Goal: Information Seeking & Learning: Learn about a topic

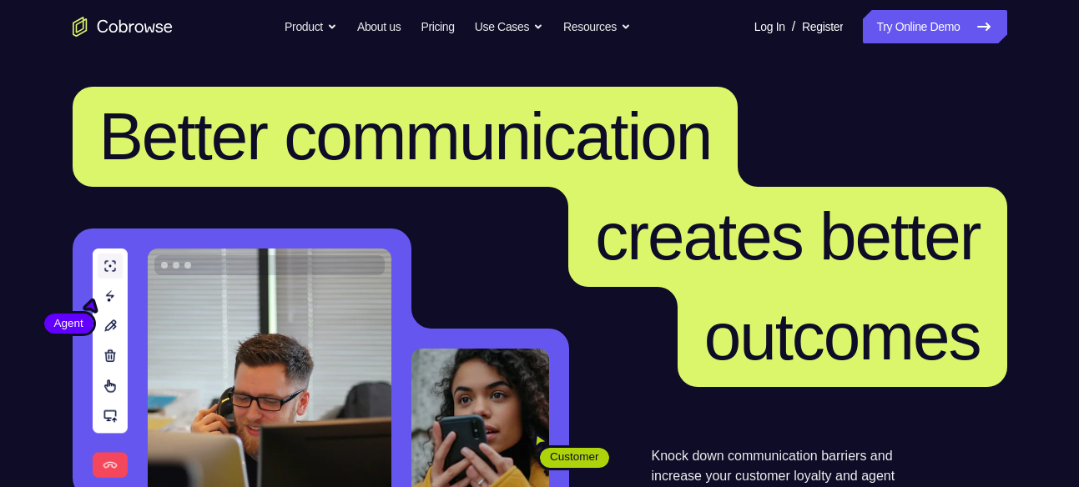
click at [987, 28] on icon at bounding box center [984, 26] width 12 height 7
drag, startPoint x: 0, startPoint y: 0, endPoint x: 987, endPoint y: 28, distance: 987.6
click at [987, 28] on icon at bounding box center [984, 26] width 12 height 7
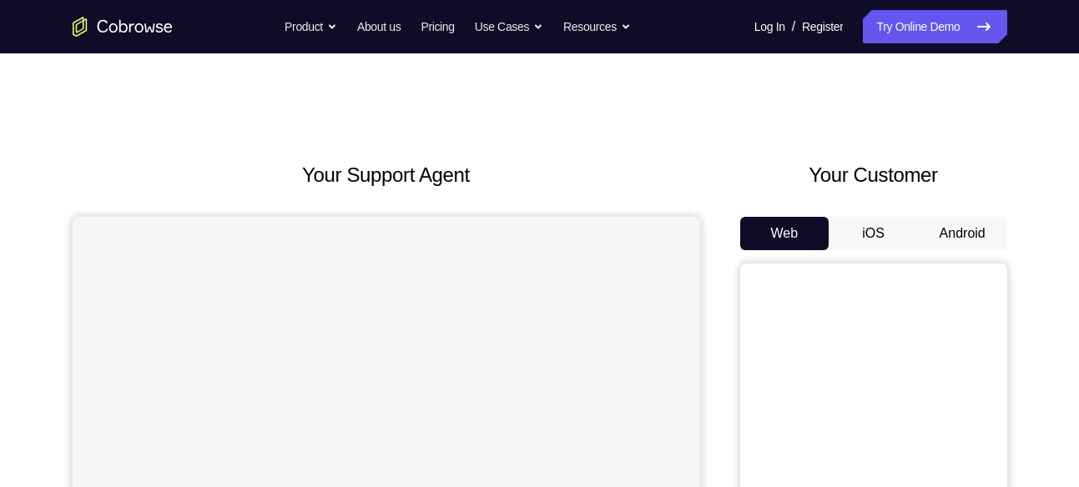
click at [945, 235] on button "Android" at bounding box center [962, 233] width 89 height 33
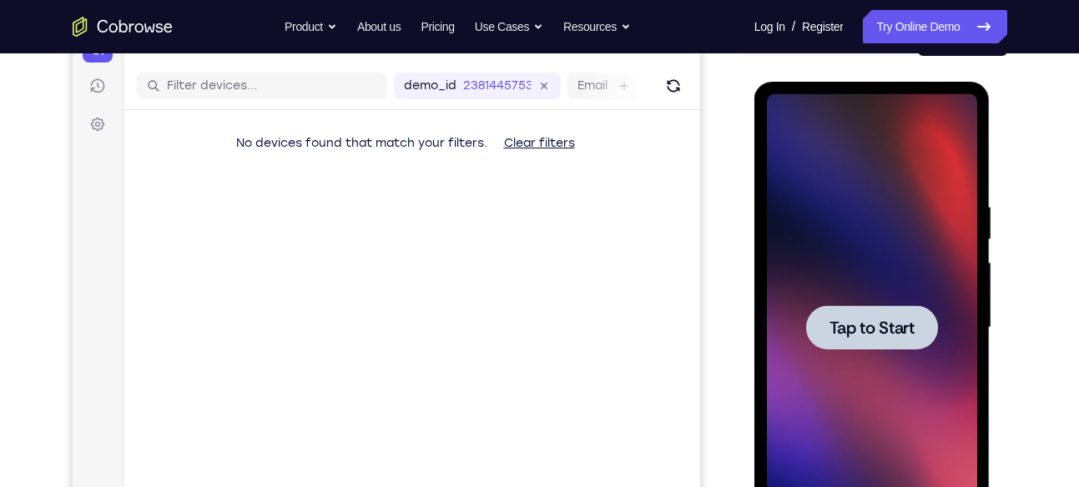
click at [870, 322] on span "Tap to Start" at bounding box center [871, 328] width 85 height 17
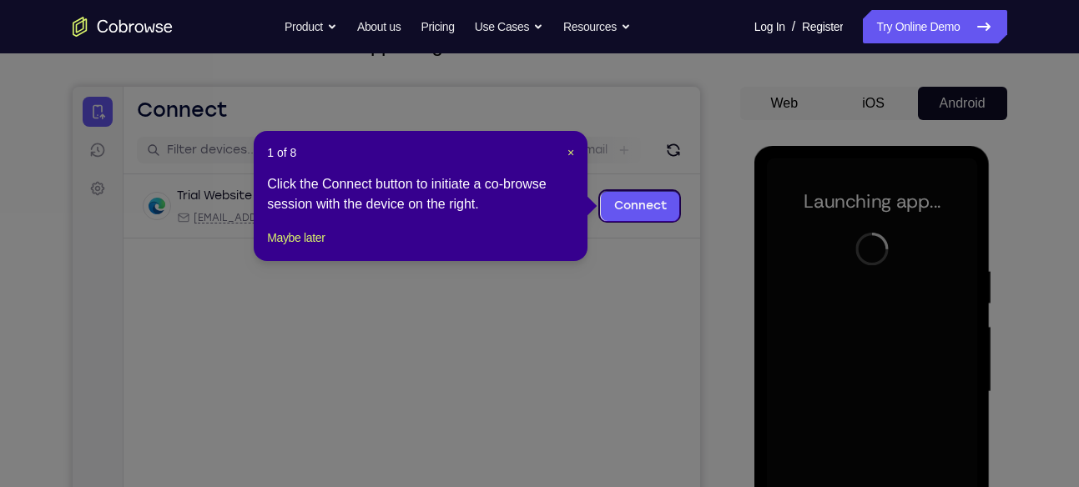
scroll to position [129, 0]
drag, startPoint x: 574, startPoint y: 156, endPoint x: 520, endPoint y: 82, distance: 92.0
click at [574, 156] on span "×" at bounding box center [570, 153] width 7 height 13
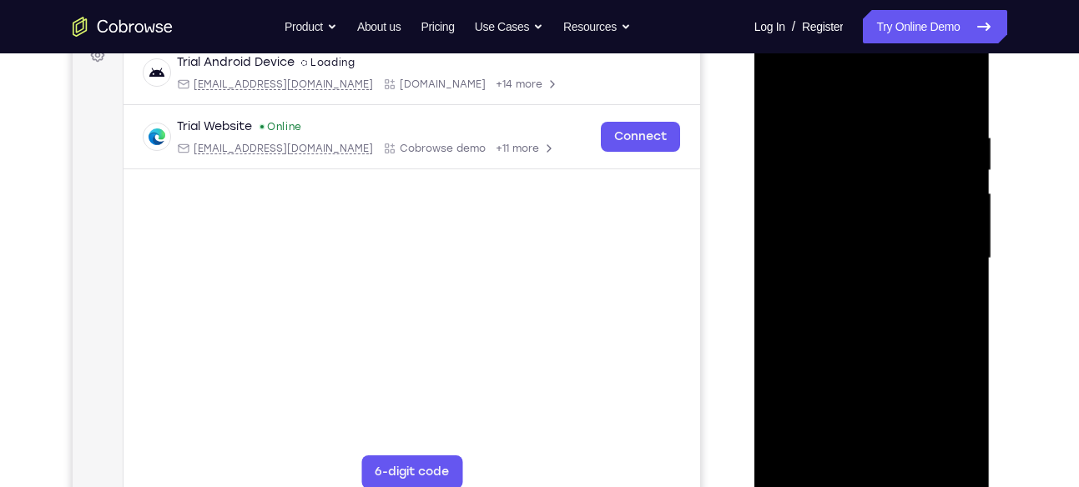
scroll to position [265, 0]
click at [870, 480] on div at bounding box center [872, 257] width 210 height 467
click at [951, 399] on div at bounding box center [872, 257] width 210 height 467
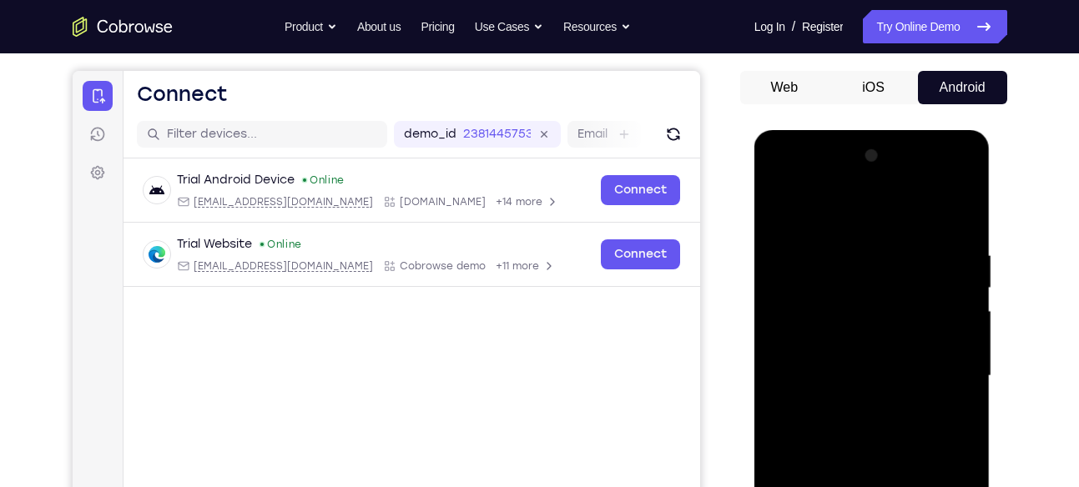
scroll to position [145, 0]
click at [795, 172] on div at bounding box center [872, 377] width 210 height 467
click at [937, 386] on div at bounding box center [872, 377] width 210 height 467
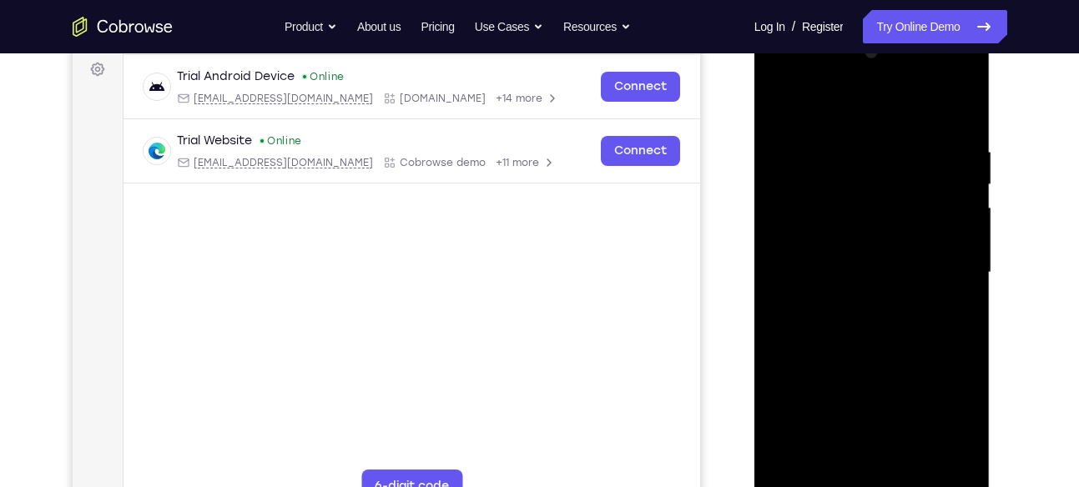
scroll to position [311, 0]
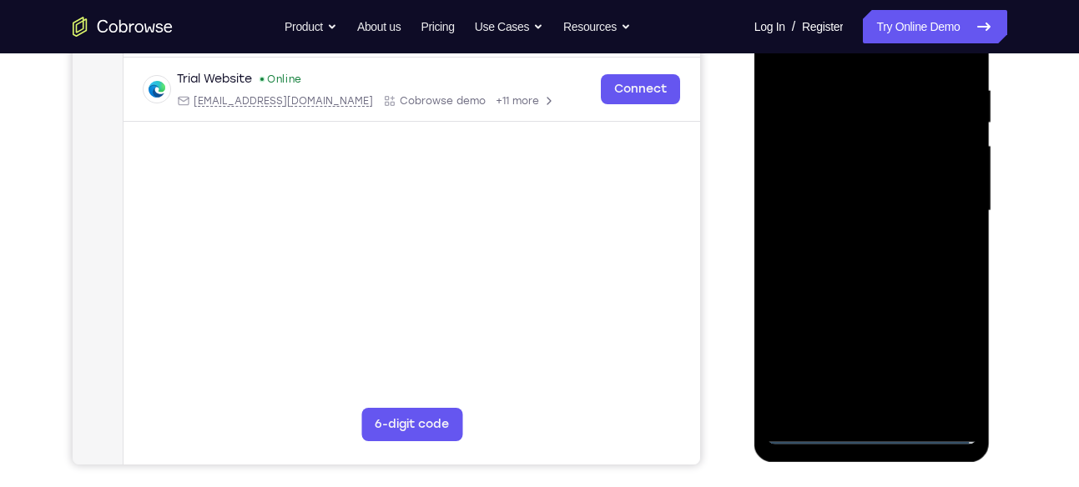
click at [889, 410] on div at bounding box center [872, 210] width 210 height 467
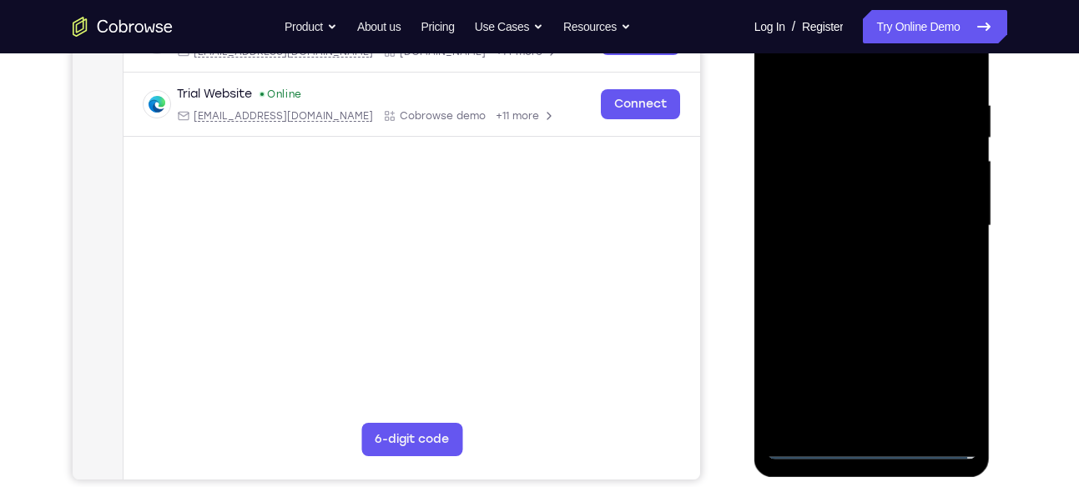
scroll to position [295, 0]
click at [831, 203] on div at bounding box center [872, 226] width 210 height 467
click at [811, 192] on div at bounding box center [872, 226] width 210 height 467
click at [834, 225] on div at bounding box center [872, 226] width 210 height 467
click at [819, 285] on div at bounding box center [872, 226] width 210 height 467
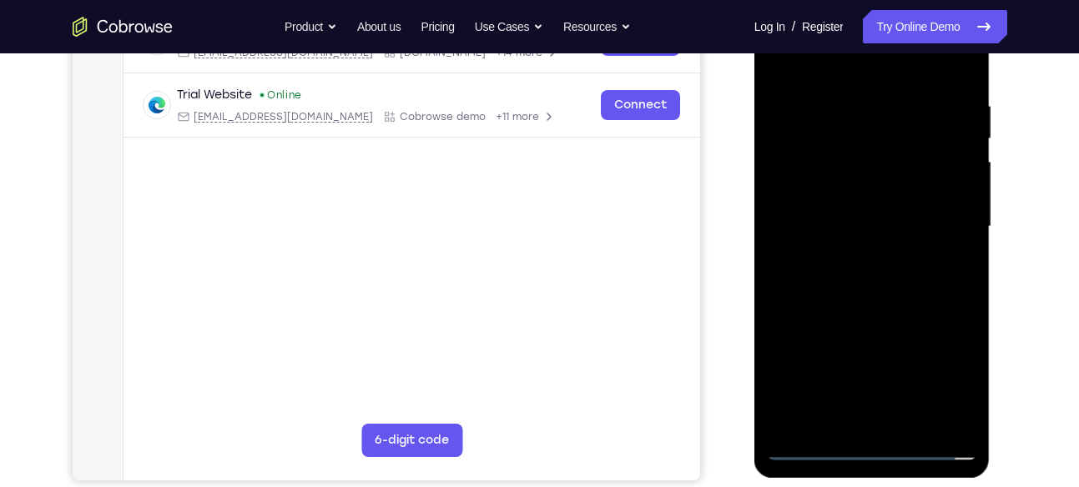
click at [880, 285] on div at bounding box center [872, 226] width 210 height 467
click at [841, 276] on div at bounding box center [872, 226] width 210 height 467
click at [865, 276] on div at bounding box center [872, 226] width 210 height 467
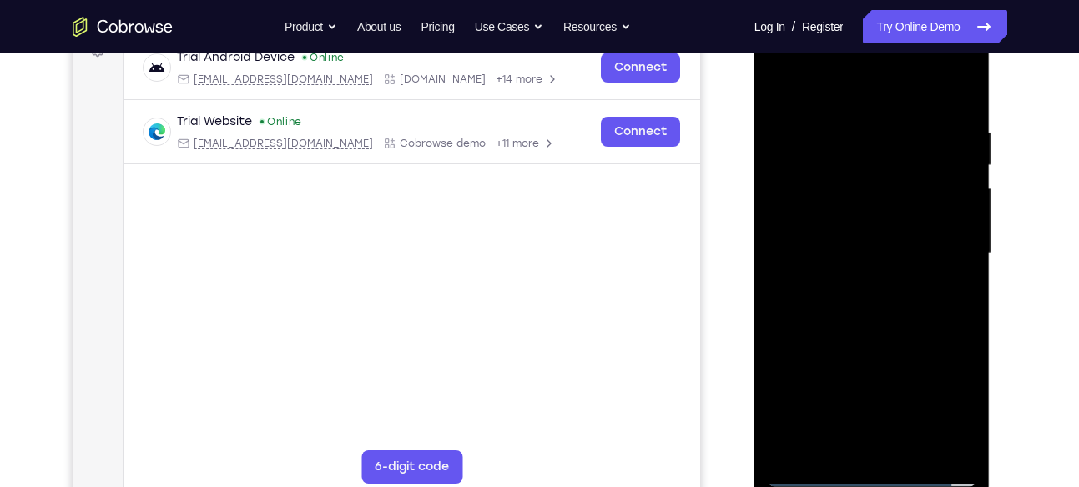
scroll to position [268, 0]
click at [872, 333] on div at bounding box center [872, 254] width 210 height 467
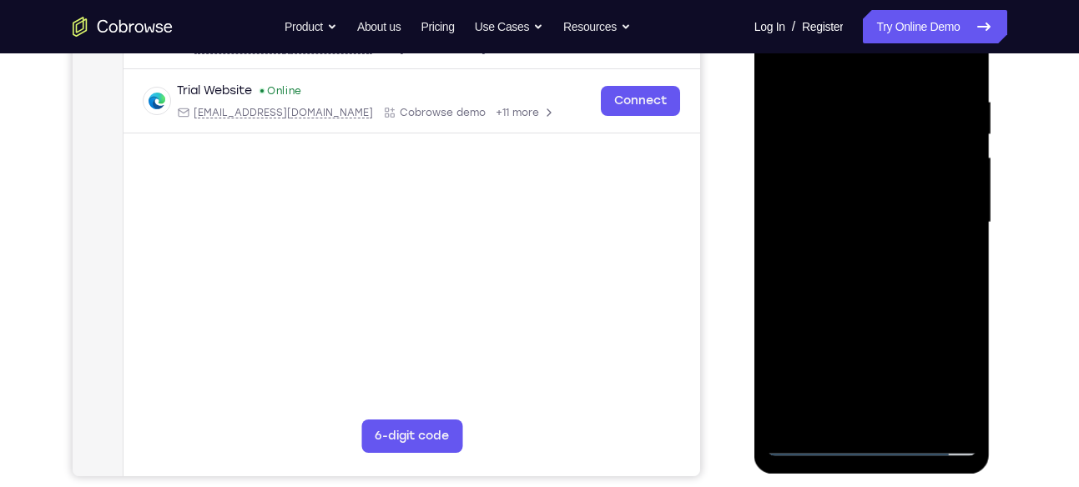
scroll to position [300, 0]
drag, startPoint x: 863, startPoint y: 368, endPoint x: 891, endPoint y: 254, distance: 117.8
click at [891, 254] on div at bounding box center [872, 221] width 210 height 467
click at [966, 189] on div at bounding box center [872, 221] width 210 height 467
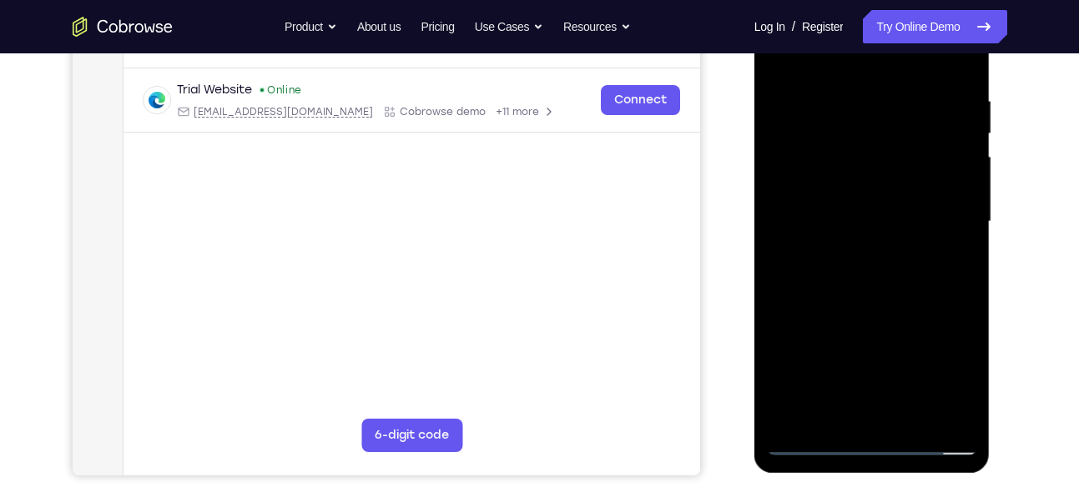
drag, startPoint x: 880, startPoint y: 393, endPoint x: 904, endPoint y: 90, distance: 303.8
click at [904, 90] on div at bounding box center [872, 221] width 210 height 467
drag, startPoint x: 890, startPoint y: 353, endPoint x: 876, endPoint y: 139, distance: 214.9
click at [876, 139] on div at bounding box center [872, 221] width 210 height 467
drag, startPoint x: 917, startPoint y: 327, endPoint x: 937, endPoint y: 141, distance: 187.2
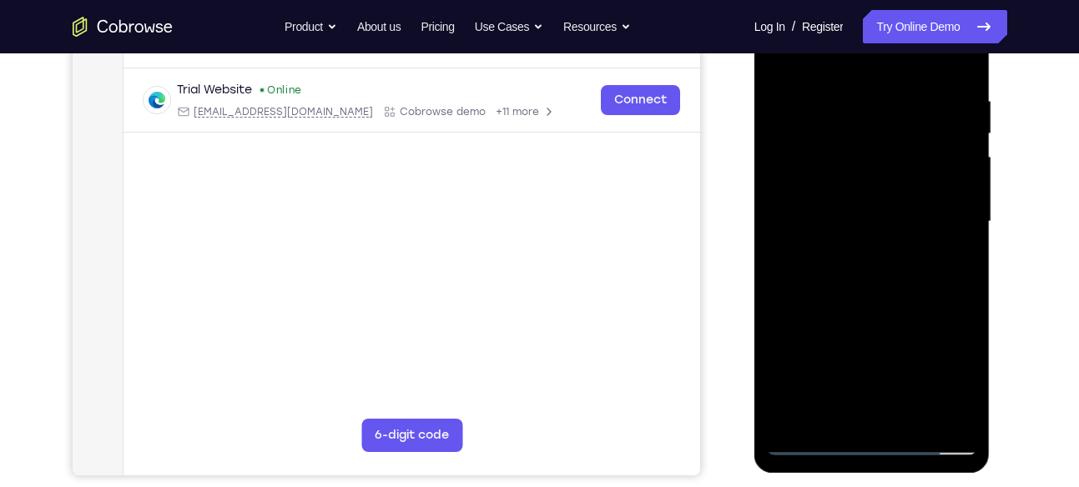
click at [937, 141] on div at bounding box center [872, 221] width 210 height 467
drag, startPoint x: 897, startPoint y: 345, endPoint x: 915, endPoint y: 171, distance: 175.3
click at [915, 171] on div at bounding box center [872, 221] width 210 height 467
drag, startPoint x: 888, startPoint y: 298, endPoint x: 900, endPoint y: 162, distance: 136.6
click at [900, 162] on div at bounding box center [872, 221] width 210 height 467
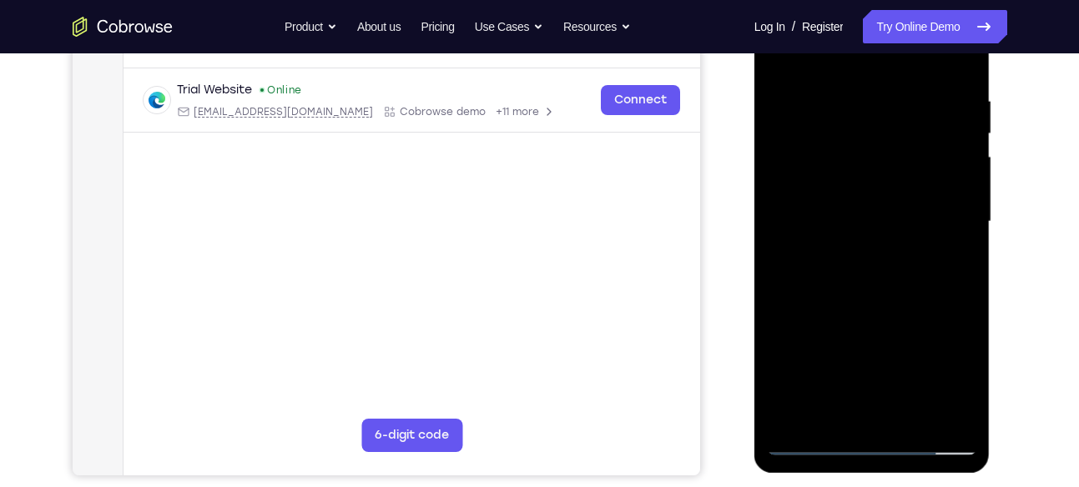
drag, startPoint x: 880, startPoint y: 348, endPoint x: 895, endPoint y: 164, distance: 185.0
click at [895, 164] on div at bounding box center [872, 221] width 210 height 467
click at [968, 212] on div at bounding box center [872, 221] width 210 height 467
drag, startPoint x: 894, startPoint y: 350, endPoint x: 885, endPoint y: 145, distance: 205.5
click at [885, 145] on div at bounding box center [872, 221] width 210 height 467
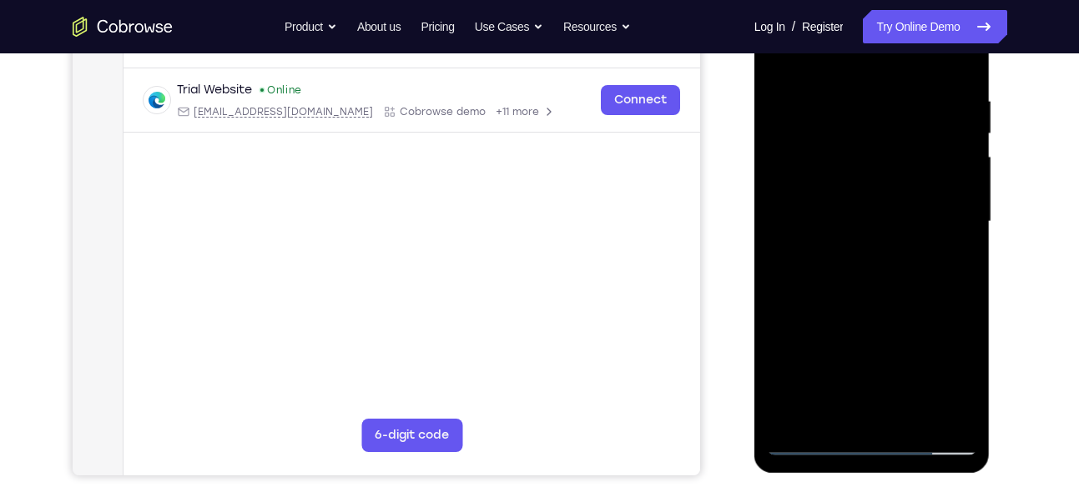
drag, startPoint x: 851, startPoint y: 328, endPoint x: 867, endPoint y: 143, distance: 185.9
click at [867, 143] on div at bounding box center [872, 221] width 210 height 467
drag, startPoint x: 843, startPoint y: 365, endPoint x: 875, endPoint y: 106, distance: 260.7
click at [875, 106] on div at bounding box center [872, 221] width 210 height 467
drag, startPoint x: 877, startPoint y: 398, endPoint x: 876, endPoint y: 219, distance: 179.4
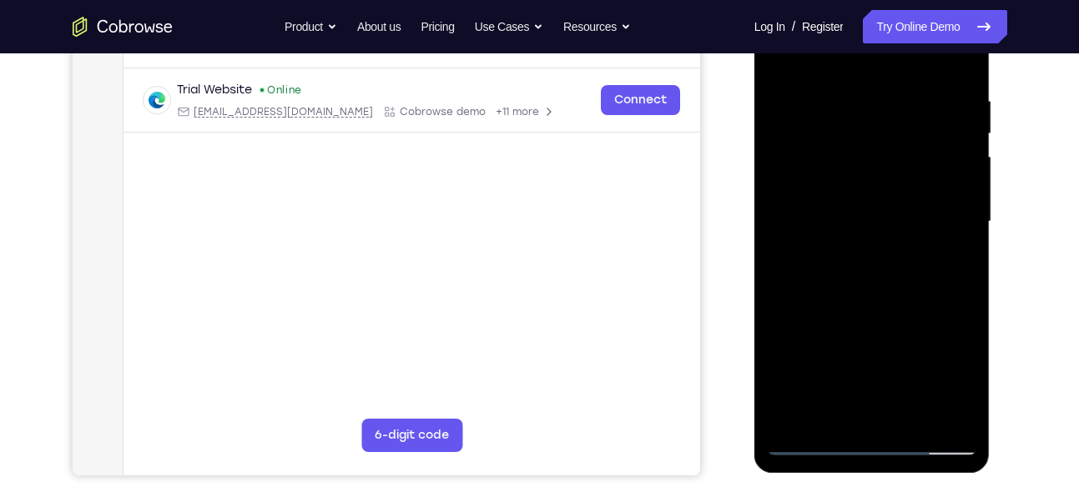
click at [876, 219] on div at bounding box center [872, 221] width 210 height 467
drag, startPoint x: 855, startPoint y: 321, endPoint x: 858, endPoint y: 130, distance: 191.1
click at [858, 130] on div at bounding box center [872, 221] width 210 height 467
drag, startPoint x: 861, startPoint y: 347, endPoint x: 890, endPoint y: 158, distance: 191.7
click at [890, 158] on div at bounding box center [872, 221] width 210 height 467
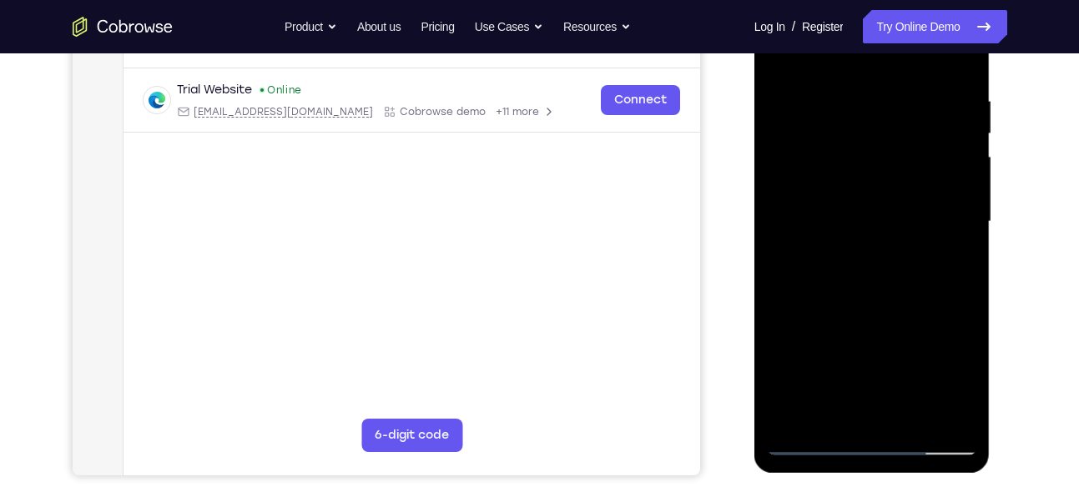
drag, startPoint x: 857, startPoint y: 361, endPoint x: 884, endPoint y: 182, distance: 181.4
click at [884, 182] on div at bounding box center [872, 221] width 210 height 467
drag, startPoint x: 879, startPoint y: 348, endPoint x: 893, endPoint y: 140, distance: 208.3
click at [893, 140] on div at bounding box center [872, 221] width 210 height 467
drag, startPoint x: 899, startPoint y: 309, endPoint x: 920, endPoint y: 95, distance: 214.6
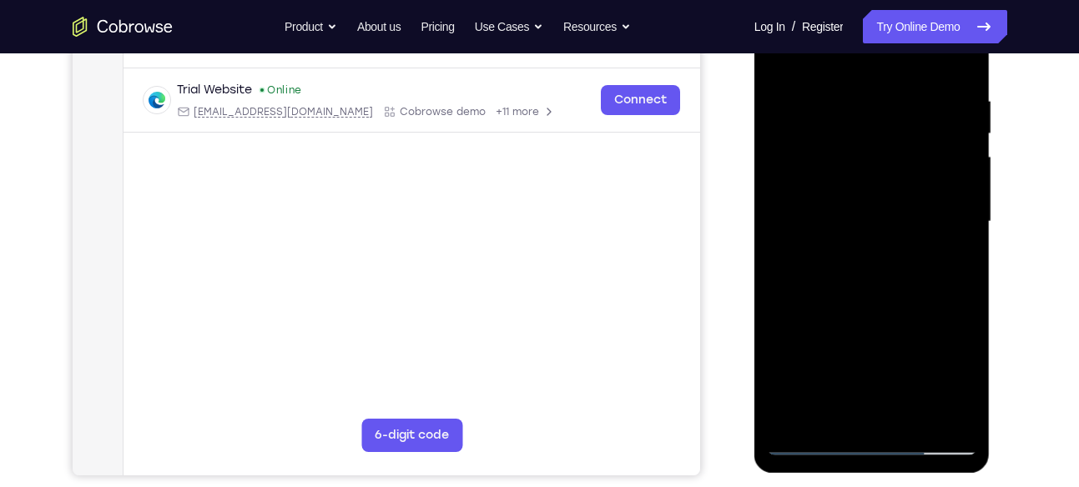
click at [920, 95] on div at bounding box center [872, 221] width 210 height 467
drag, startPoint x: 905, startPoint y: 334, endPoint x: 936, endPoint y: 148, distance: 188.6
click at [936, 148] on div at bounding box center [872, 221] width 210 height 467
drag, startPoint x: 890, startPoint y: 324, endPoint x: 918, endPoint y: 112, distance: 213.7
click at [918, 112] on div at bounding box center [872, 221] width 210 height 467
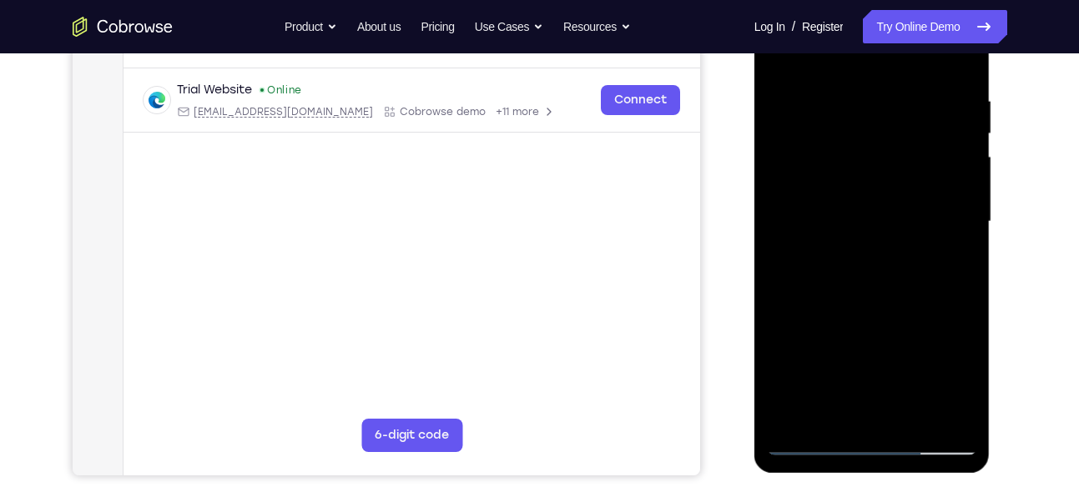
drag, startPoint x: 899, startPoint y: 296, endPoint x: 924, endPoint y: 147, distance: 151.5
click at [924, 147] on div at bounding box center [872, 221] width 210 height 467
drag, startPoint x: 889, startPoint y: 316, endPoint x: 923, endPoint y: 139, distance: 180.2
click at [923, 139] on div at bounding box center [872, 221] width 210 height 467
drag, startPoint x: 895, startPoint y: 333, endPoint x: 924, endPoint y: 164, distance: 171.9
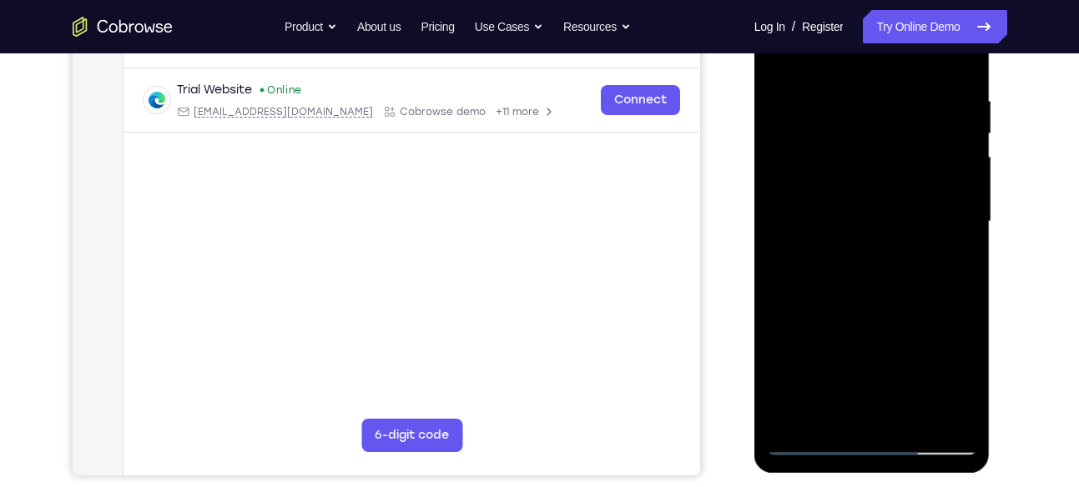
click at [924, 164] on div at bounding box center [872, 221] width 210 height 467
drag, startPoint x: 880, startPoint y: 350, endPoint x: 922, endPoint y: 155, distance: 199.7
click at [922, 155] on div at bounding box center [872, 221] width 210 height 467
drag, startPoint x: 882, startPoint y: 346, endPoint x: 922, endPoint y: 183, distance: 168.4
click at [922, 183] on div at bounding box center [872, 221] width 210 height 467
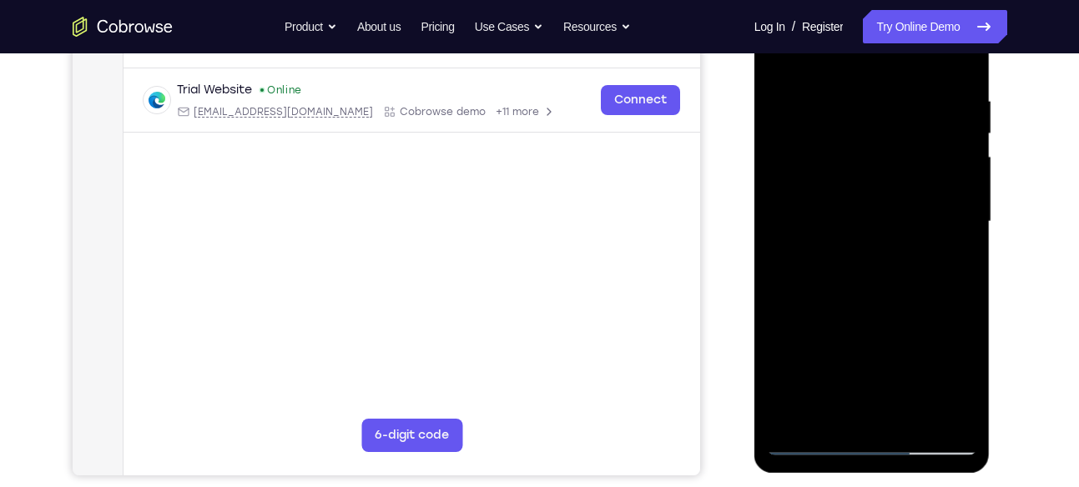
drag, startPoint x: 903, startPoint y: 338, endPoint x: 891, endPoint y: 336, distance: 11.8
click at [891, 336] on div at bounding box center [872, 221] width 210 height 467
drag, startPoint x: 870, startPoint y: 333, endPoint x: 887, endPoint y: 178, distance: 156.1
click at [887, 178] on div at bounding box center [872, 221] width 210 height 467
drag, startPoint x: 872, startPoint y: 347, endPoint x: 870, endPoint y: 160, distance: 186.9
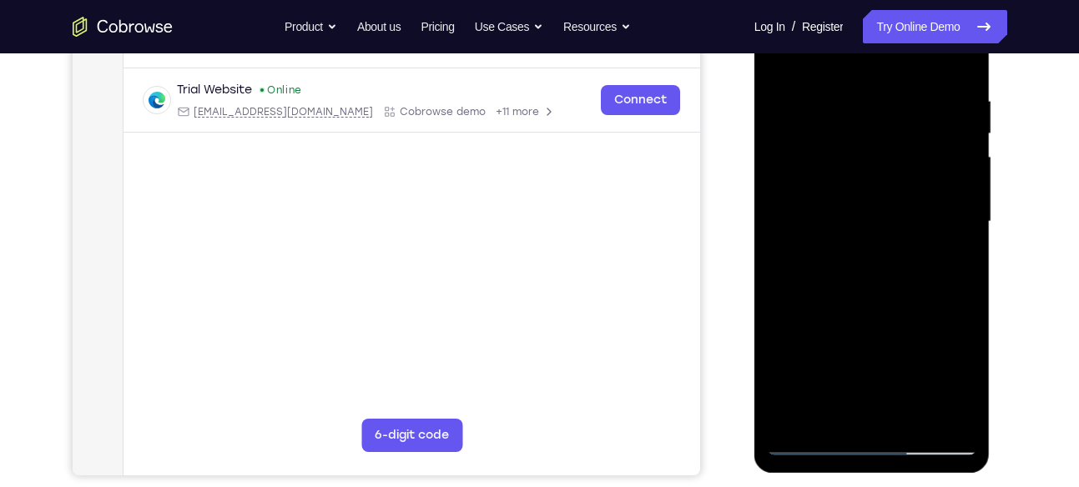
click at [870, 160] on div at bounding box center [872, 221] width 210 height 467
drag, startPoint x: 878, startPoint y: 330, endPoint x: 885, endPoint y: 202, distance: 128.7
click at [885, 202] on div at bounding box center [872, 221] width 210 height 467
drag, startPoint x: 876, startPoint y: 310, endPoint x: 867, endPoint y: 114, distance: 195.5
click at [867, 114] on div at bounding box center [872, 221] width 210 height 467
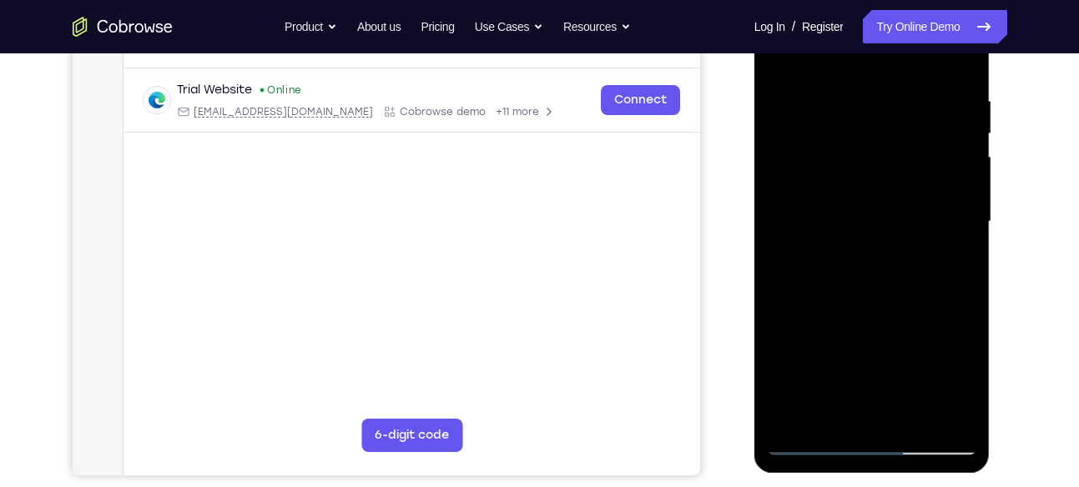
drag, startPoint x: 858, startPoint y: 334, endPoint x: 860, endPoint y: 189, distance: 145.2
click at [860, 189] on div at bounding box center [872, 221] width 210 height 467
drag, startPoint x: 916, startPoint y: 131, endPoint x: 866, endPoint y: 417, distance: 290.6
click at [866, 417] on div at bounding box center [872, 221] width 210 height 467
drag, startPoint x: 917, startPoint y: 171, endPoint x: 915, endPoint y: 163, distance: 8.7
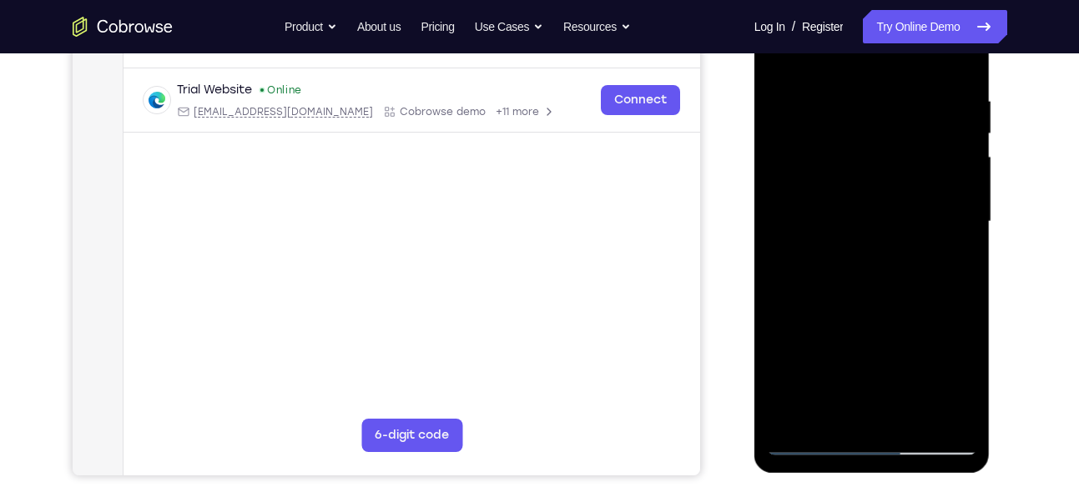
click at [915, 163] on div at bounding box center [872, 221] width 210 height 467
drag, startPoint x: 900, startPoint y: 329, endPoint x: 917, endPoint y: 209, distance: 121.4
click at [917, 209] on div at bounding box center [872, 221] width 210 height 467
drag, startPoint x: 906, startPoint y: 349, endPoint x: 918, endPoint y: 240, distance: 109.1
click at [918, 240] on div at bounding box center [872, 221] width 210 height 467
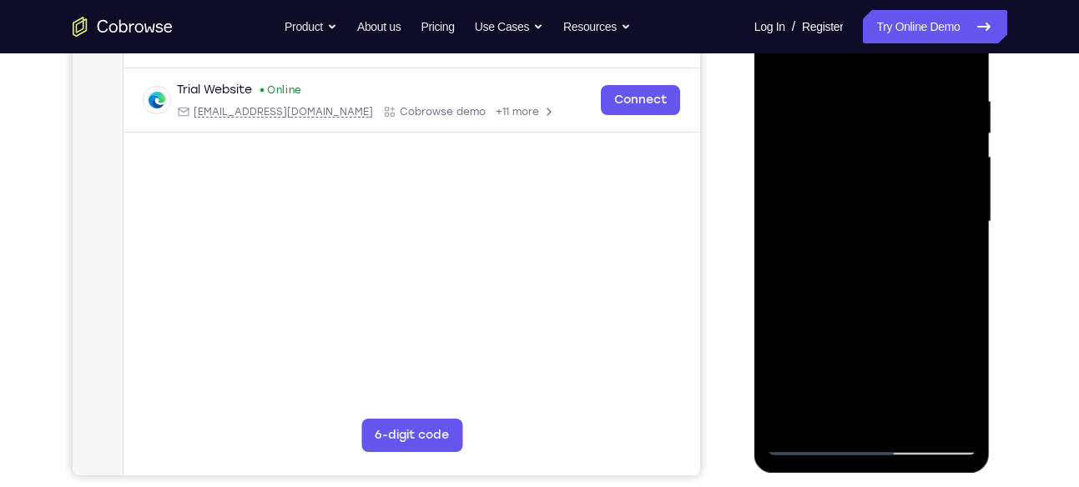
drag, startPoint x: 904, startPoint y: 315, endPoint x: 927, endPoint y: 186, distance: 130.6
click at [927, 186] on div at bounding box center [872, 221] width 210 height 467
drag, startPoint x: 915, startPoint y: 306, endPoint x: 936, endPoint y: 86, distance: 221.3
click at [936, 86] on div at bounding box center [872, 221] width 210 height 467
drag, startPoint x: 913, startPoint y: 345, endPoint x: 925, endPoint y: 140, distance: 205.6
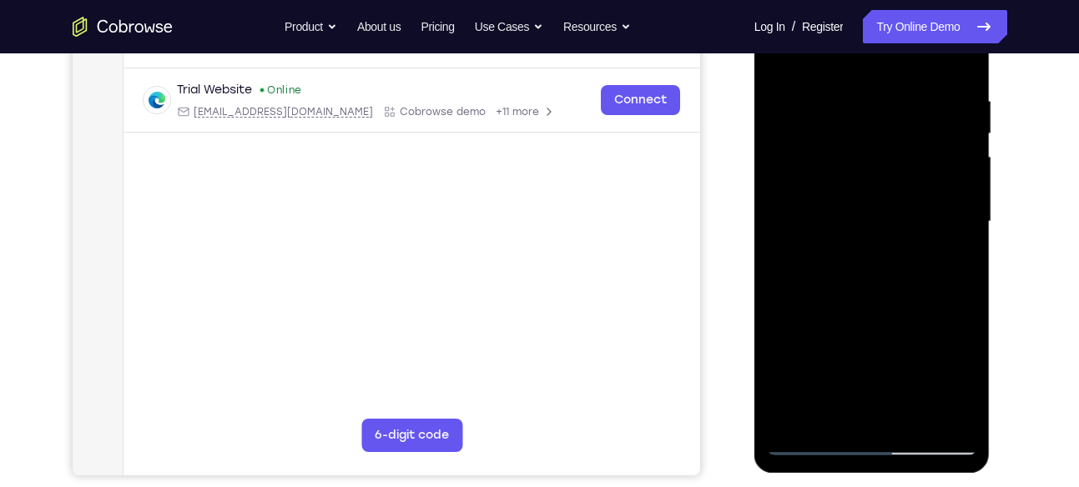
click at [925, 140] on div at bounding box center [872, 221] width 210 height 467
drag, startPoint x: 925, startPoint y: 140, endPoint x: 892, endPoint y: 361, distance: 222.7
click at [892, 361] on div at bounding box center [872, 221] width 210 height 467
drag, startPoint x: 915, startPoint y: 129, endPoint x: 900, endPoint y: 219, distance: 91.4
click at [900, 219] on div at bounding box center [872, 221] width 210 height 467
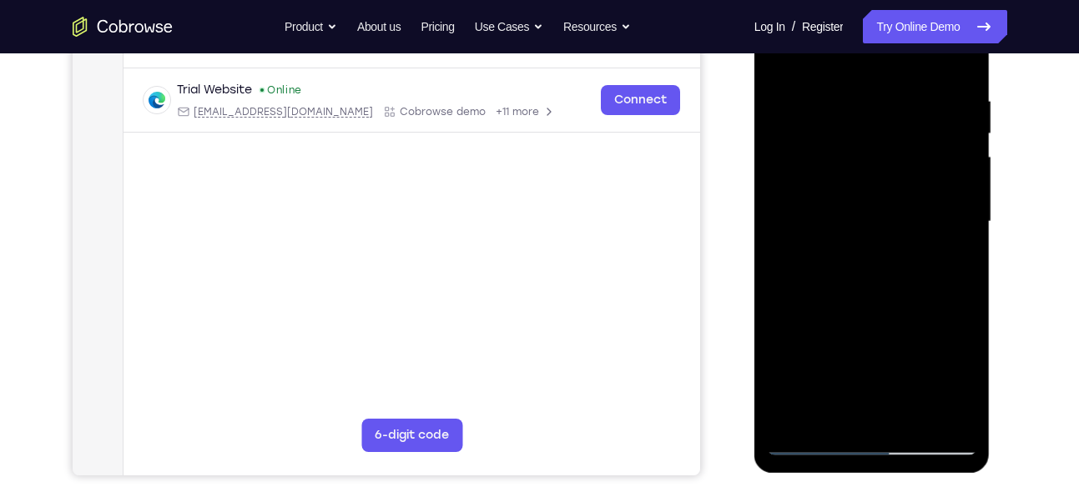
click at [966, 138] on div at bounding box center [872, 221] width 210 height 467
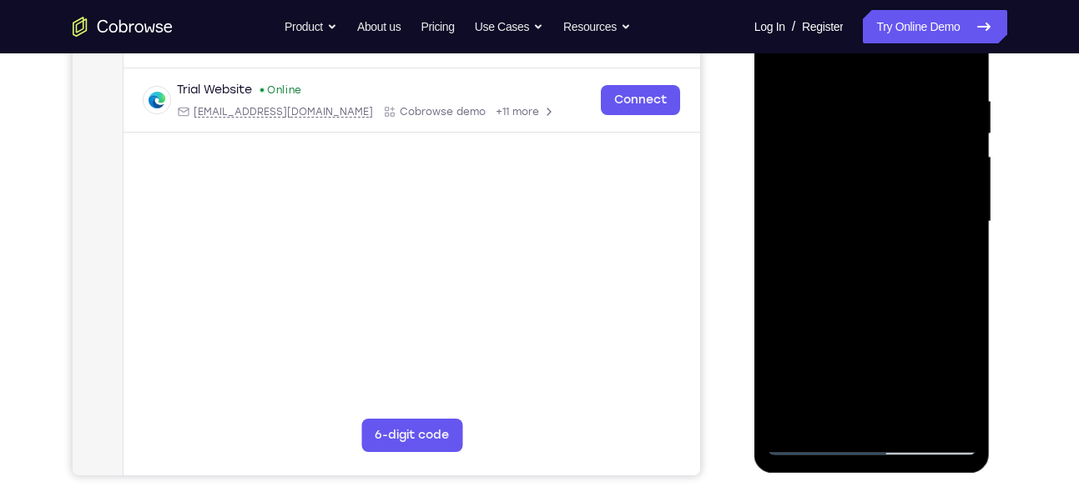
click at [966, 138] on div at bounding box center [872, 221] width 210 height 467
drag, startPoint x: 843, startPoint y: 174, endPoint x: 837, endPoint y: 240, distance: 67.0
click at [837, 240] on div at bounding box center [872, 221] width 210 height 467
click at [784, 209] on div at bounding box center [872, 221] width 210 height 467
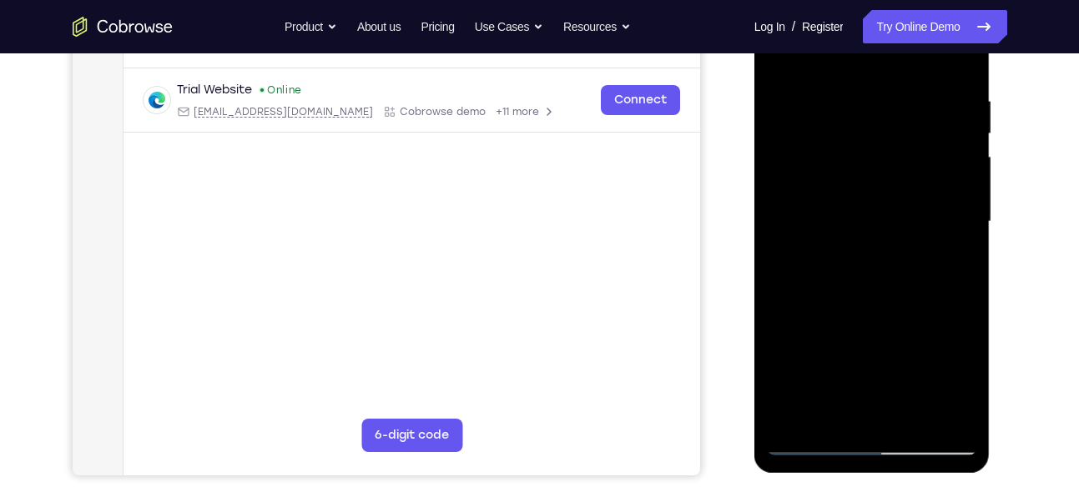
click at [967, 201] on div at bounding box center [872, 221] width 210 height 467
click at [782, 201] on div at bounding box center [872, 221] width 210 height 467
click at [893, 118] on div at bounding box center [872, 221] width 210 height 467
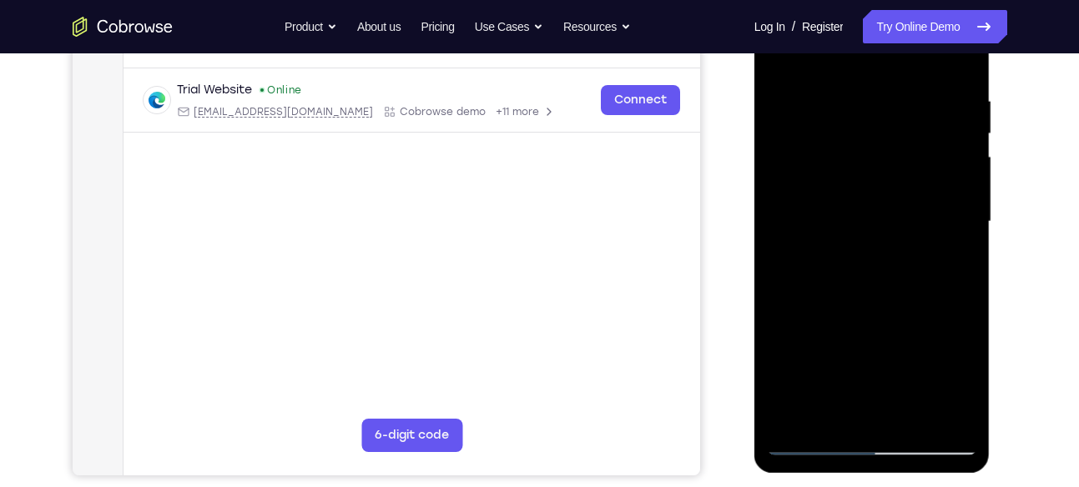
click at [971, 204] on div at bounding box center [872, 221] width 210 height 467
click at [967, 199] on div at bounding box center [872, 221] width 210 height 467
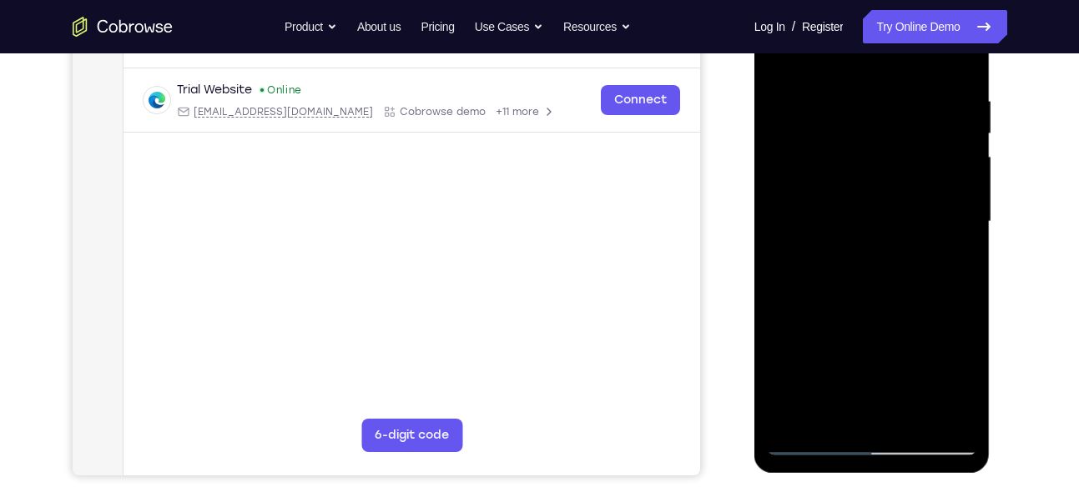
click at [967, 199] on div at bounding box center [872, 221] width 210 height 467
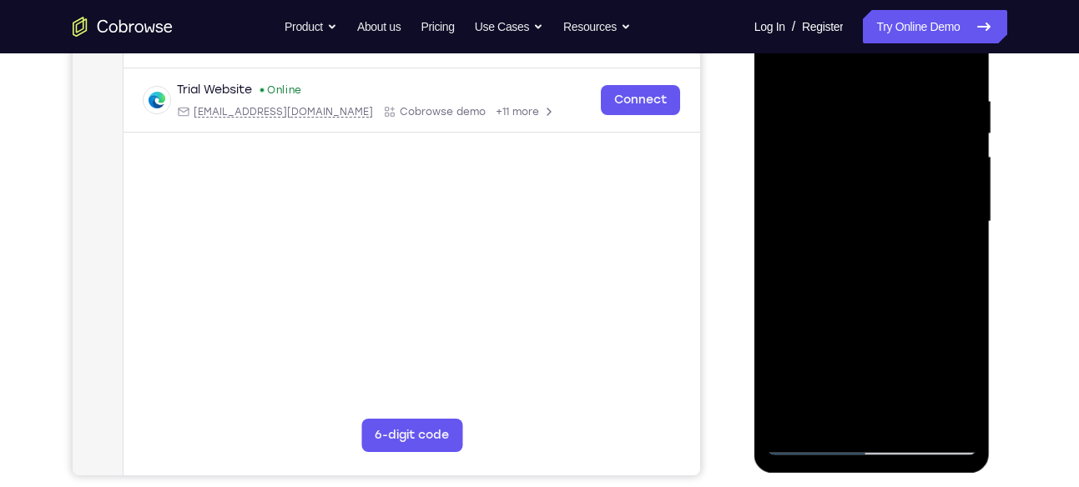
click at [967, 199] on div at bounding box center [872, 221] width 210 height 467
click at [794, 415] on div at bounding box center [872, 221] width 210 height 467
click at [850, 93] on div at bounding box center [872, 221] width 210 height 467
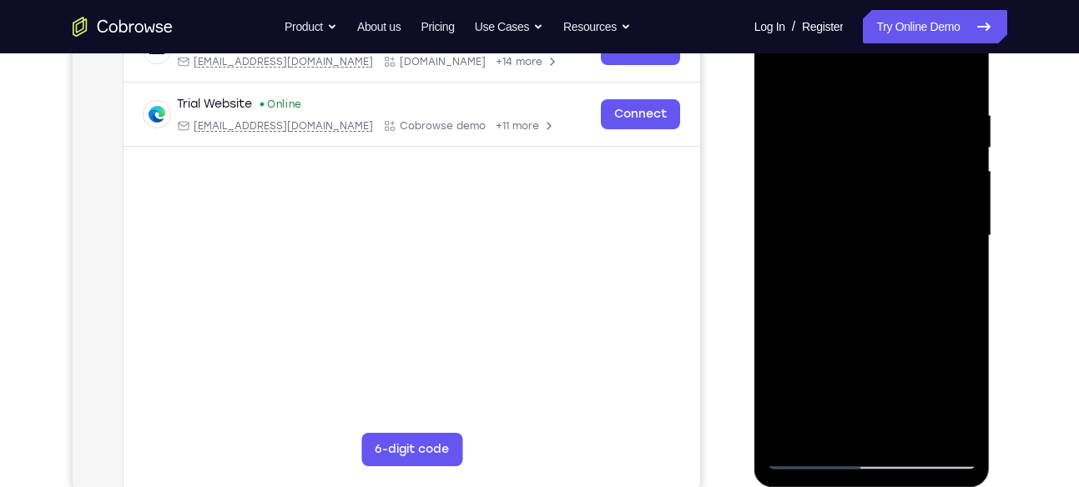
scroll to position [287, 0]
click at [966, 283] on div at bounding box center [872, 235] width 210 height 467
click at [964, 204] on div at bounding box center [872, 235] width 210 height 467
click at [940, 211] on div at bounding box center [872, 235] width 210 height 467
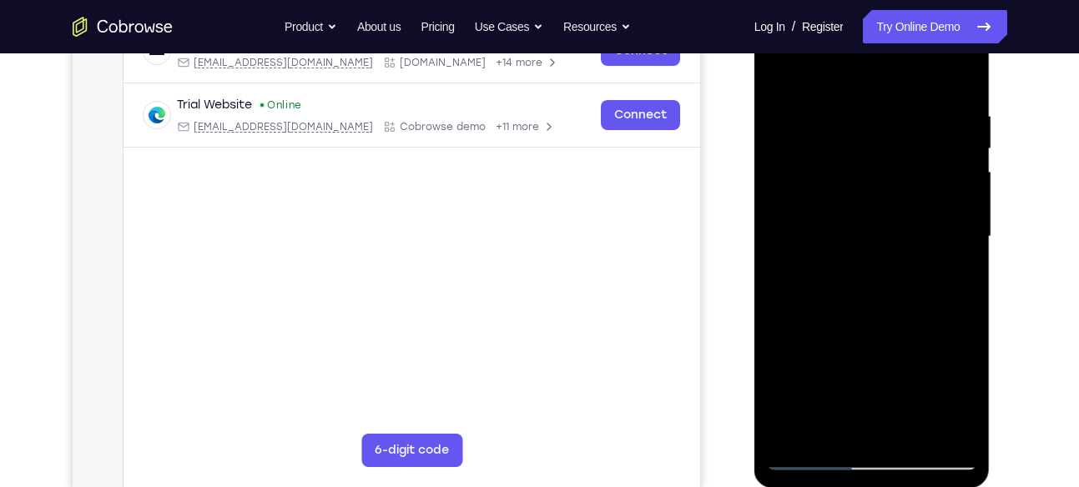
click at [964, 192] on div at bounding box center [872, 236] width 210 height 467
click at [965, 211] on div at bounding box center [872, 236] width 210 height 467
click at [962, 232] on div at bounding box center [872, 236] width 210 height 467
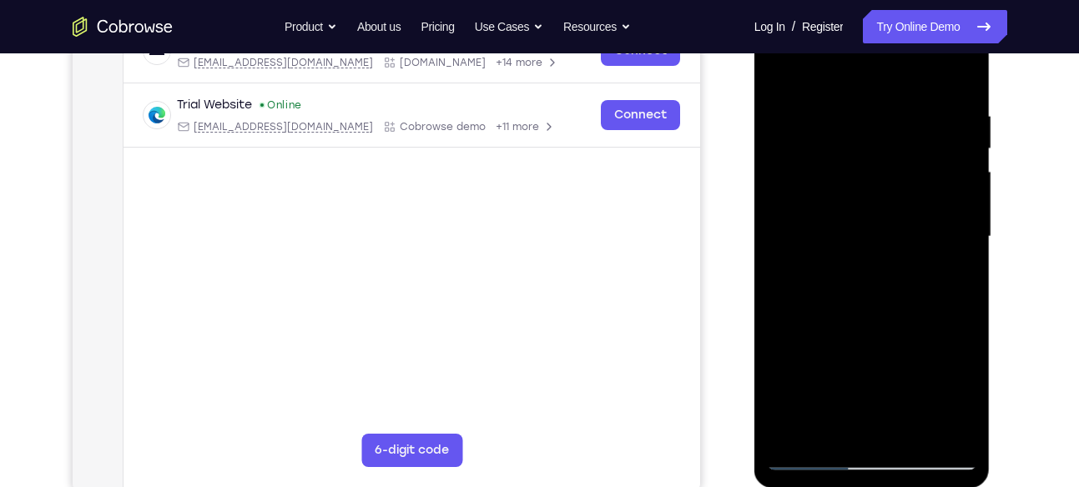
click at [962, 232] on div at bounding box center [872, 236] width 210 height 467
click at [781, 144] on div at bounding box center [872, 236] width 210 height 467
click at [954, 172] on div at bounding box center [872, 236] width 210 height 467
drag, startPoint x: 791, startPoint y: 159, endPoint x: 890, endPoint y: 171, distance: 99.2
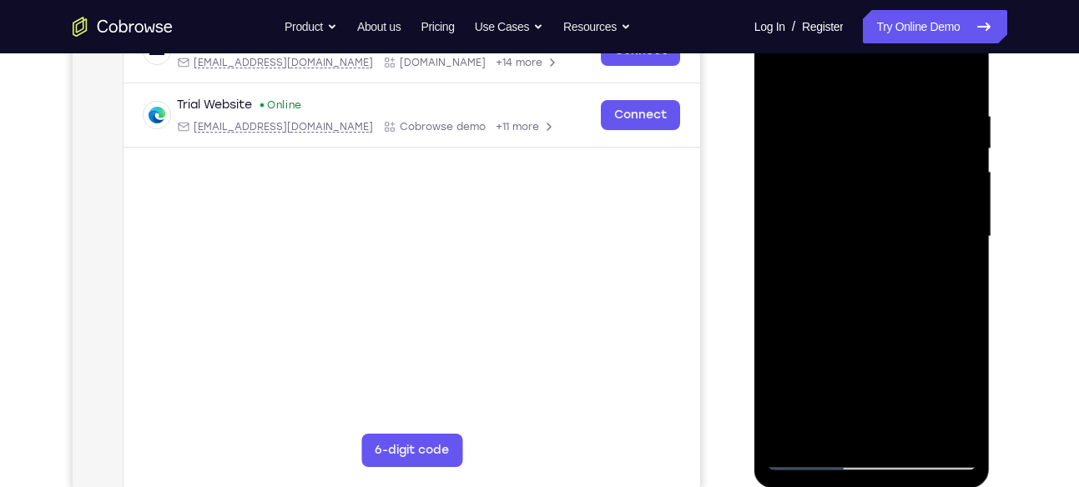
click at [890, 171] on div at bounding box center [872, 236] width 210 height 467
click at [779, 149] on div at bounding box center [872, 236] width 210 height 467
drag, startPoint x: 960, startPoint y: 179, endPoint x: 821, endPoint y: 174, distance: 138.6
click at [821, 174] on div at bounding box center [872, 236] width 210 height 467
drag, startPoint x: 925, startPoint y: 174, endPoint x: 888, endPoint y: 174, distance: 37.6
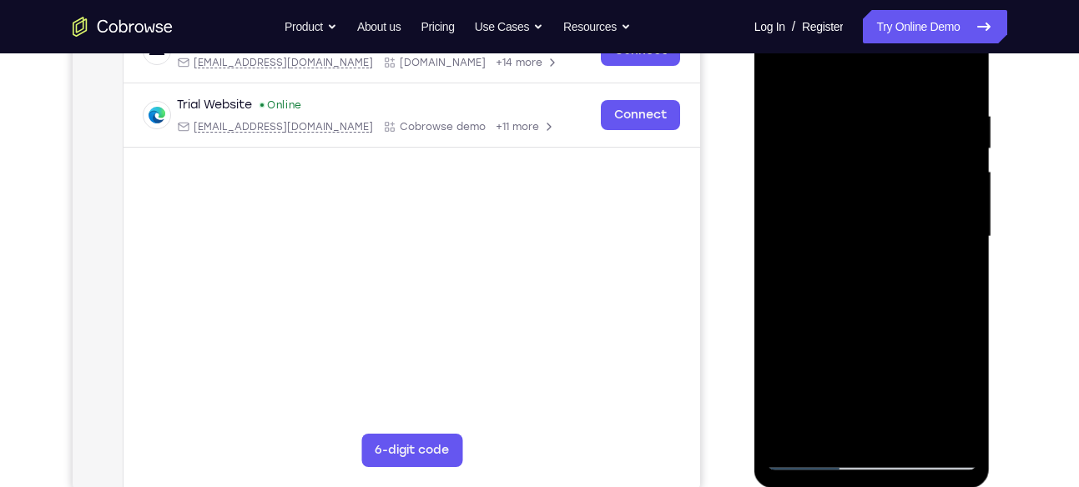
click at [888, 174] on div at bounding box center [872, 236] width 210 height 467
drag, startPoint x: 954, startPoint y: 189, endPoint x: 885, endPoint y: 194, distance: 68.6
click at [885, 194] on div at bounding box center [872, 236] width 210 height 467
drag, startPoint x: 942, startPoint y: 176, endPoint x: 897, endPoint y: 189, distance: 47.0
click at [897, 189] on div at bounding box center [872, 236] width 210 height 467
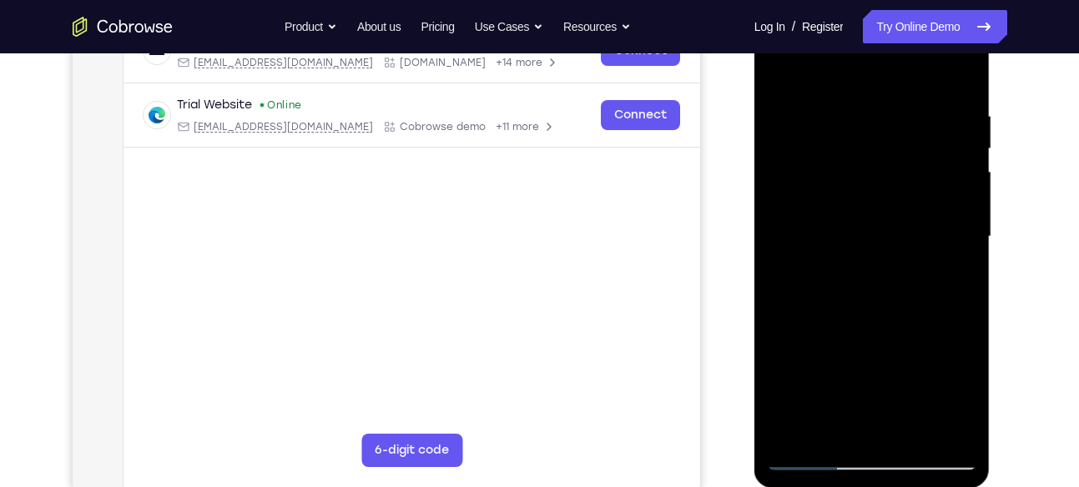
drag, startPoint x: 956, startPoint y: 223, endPoint x: 912, endPoint y: 229, distance: 43.8
click at [912, 229] on div at bounding box center [872, 236] width 210 height 467
drag, startPoint x: 815, startPoint y: 248, endPoint x: 934, endPoint y: 257, distance: 118.9
click at [934, 257] on div at bounding box center [872, 236] width 210 height 467
click at [943, 206] on div at bounding box center [872, 236] width 210 height 467
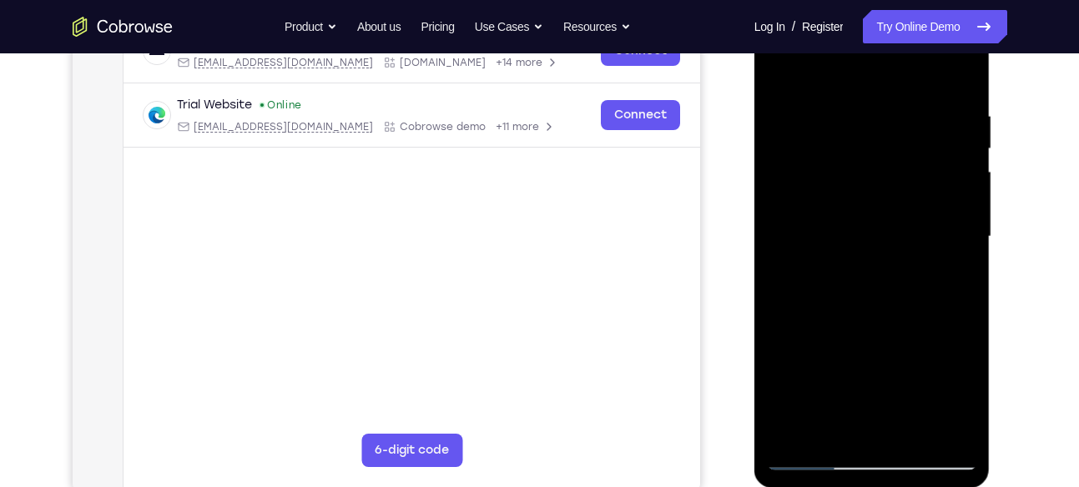
click at [945, 213] on div at bounding box center [872, 236] width 210 height 467
click at [949, 161] on div at bounding box center [872, 236] width 210 height 467
click at [950, 192] on div at bounding box center [872, 236] width 210 height 467
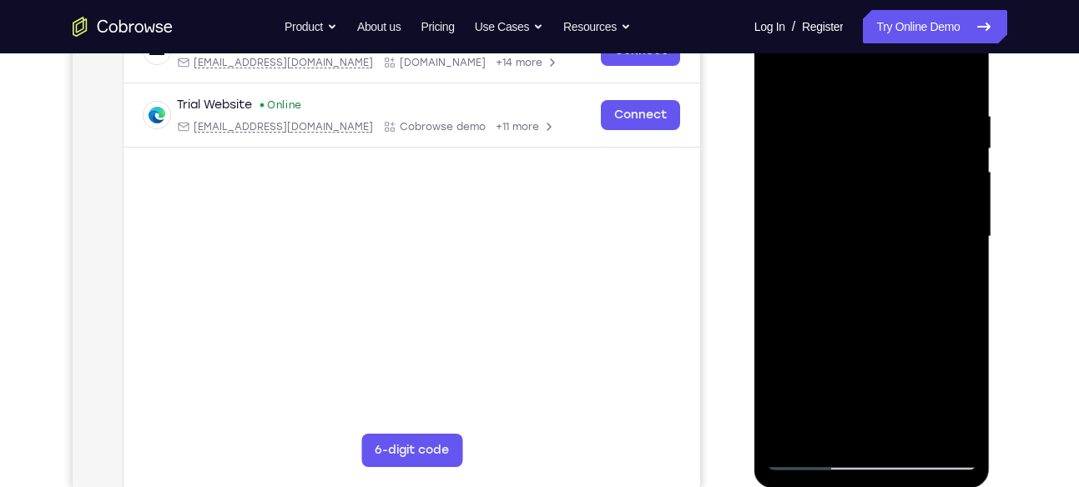
click at [950, 192] on div at bounding box center [872, 236] width 210 height 467
click at [957, 195] on div at bounding box center [872, 236] width 210 height 467
drag, startPoint x: 955, startPoint y: 230, endPoint x: 825, endPoint y: 229, distance: 129.3
click at [825, 229] on div at bounding box center [872, 236] width 210 height 467
drag, startPoint x: 932, startPoint y: 204, endPoint x: 895, endPoint y: 208, distance: 37.8
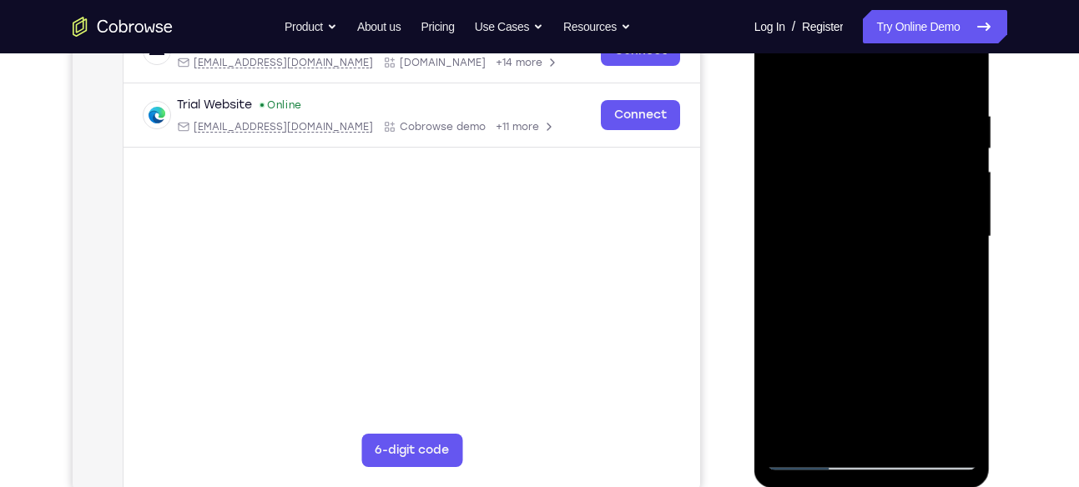
click at [895, 208] on div at bounding box center [872, 236] width 210 height 467
drag, startPoint x: 830, startPoint y: 241, endPoint x: 953, endPoint y: 245, distance: 122.7
click at [953, 245] on div at bounding box center [872, 236] width 210 height 467
click at [963, 186] on div at bounding box center [872, 236] width 210 height 467
click at [953, 170] on div at bounding box center [872, 236] width 210 height 467
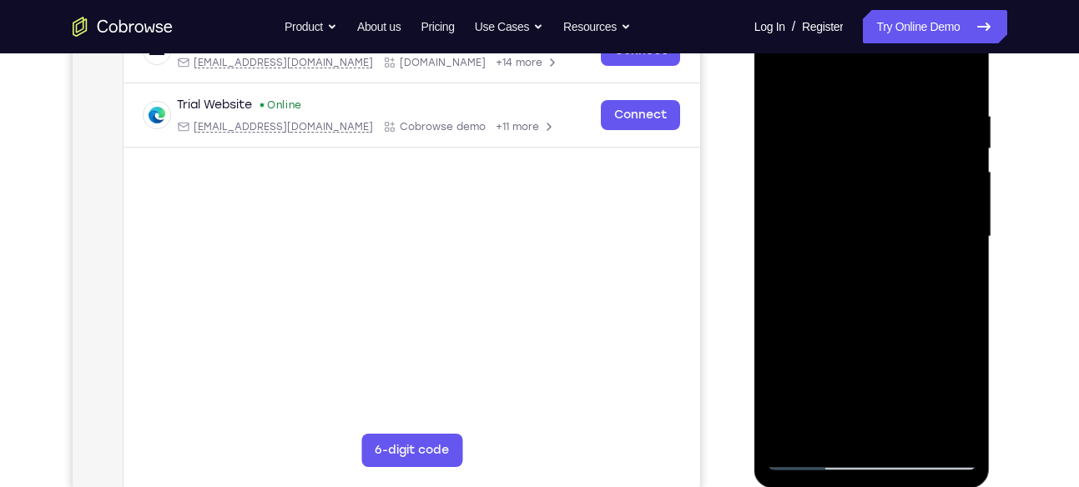
click at [950, 154] on div at bounding box center [872, 236] width 210 height 467
drag, startPoint x: 948, startPoint y: 194, endPoint x: 902, endPoint y: 194, distance: 45.9
click at [902, 194] on div at bounding box center [872, 236] width 210 height 467
click at [945, 160] on div at bounding box center [872, 236] width 210 height 467
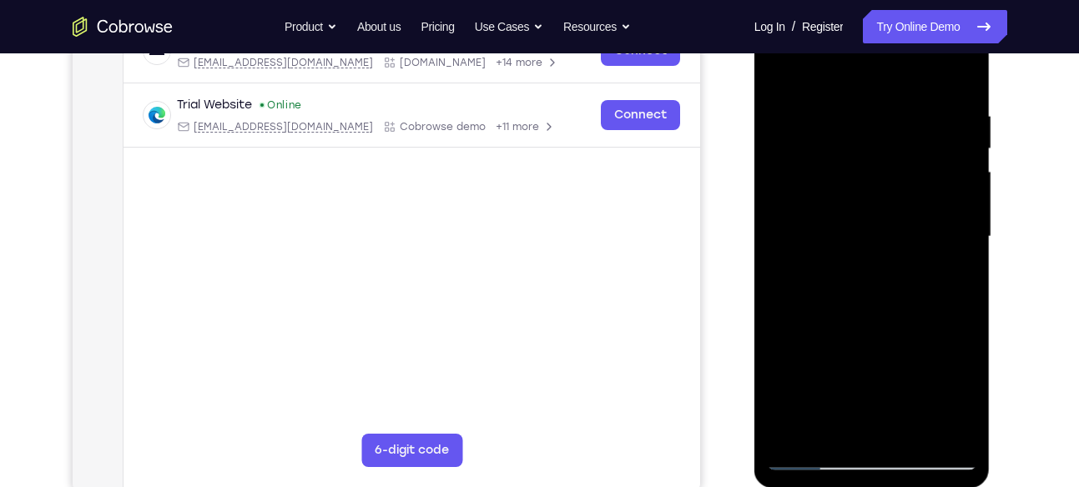
click at [954, 179] on div at bounding box center [872, 236] width 210 height 467
click at [956, 198] on div at bounding box center [872, 236] width 210 height 467
drag, startPoint x: 963, startPoint y: 224, endPoint x: 849, endPoint y: 218, distance: 114.5
click at [849, 218] on div at bounding box center [872, 236] width 210 height 467
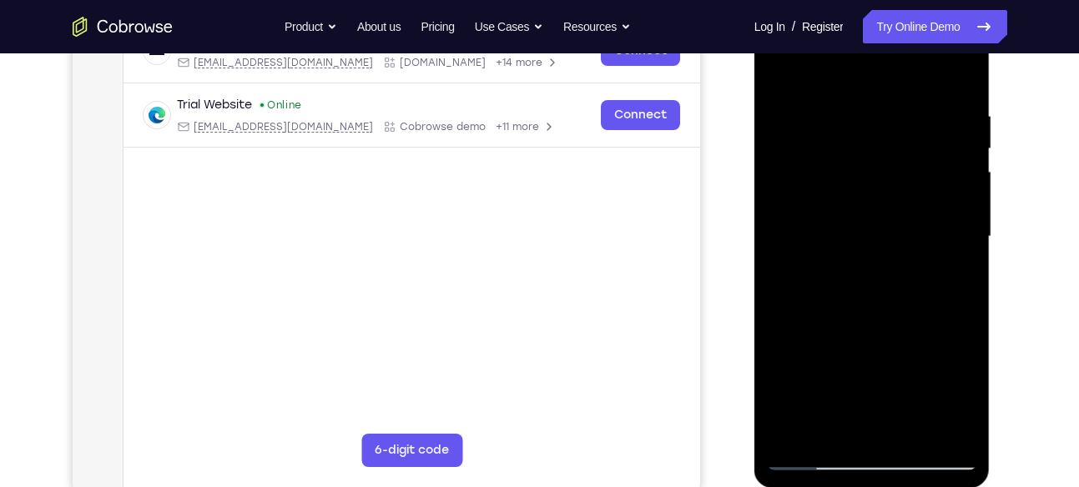
drag, startPoint x: 926, startPoint y: 179, endPoint x: 874, endPoint y: 182, distance: 52.6
click at [874, 182] on div at bounding box center [872, 236] width 210 height 467
drag, startPoint x: 947, startPoint y: 173, endPoint x: 913, endPoint y: 174, distance: 34.2
click at [913, 174] on div at bounding box center [872, 236] width 210 height 467
drag, startPoint x: 964, startPoint y: 189, endPoint x: 882, endPoint y: 197, distance: 82.1
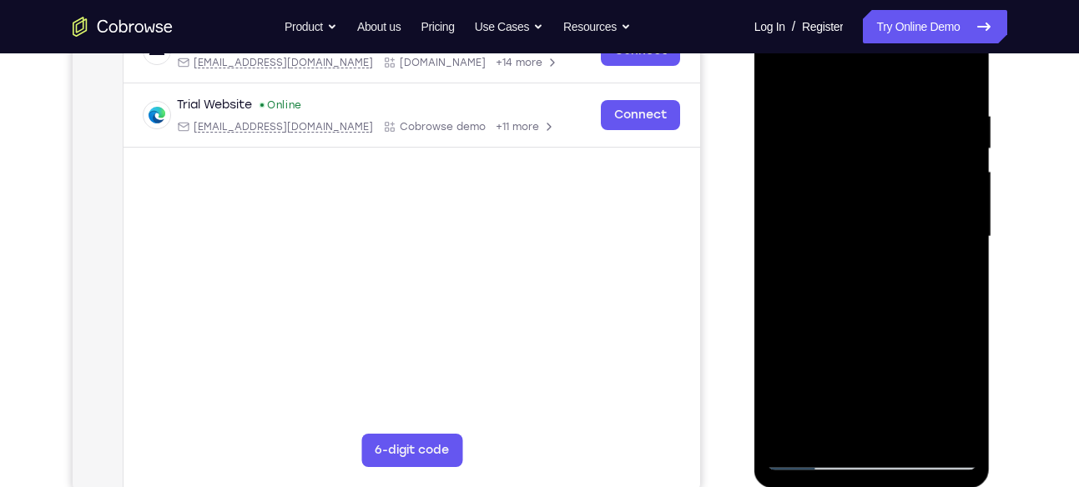
click at [882, 197] on div at bounding box center [872, 236] width 210 height 467
drag, startPoint x: 935, startPoint y: 174, endPoint x: 877, endPoint y: 176, distance: 57.6
click at [877, 176] on div at bounding box center [872, 236] width 210 height 467
drag, startPoint x: 946, startPoint y: 195, endPoint x: 904, endPoint y: 197, distance: 42.6
click at [904, 197] on div at bounding box center [872, 236] width 210 height 467
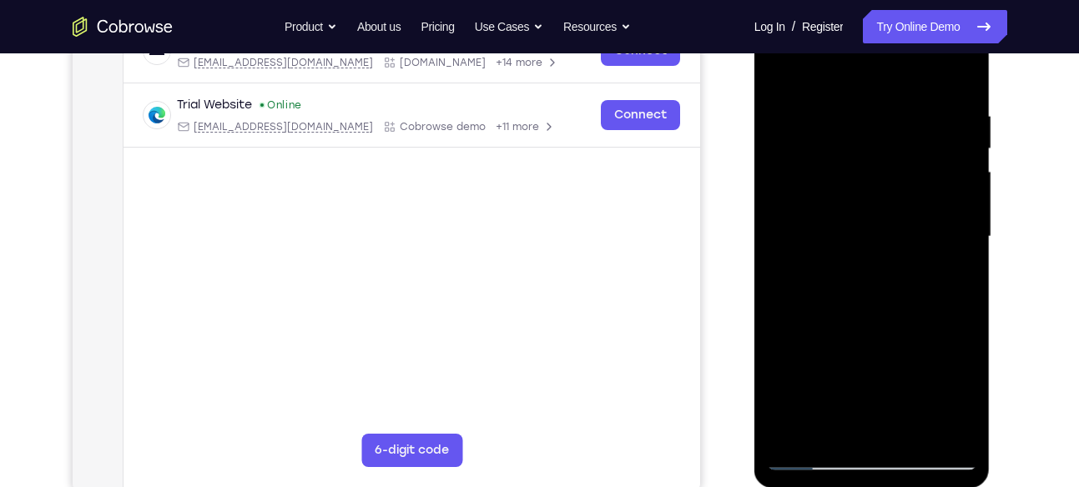
drag, startPoint x: 929, startPoint y: 181, endPoint x: 900, endPoint y: 181, distance: 28.4
click at [900, 181] on div at bounding box center [872, 236] width 210 height 467
drag, startPoint x: 941, startPoint y: 154, endPoint x: 896, endPoint y: 154, distance: 45.1
click at [896, 154] on div at bounding box center [872, 236] width 210 height 467
drag, startPoint x: 927, startPoint y: 217, endPoint x: 877, endPoint y: 224, distance: 50.5
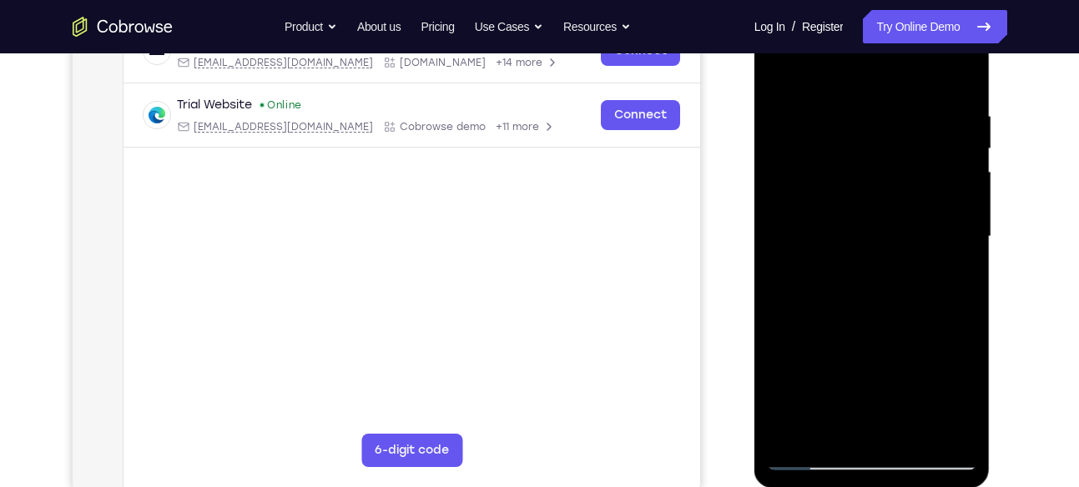
click at [877, 224] on div at bounding box center [872, 236] width 210 height 467
drag, startPoint x: 925, startPoint y: 177, endPoint x: 893, endPoint y: 182, distance: 32.1
click at [893, 182] on div at bounding box center [872, 236] width 210 height 467
drag, startPoint x: 975, startPoint y: 204, endPoint x: 910, endPoint y: 189, distance: 66.8
click at [910, 189] on div at bounding box center [872, 236] width 210 height 467
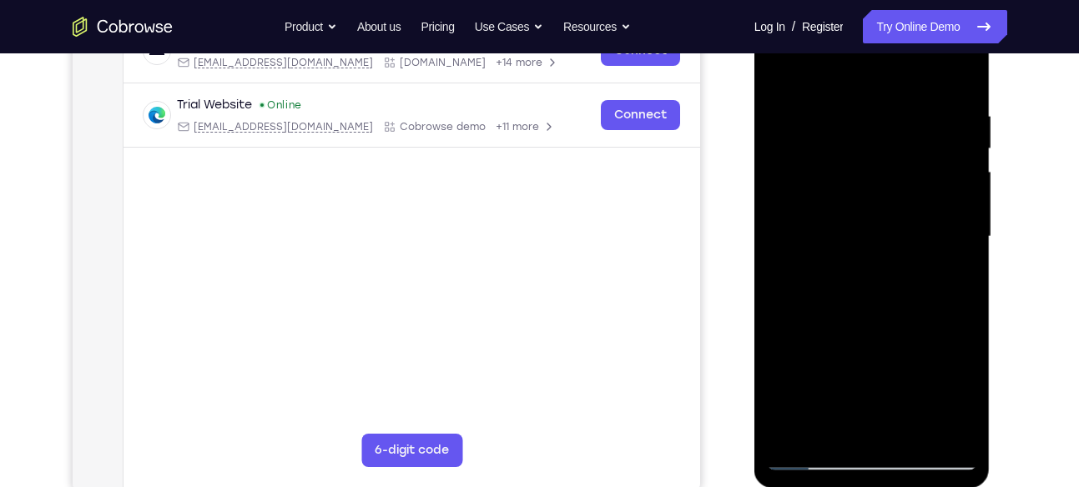
drag, startPoint x: 928, startPoint y: 171, endPoint x: 849, endPoint y: 171, distance: 79.3
click at [849, 171] on div at bounding box center [872, 236] width 210 height 467
drag, startPoint x: 923, startPoint y: 164, endPoint x: 876, endPoint y: 167, distance: 46.8
click at [876, 167] on div at bounding box center [872, 236] width 210 height 467
drag, startPoint x: 931, startPoint y: 188, endPoint x: 889, endPoint y: 191, distance: 42.7
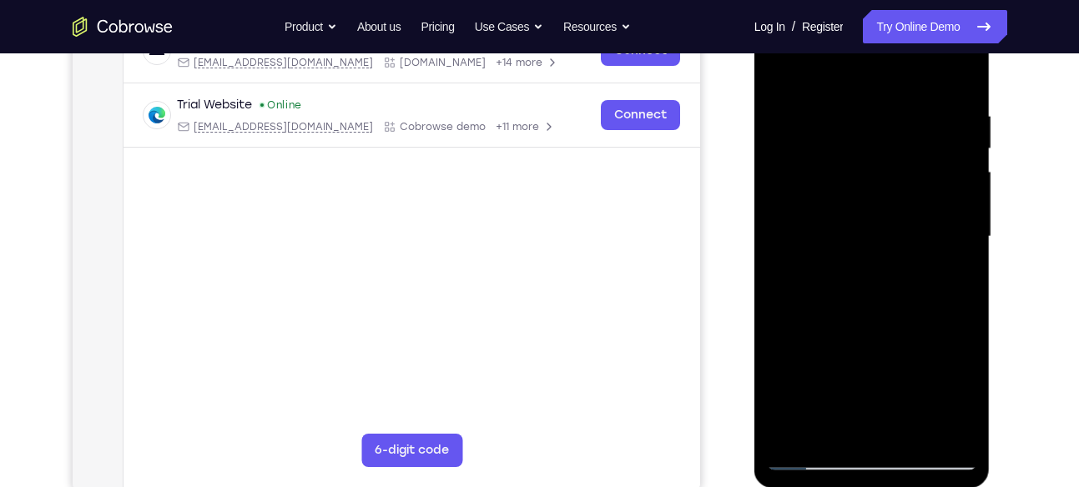
click at [889, 191] on div at bounding box center [872, 236] width 210 height 467
drag, startPoint x: 954, startPoint y: 193, endPoint x: 939, endPoint y: 193, distance: 15.0
click at [939, 193] on div at bounding box center [872, 236] width 210 height 467
drag, startPoint x: 944, startPoint y: 180, endPoint x: 890, endPoint y: 185, distance: 53.6
click at [890, 185] on div at bounding box center [872, 236] width 210 height 467
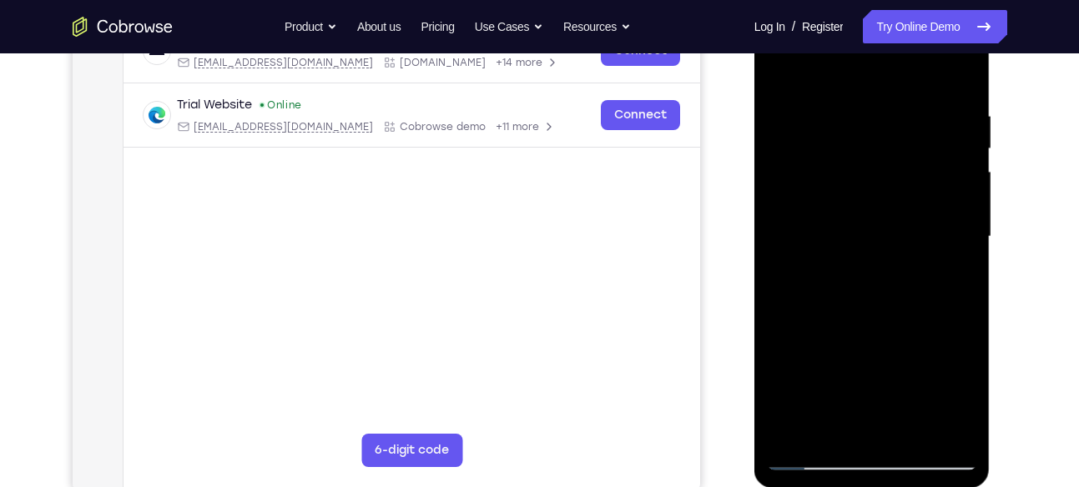
drag, startPoint x: 938, startPoint y: 149, endPoint x: 904, endPoint y: 153, distance: 34.4
click at [904, 153] on div at bounding box center [872, 236] width 210 height 467
drag, startPoint x: 936, startPoint y: 219, endPoint x: 892, endPoint y: 217, distance: 44.3
click at [892, 217] on div at bounding box center [872, 236] width 210 height 467
drag, startPoint x: 928, startPoint y: 179, endPoint x: 890, endPoint y: 184, distance: 38.8
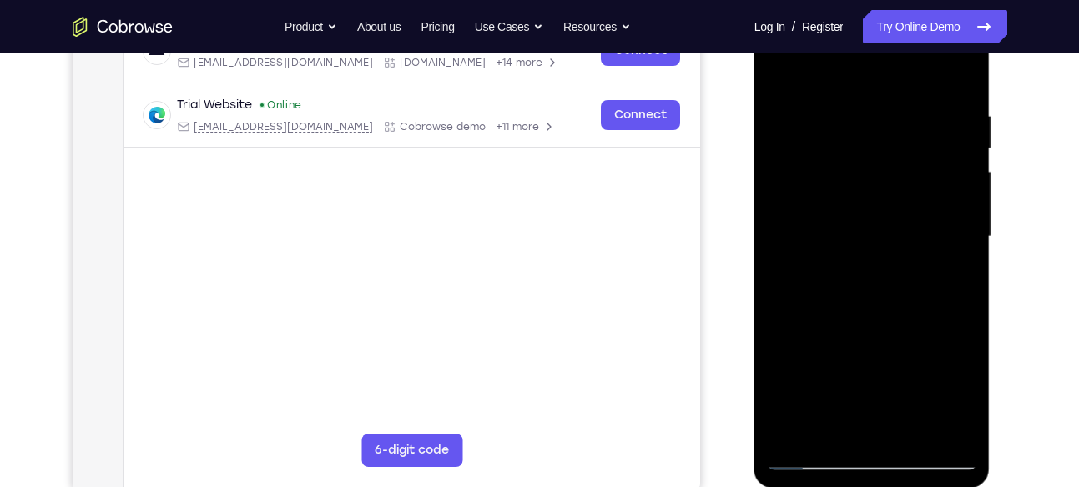
click at [890, 184] on div at bounding box center [872, 236] width 210 height 467
drag
click at [881, 158] on div at bounding box center [872, 236] width 210 height 467
click at [892, 151] on div at bounding box center [872, 236] width 210 height 467
click at [850, 258] on div at bounding box center [872, 236] width 210 height 467
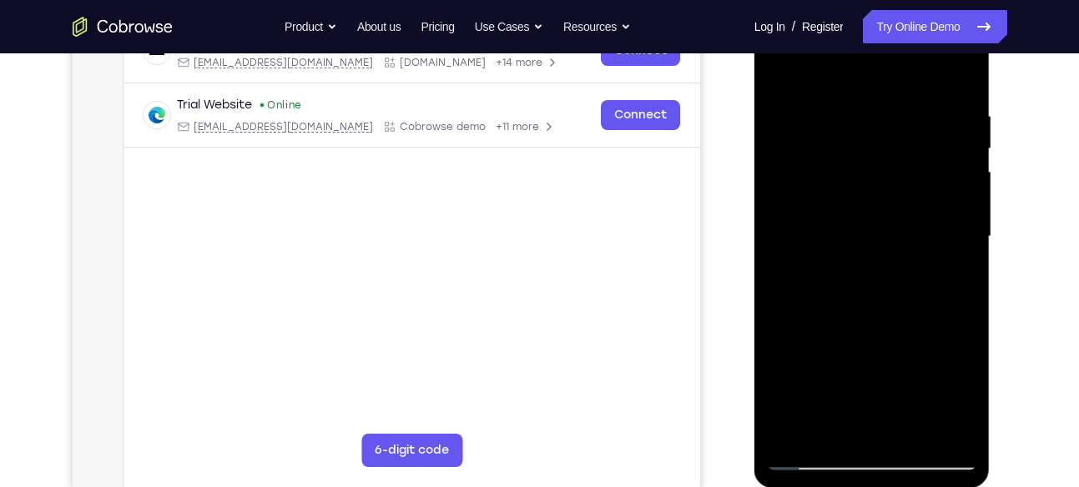
click at [853, 219] on div at bounding box center [872, 236] width 210 height 467
click at [856, 294] on div at bounding box center [872, 236] width 210 height 467
click at [879, 262] on div at bounding box center [872, 236] width 210 height 467
click at [869, 187] on div at bounding box center [872, 236] width 210 height 467
click at [880, 216] on div at bounding box center [872, 236] width 210 height 467
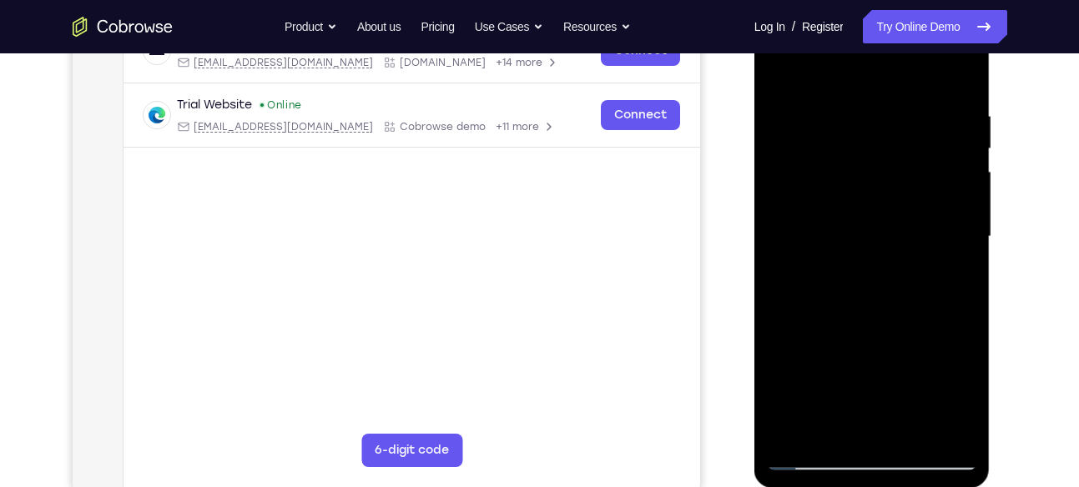
click at [842, 241] on div at bounding box center [872, 236] width 210 height 467
click at [874, 110] on div at bounding box center [872, 236] width 210 height 467
click at [824, 199] on div at bounding box center [872, 236] width 210 height 467
click at [823, 144] on div at bounding box center [872, 236] width 210 height 467
click at [847, 203] on div at bounding box center [872, 236] width 210 height 467
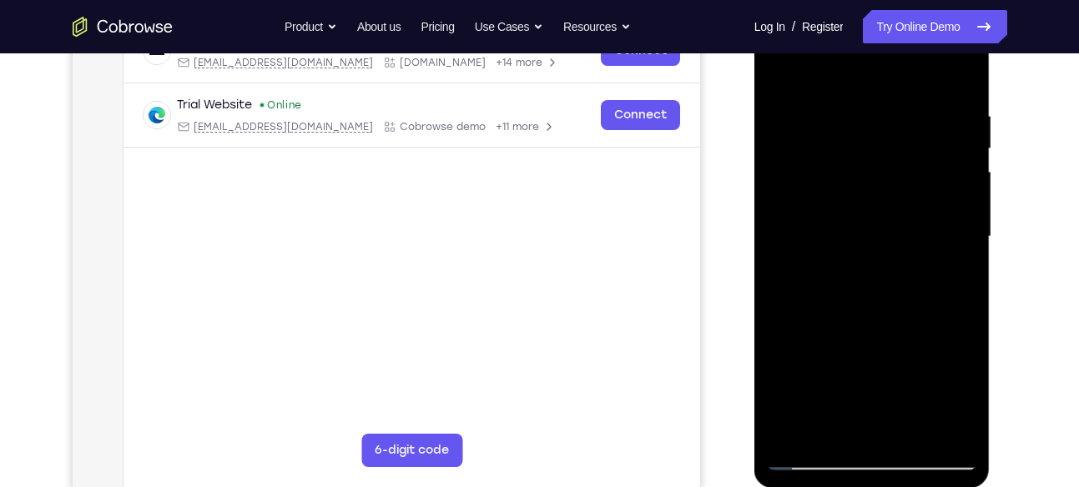
click at [858, 197] on div at bounding box center [872, 236] width 210 height 467
click at [864, 182] on div at bounding box center [872, 236] width 210 height 467
click at [860, 190] on div at bounding box center [872, 236] width 210 height 467
click at [883, 181] on div at bounding box center [872, 236] width 210 height 467
click at [867, 211] on div at bounding box center [872, 236] width 210 height 467
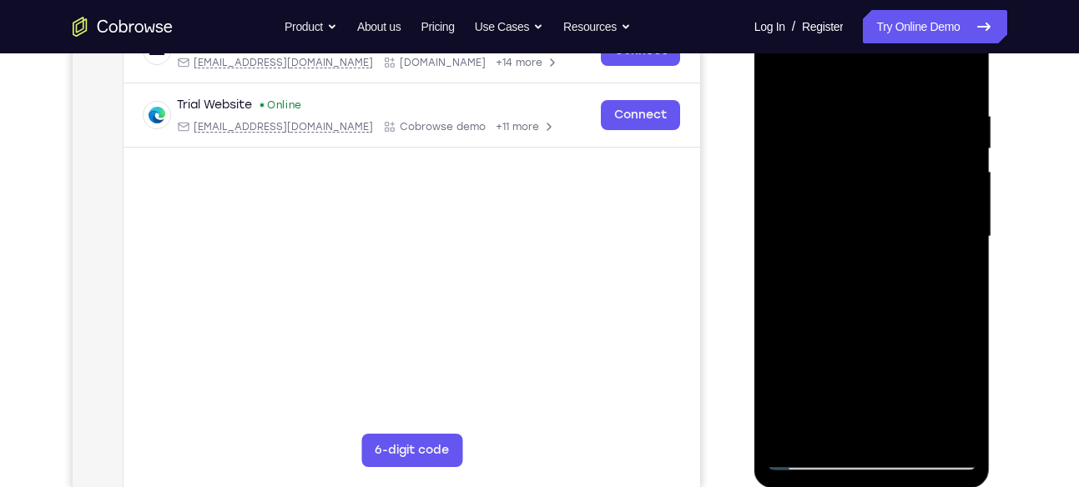
click at [834, 207] on div at bounding box center [872, 236] width 210 height 467
click at [891, 193] on div at bounding box center [872, 236] width 210 height 467
click at [960, 74] on div at bounding box center [872, 236] width 210 height 467
click at [910, 435] on div at bounding box center [872, 236] width 210 height 467
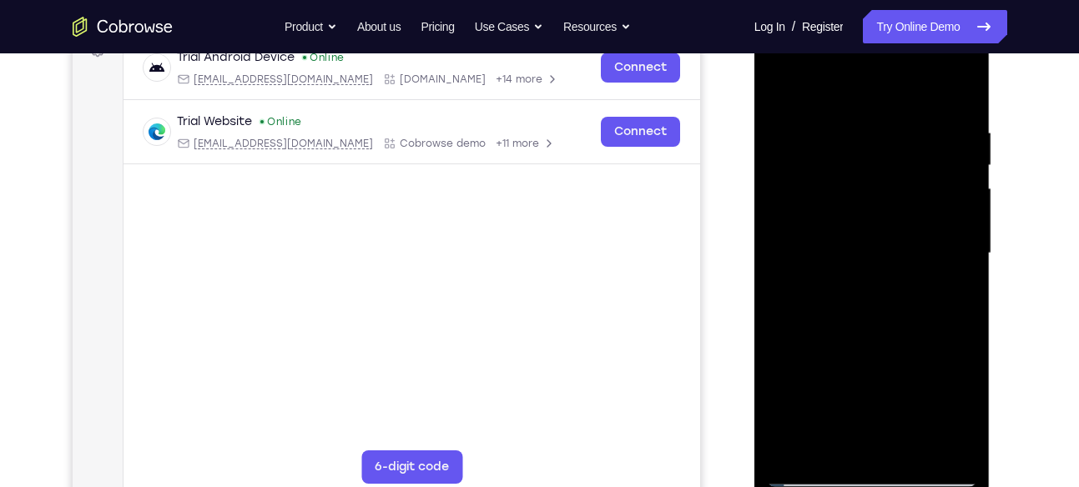
click at [847, 340] on div at bounding box center [872, 253] width 210 height 467
click at [784, 83] on div at bounding box center [872, 253] width 210 height 467
click at [866, 334] on div at bounding box center [872, 253] width 210 height 467
click at [885, 392] on div at bounding box center [872, 253] width 210 height 467
click at [793, 139] on div at bounding box center [872, 253] width 210 height 467
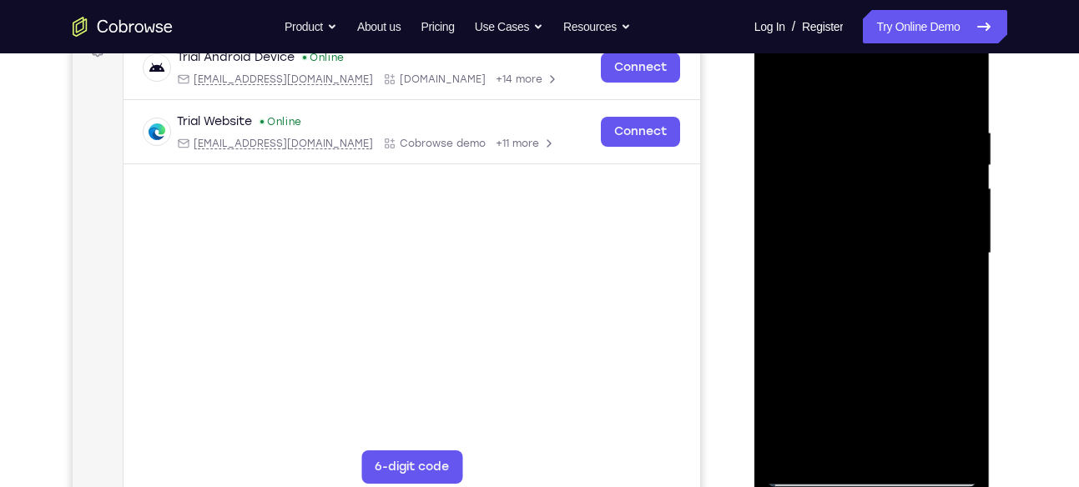
click at [965, 86] on div at bounding box center [872, 253] width 210 height 467
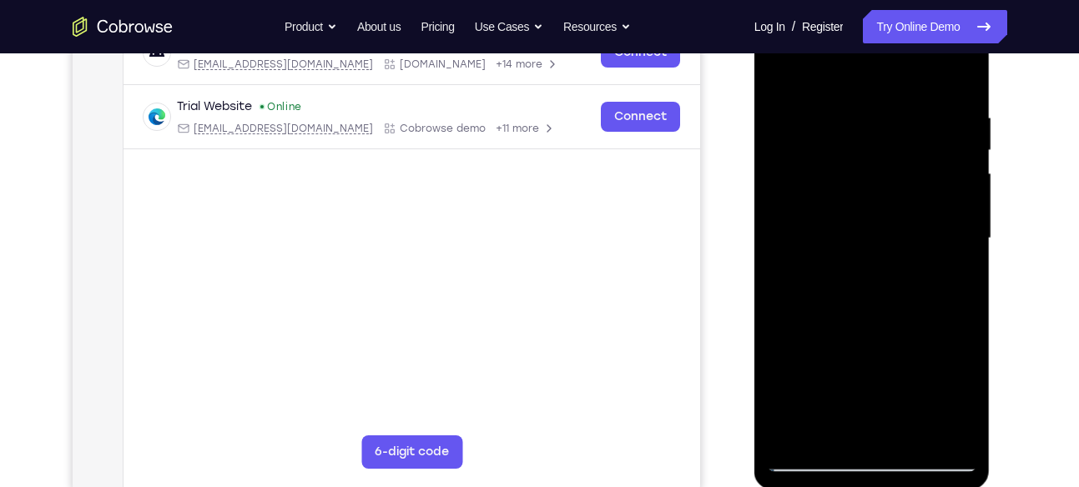
scroll to position [283, 0]
click at [834, 164] on div at bounding box center [872, 239] width 210 height 467
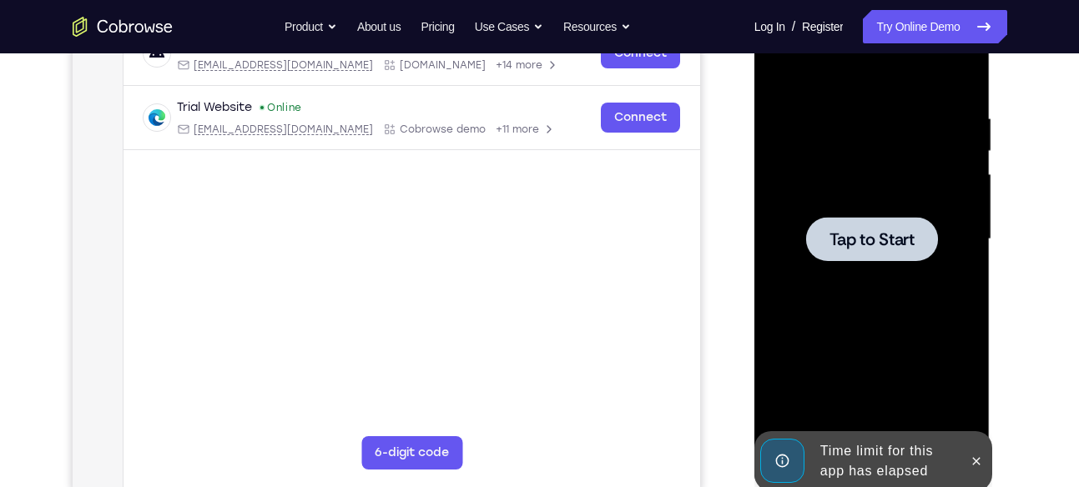
click at [889, 242] on span "Tap to Start" at bounding box center [871, 239] width 85 height 17
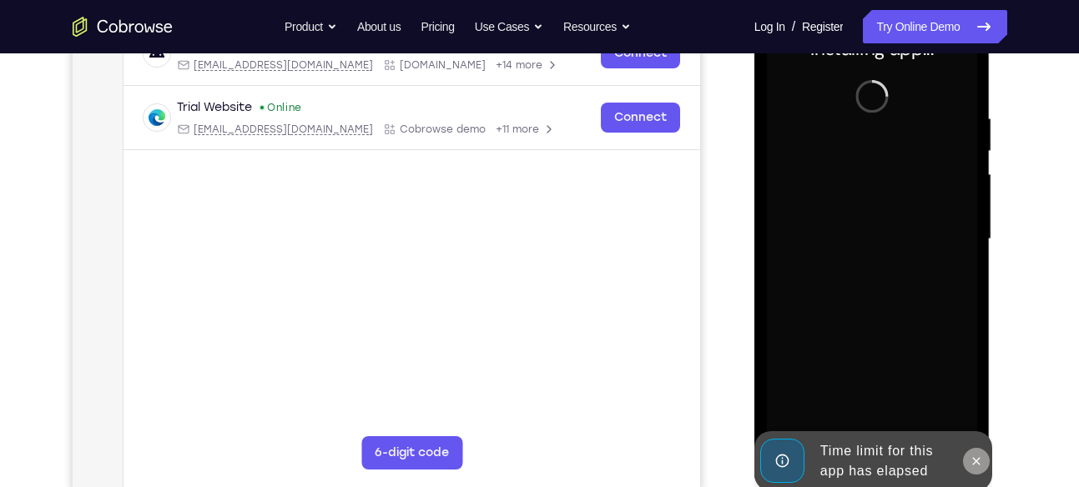
click at [981, 466] on icon at bounding box center [976, 461] width 13 height 13
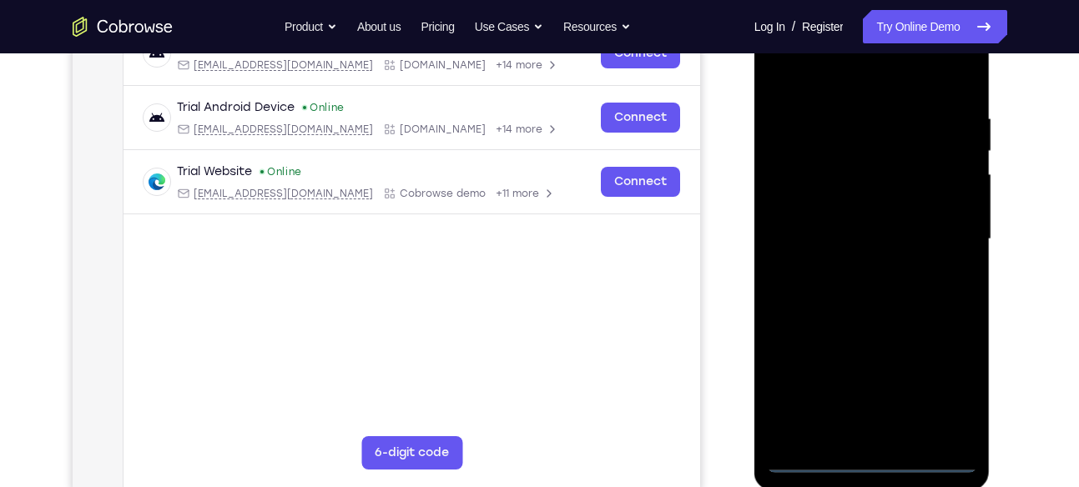
click at [875, 460] on div at bounding box center [872, 239] width 210 height 467
click at [953, 389] on div at bounding box center [872, 239] width 210 height 467
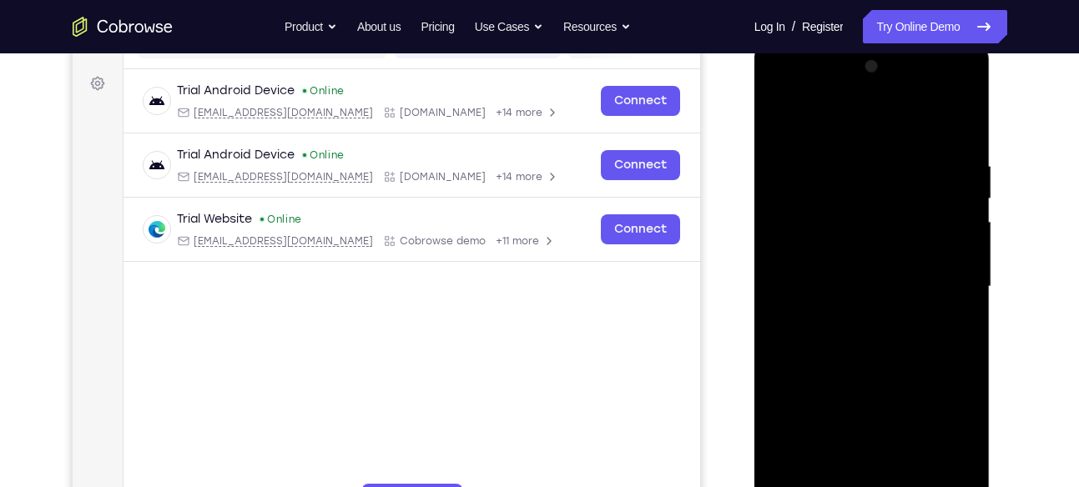
scroll to position [234, 0]
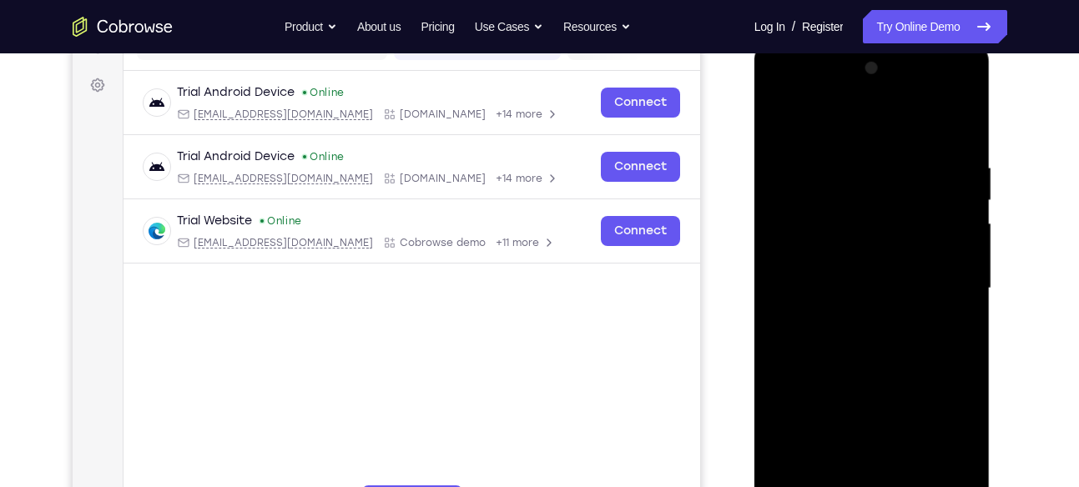
click at [789, 98] on div at bounding box center [872, 288] width 210 height 467
click at [934, 197] on div at bounding box center [872, 288] width 210 height 467
click at [938, 281] on div at bounding box center [872, 288] width 210 height 467
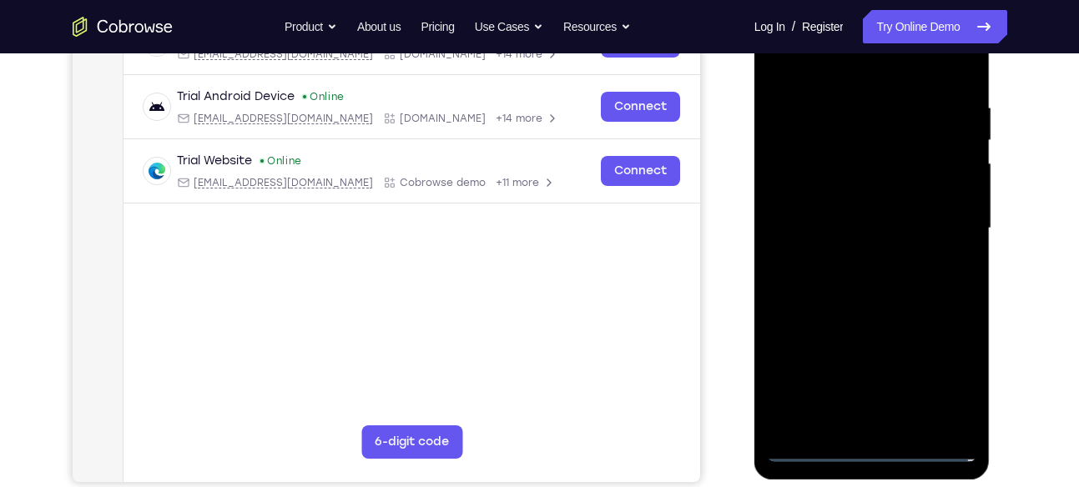
scroll to position [295, 0]
click at [856, 256] on div at bounding box center [872, 227] width 210 height 467
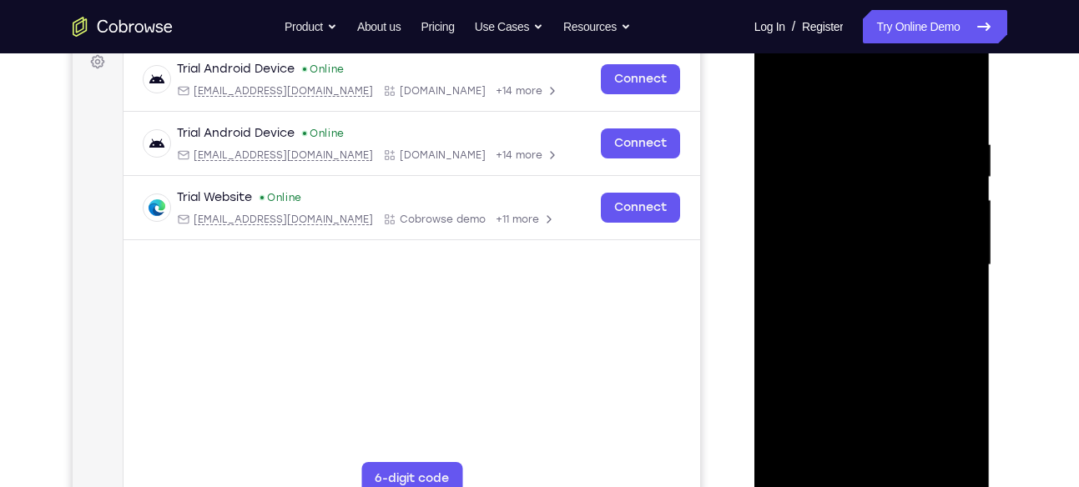
scroll to position [255, 0]
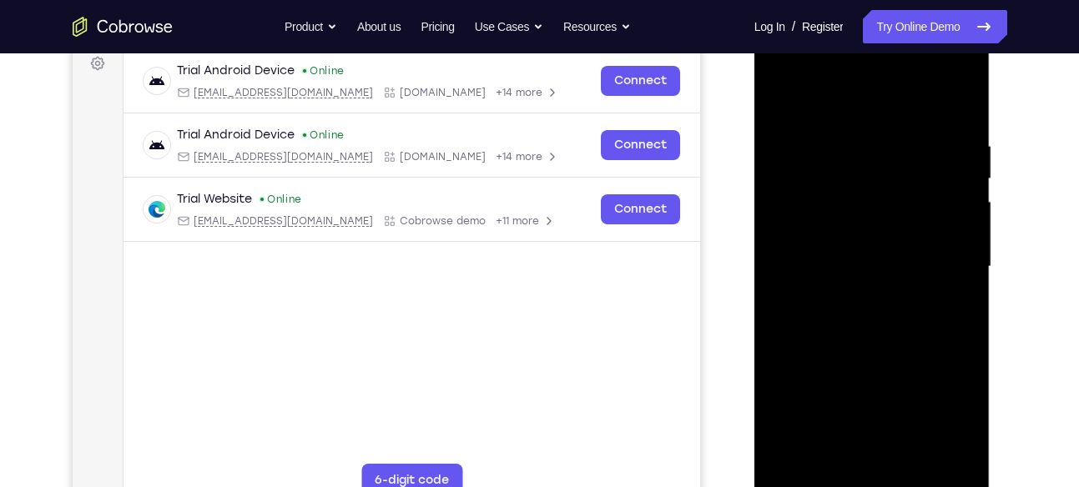
click at [860, 295] on div at bounding box center [872, 266] width 210 height 467
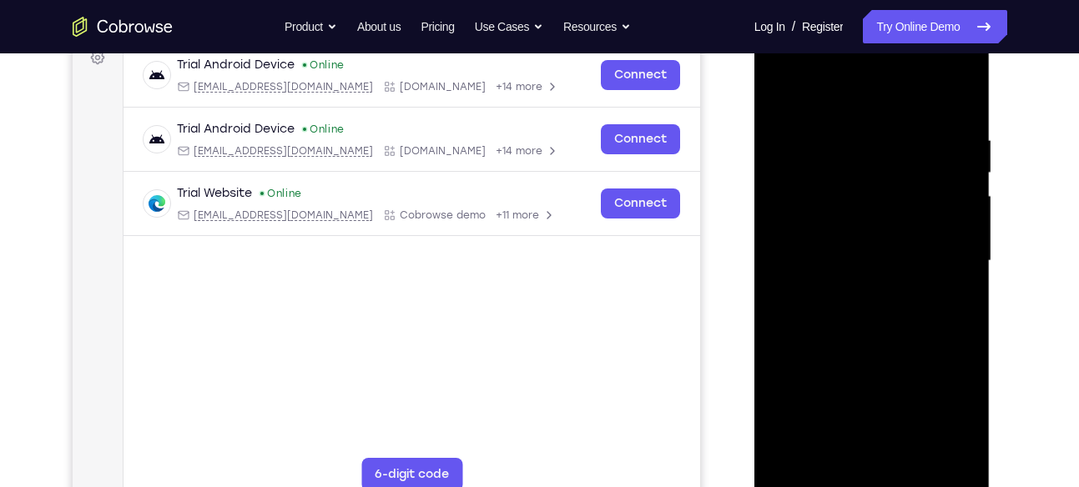
scroll to position [256, 0]
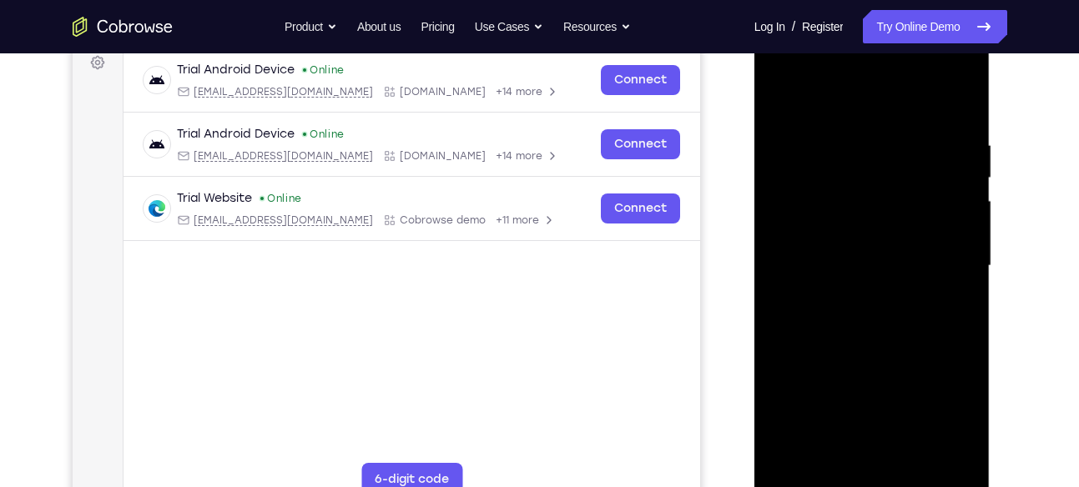
click at [819, 250] on div at bounding box center [872, 266] width 210 height 467
click at [816, 235] on div at bounding box center [872, 266] width 210 height 467
click at [808, 265] on div at bounding box center [872, 266] width 210 height 467
click at [798, 323] on div at bounding box center [872, 266] width 210 height 467
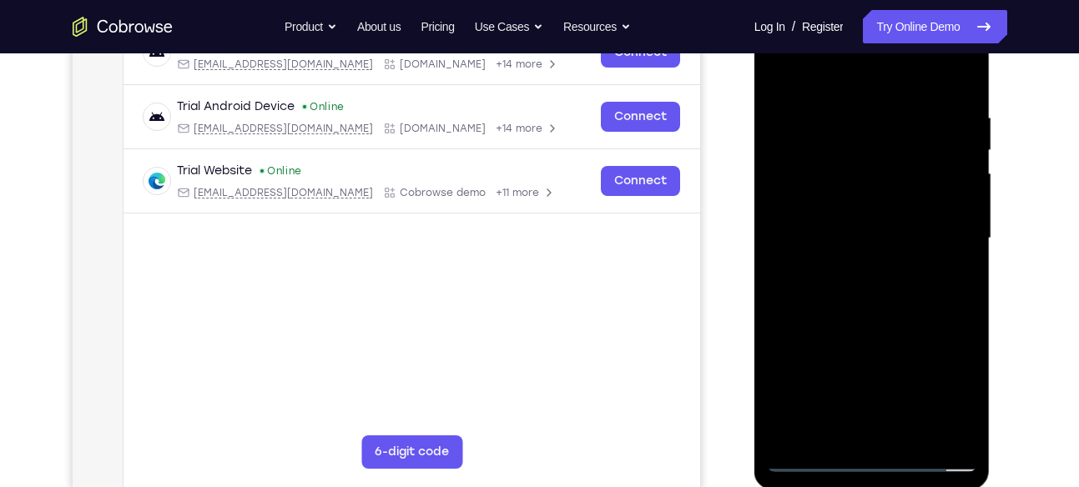
scroll to position [285, 0]
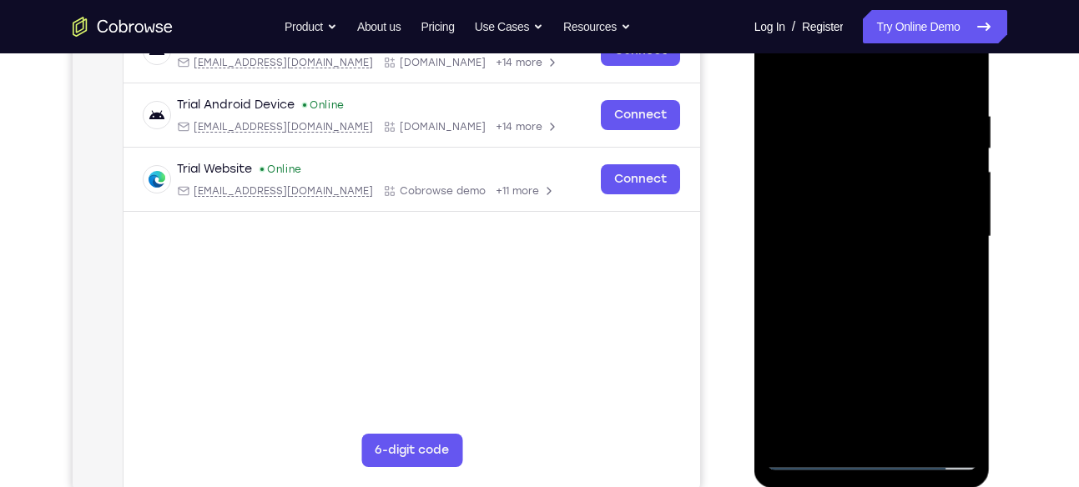
click at [859, 286] on div at bounding box center [872, 236] width 210 height 467
click at [844, 287] on div at bounding box center [872, 236] width 210 height 467
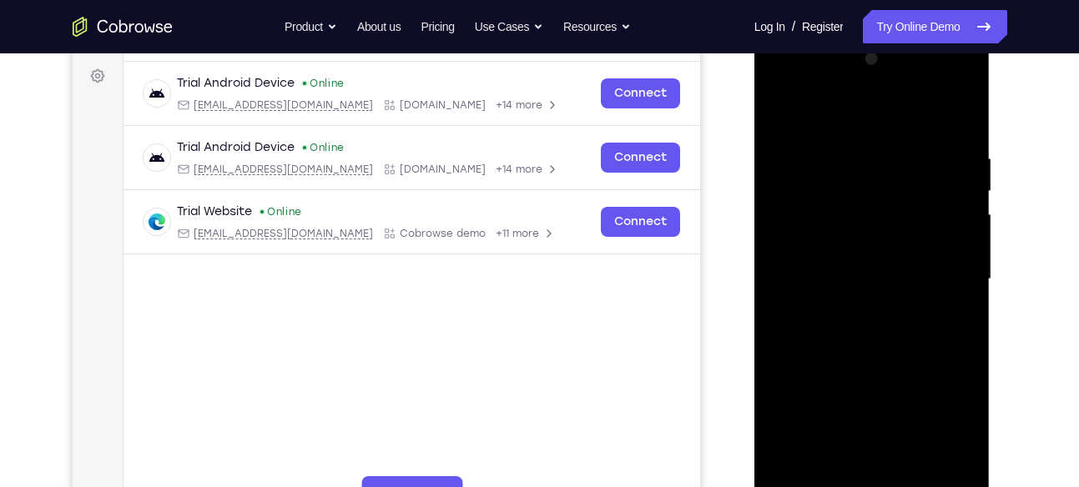
scroll to position [291, 0]
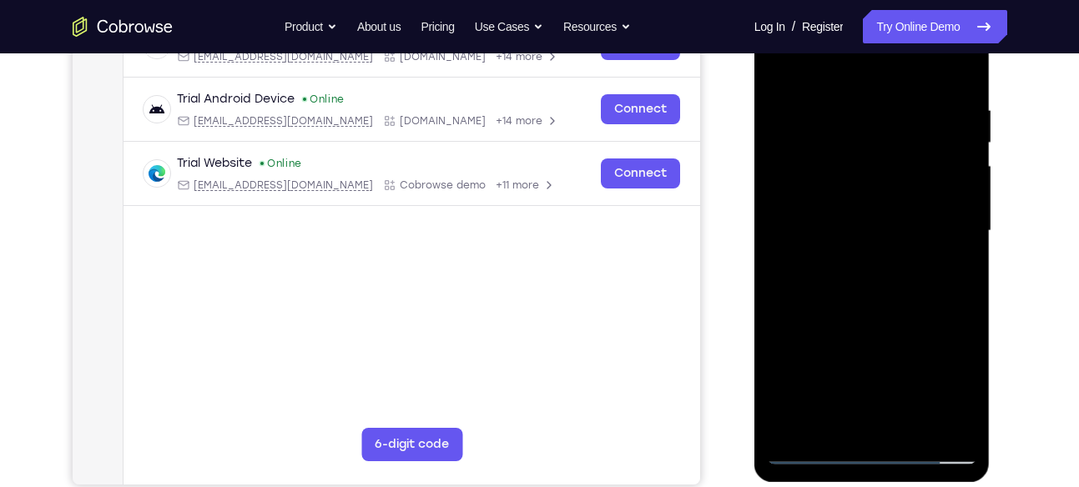
click at [869, 314] on div at bounding box center [872, 230] width 210 height 467
click at [963, 83] on div at bounding box center [872, 230] width 210 height 467
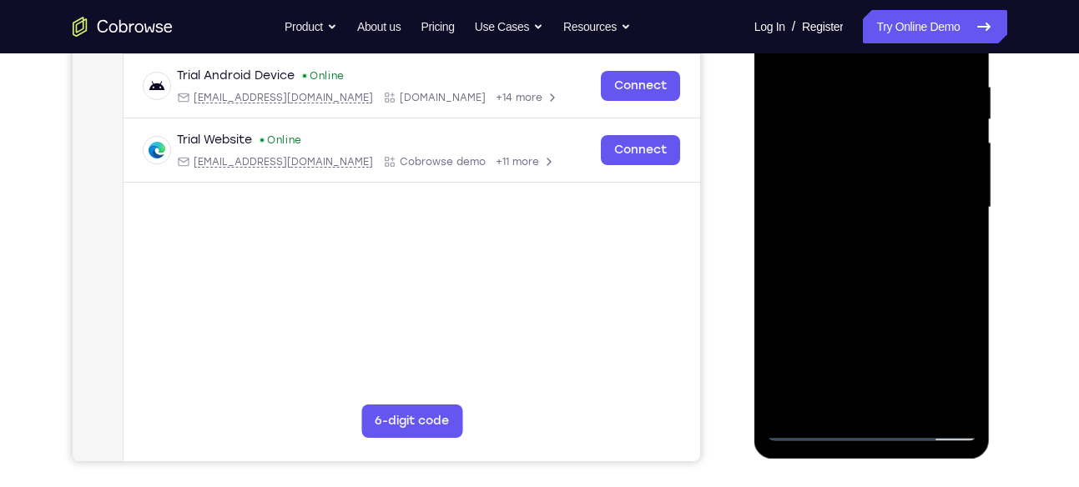
scroll to position [317, 0]
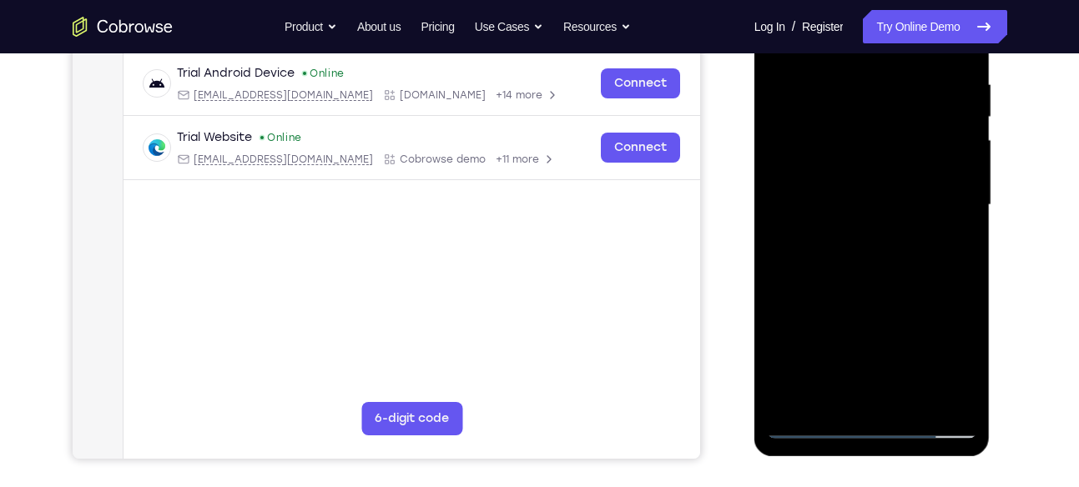
click at [865, 96] on div at bounding box center [872, 205] width 210 height 467
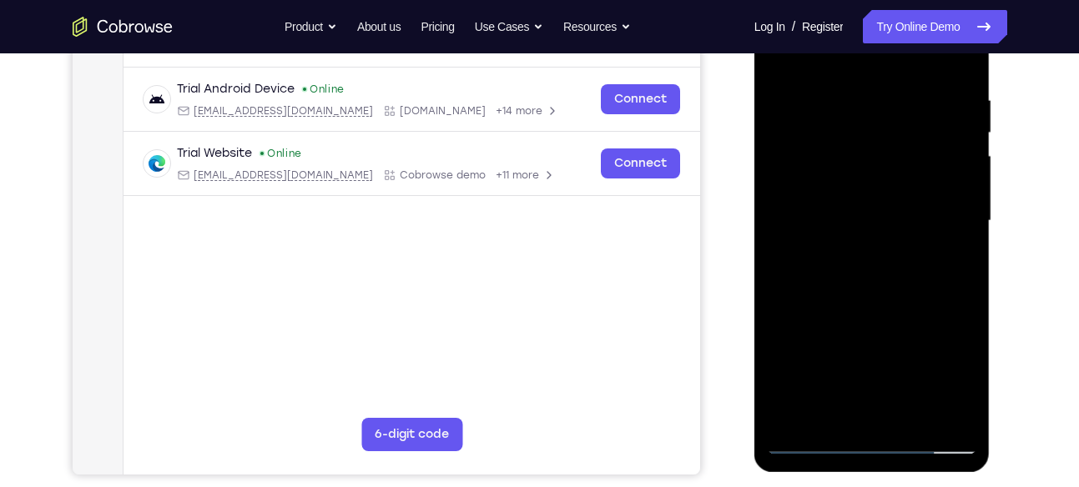
scroll to position [286, 0]
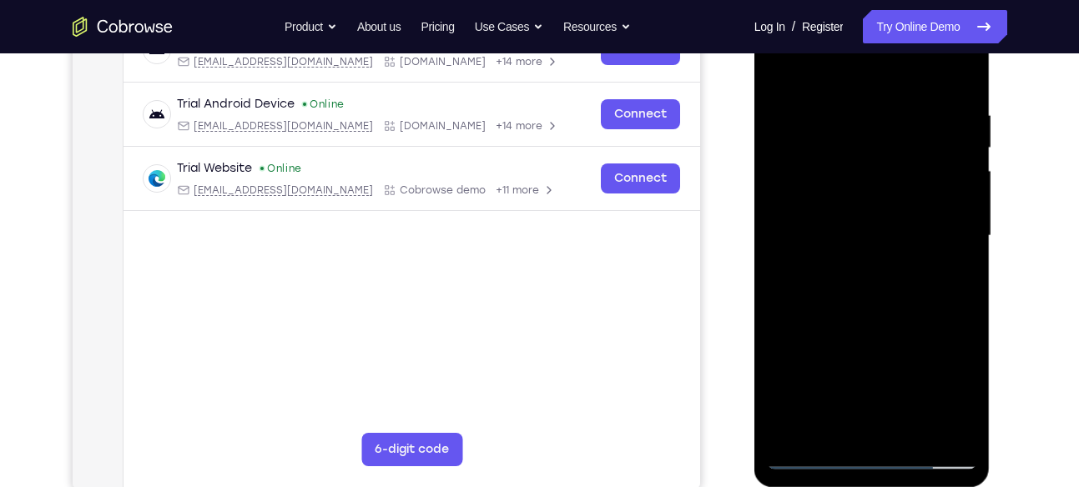
click at [952, 197] on div at bounding box center [872, 236] width 210 height 467
click at [955, 240] on div at bounding box center [872, 236] width 210 height 467
click at [956, 161] on div at bounding box center [872, 236] width 210 height 467
click at [966, 144] on div at bounding box center [872, 236] width 210 height 467
drag, startPoint x: 812, startPoint y: 263, endPoint x: 930, endPoint y: 250, distance: 119.2
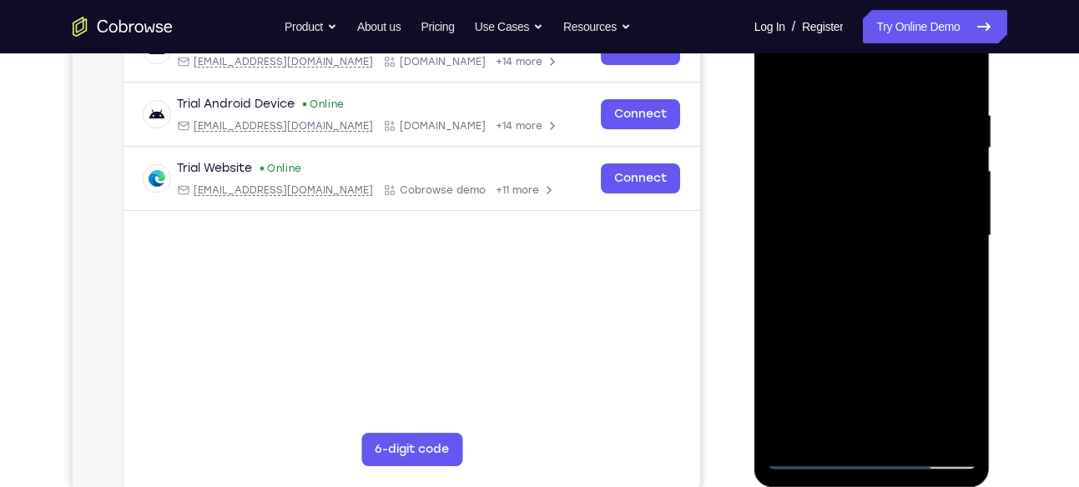
click at [930, 250] on div at bounding box center [872, 236] width 210 height 467
drag, startPoint x: 801, startPoint y: 284, endPoint x: 883, endPoint y: 277, distance: 82.1
click at [883, 277] on div at bounding box center [872, 236] width 210 height 467
click at [947, 144] on div at bounding box center [872, 236] width 210 height 467
click at [954, 133] on div at bounding box center [872, 236] width 210 height 467
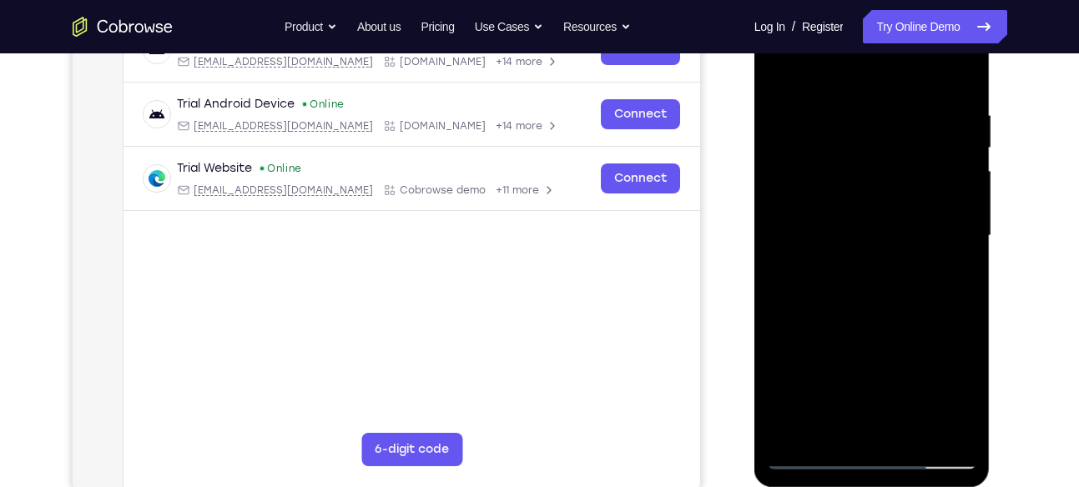
click at [957, 174] on div at bounding box center [872, 236] width 210 height 467
drag, startPoint x: 952, startPoint y: 125, endPoint x: 847, endPoint y: 159, distance: 110.3
click at [847, 159] on div at bounding box center [872, 236] width 210 height 467
drag, startPoint x: 944, startPoint y: 189, endPoint x: 895, endPoint y: 209, distance: 52.4
click at [895, 209] on div at bounding box center [872, 236] width 210 height 467
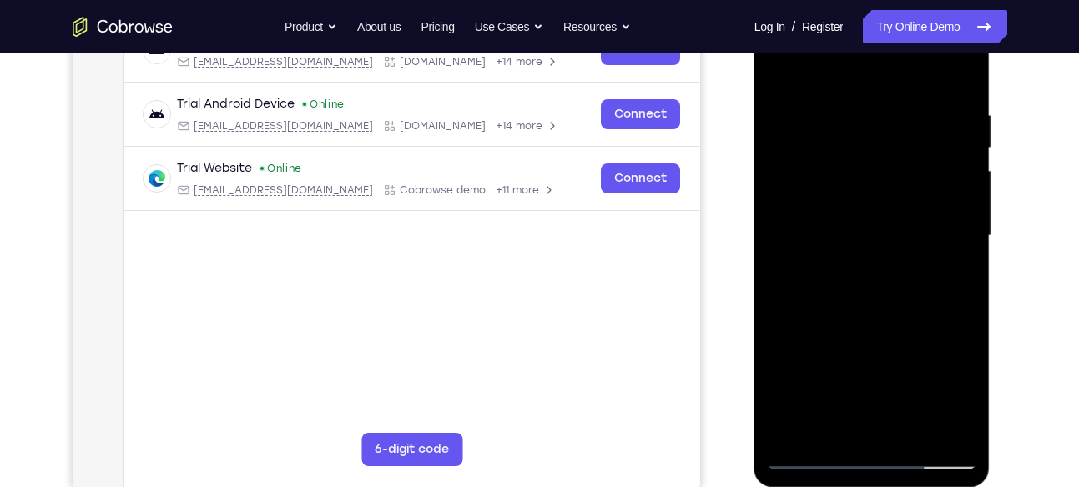
drag, startPoint x: 935, startPoint y: 218, endPoint x: 848, endPoint y: 228, distance: 87.4
click at [848, 228] on div at bounding box center [872, 236] width 210 height 467
drag, startPoint x: 918, startPoint y: 214, endPoint x: 908, endPoint y: 214, distance: 10.0
click at [908, 214] on div at bounding box center [872, 236] width 210 height 467
drag, startPoint x: 939, startPoint y: 160, endPoint x: 842, endPoint y: 173, distance: 97.6
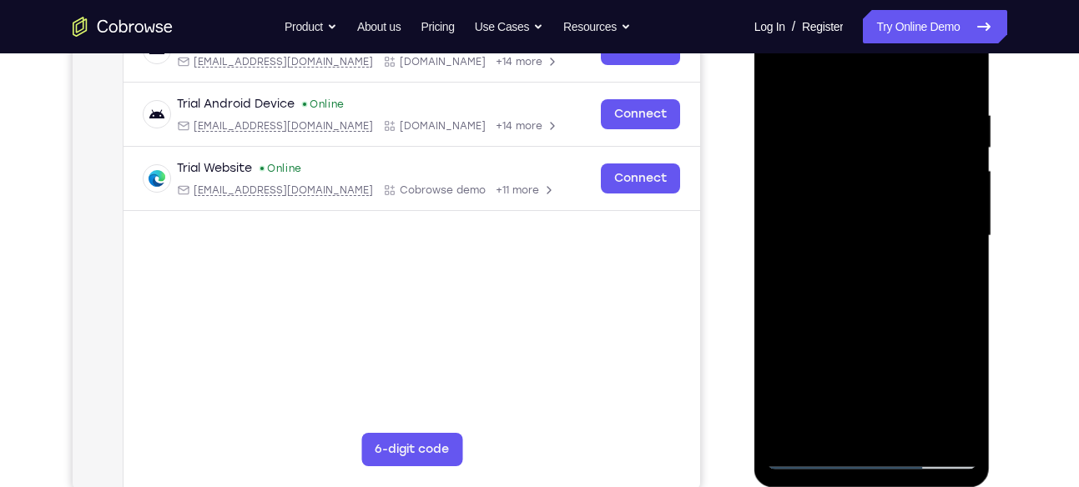
click at [842, 173] on div at bounding box center [872, 236] width 210 height 467
drag, startPoint x: 915, startPoint y: 163, endPoint x: 860, endPoint y: 162, distance: 54.2
click at [860, 162] on div at bounding box center [872, 236] width 210 height 467
drag, startPoint x: 920, startPoint y: 189, endPoint x: 889, endPoint y: 194, distance: 32.1
click at [889, 194] on div at bounding box center [872, 236] width 210 height 467
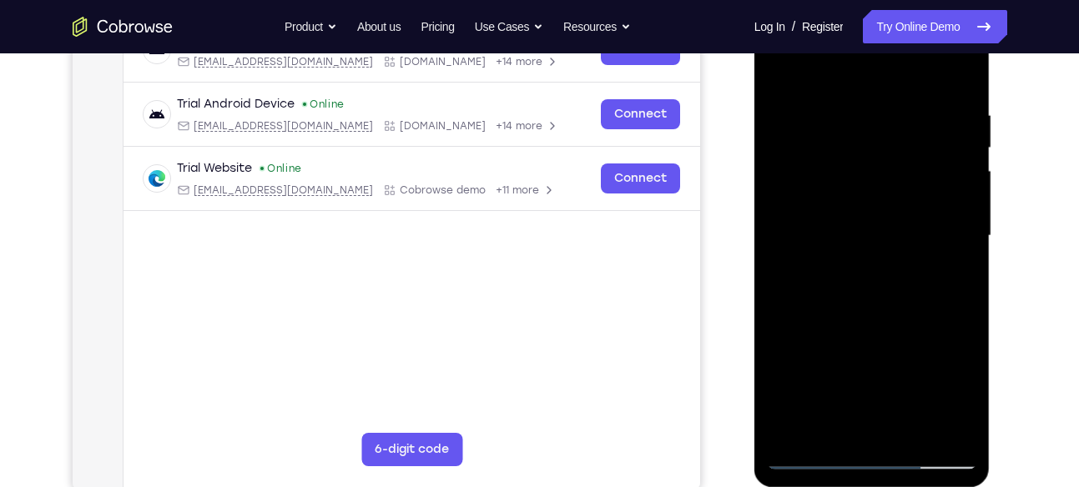
drag, startPoint x: 935, startPoint y: 195, endPoint x: 846, endPoint y: 190, distance: 89.4
click at [846, 190] on div at bounding box center [872, 236] width 210 height 467
drag, startPoint x: 931, startPoint y: 155, endPoint x: 886, endPoint y: 155, distance: 45.1
click at [886, 155] on div at bounding box center [872, 236] width 210 height 467
drag, startPoint x: 937, startPoint y: 227, endPoint x: 856, endPoint y: 225, distance: 81.0
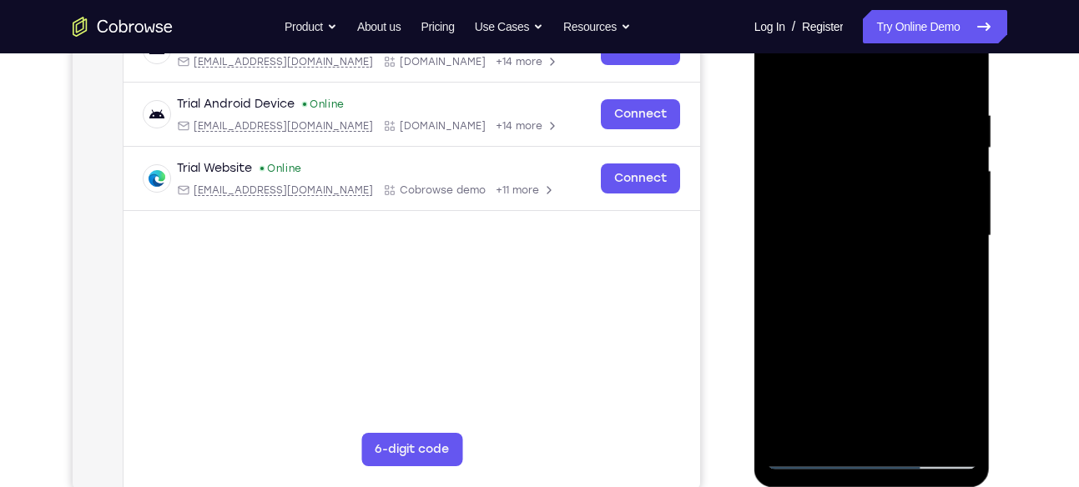
click at [856, 225] on div at bounding box center [872, 236] width 210 height 467
drag, startPoint x: 899, startPoint y: 174, endPoint x: 809, endPoint y: 165, distance: 89.8
click at [809, 165] on div at bounding box center [872, 236] width 210 height 467
drag, startPoint x: 903, startPoint y: 197, endPoint x: 876, endPoint y: 203, distance: 27.3
click at [876, 203] on div at bounding box center [872, 236] width 210 height 467
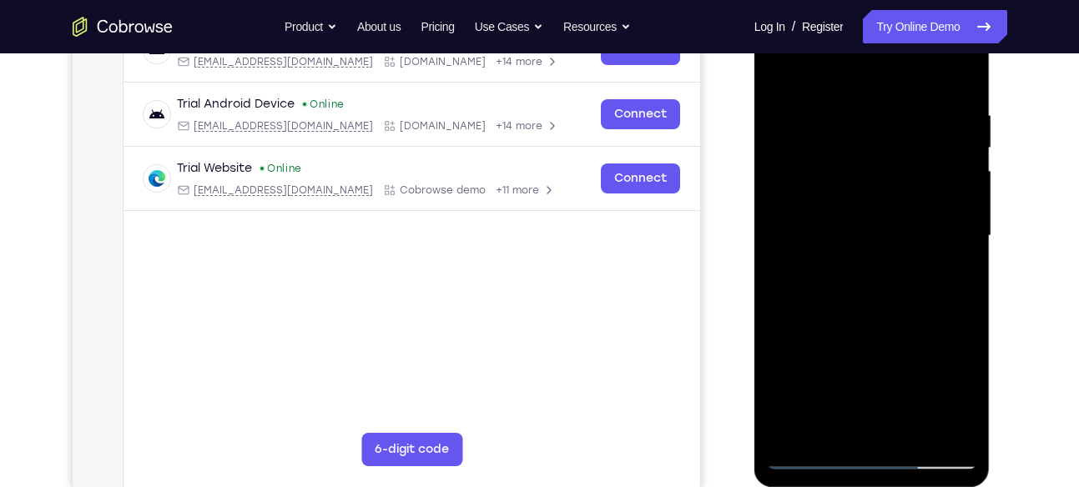
drag, startPoint x: 945, startPoint y: 201, endPoint x: 863, endPoint y: 214, distance: 83.7
click at [863, 214] on div at bounding box center [872, 236] width 210 height 467
drag, startPoint x: 923, startPoint y: 213, endPoint x: 824, endPoint y: 224, distance: 99.2
click at [824, 224] on div at bounding box center [872, 236] width 210 height 467
click at [896, 234] on div at bounding box center [872, 236] width 210 height 467
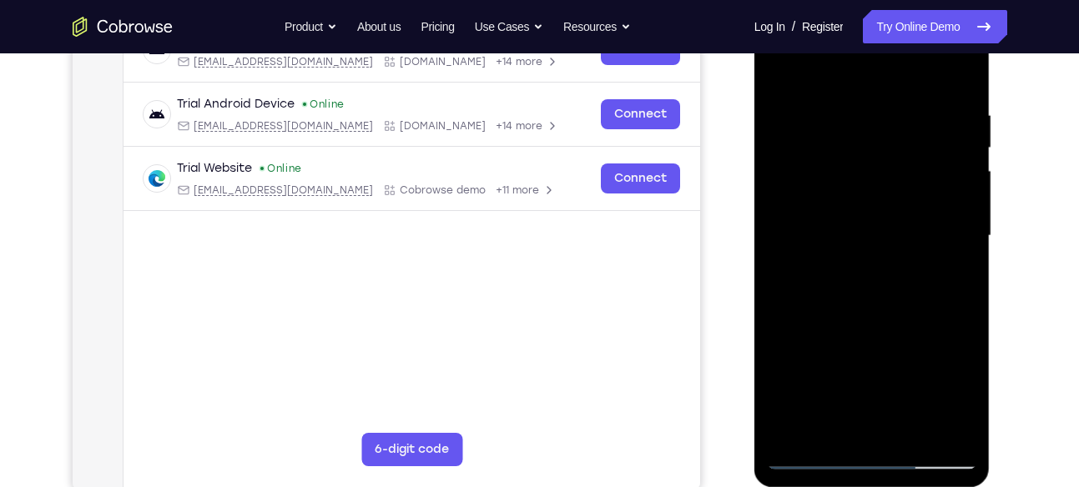
drag, startPoint x: 953, startPoint y: 116, endPoint x: 888, endPoint y: 123, distance: 65.4
click at [888, 123] on div at bounding box center [872, 236] width 210 height 467
click at [945, 123] on div at bounding box center [872, 236] width 210 height 467
click at [972, 123] on div at bounding box center [872, 236] width 210 height 467
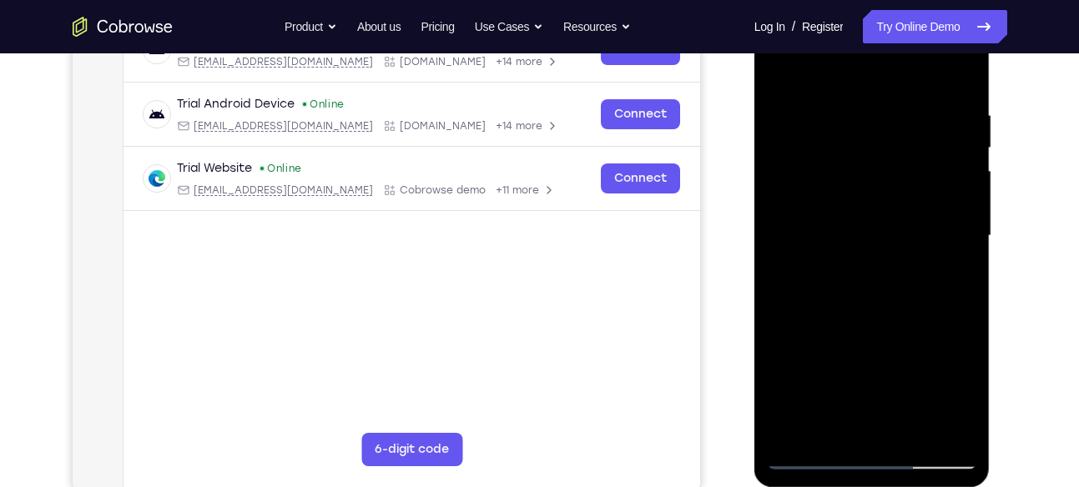
drag, startPoint x: 963, startPoint y: 213, endPoint x: 883, endPoint y: 213, distance: 80.1
click at [883, 213] on div at bounding box center [872, 236] width 210 height 467
drag, startPoint x: 957, startPoint y: 159, endPoint x: 900, endPoint y: 186, distance: 62.7
click at [900, 186] on div at bounding box center [872, 236] width 210 height 467
drag, startPoint x: 940, startPoint y: 171, endPoint x: 873, endPoint y: 205, distance: 75.8
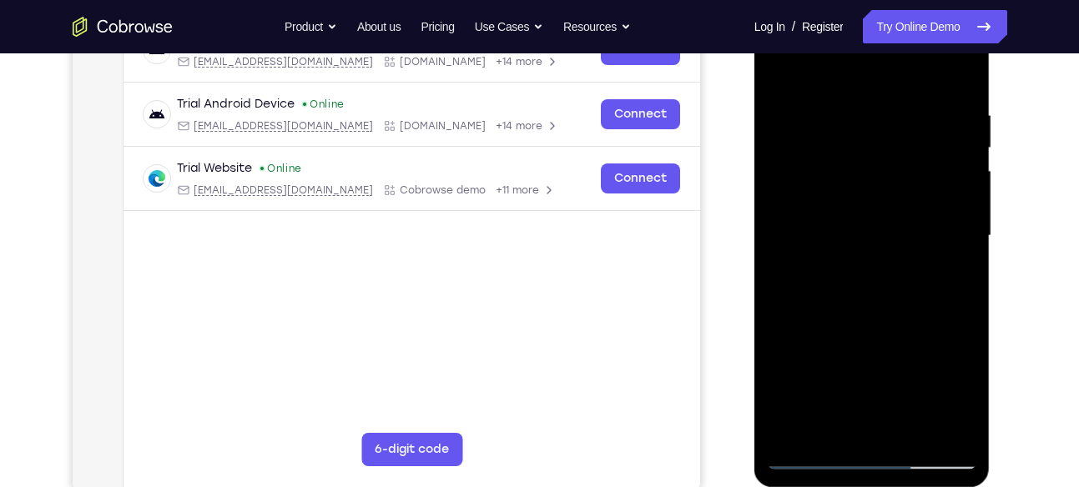
click at [873, 205] on div at bounding box center [872, 236] width 210 height 467
drag, startPoint x: 927, startPoint y: 186, endPoint x: 867, endPoint y: 203, distance: 62.4
click at [867, 203] on div at bounding box center [872, 236] width 210 height 467
drag, startPoint x: 956, startPoint y: 212, endPoint x: 903, endPoint y: 219, distance: 53.0
click at [903, 219] on div at bounding box center [872, 236] width 210 height 467
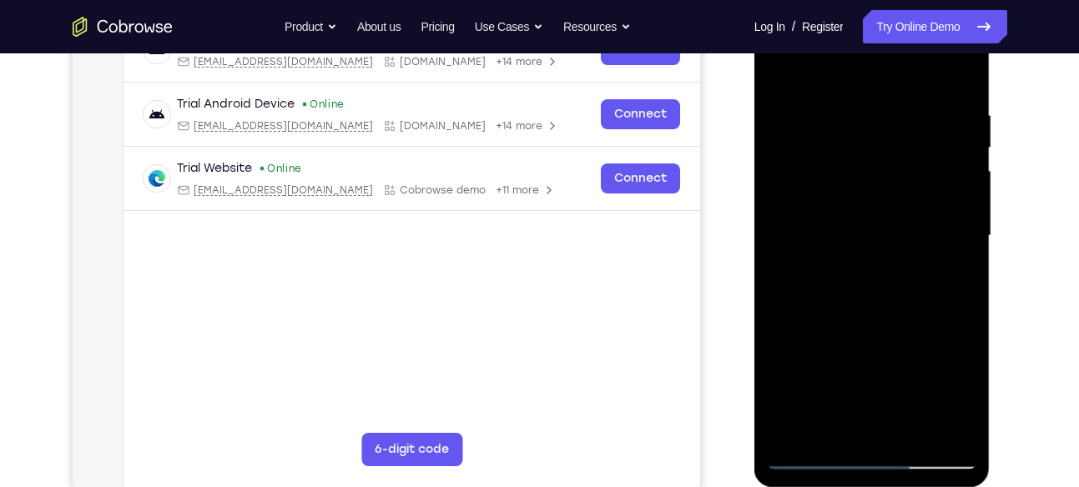
drag, startPoint x: 927, startPoint y: 171, endPoint x: 855, endPoint y: 196, distance: 76.8
click at [855, 196] on div at bounding box center [872, 236] width 210 height 467
drag, startPoint x: 930, startPoint y: 177, endPoint x: 863, endPoint y: 229, distance: 85.1
click at [863, 229] on div at bounding box center [872, 236] width 210 height 467
drag, startPoint x: 952, startPoint y: 216, endPoint x: 880, endPoint y: 273, distance: 91.5
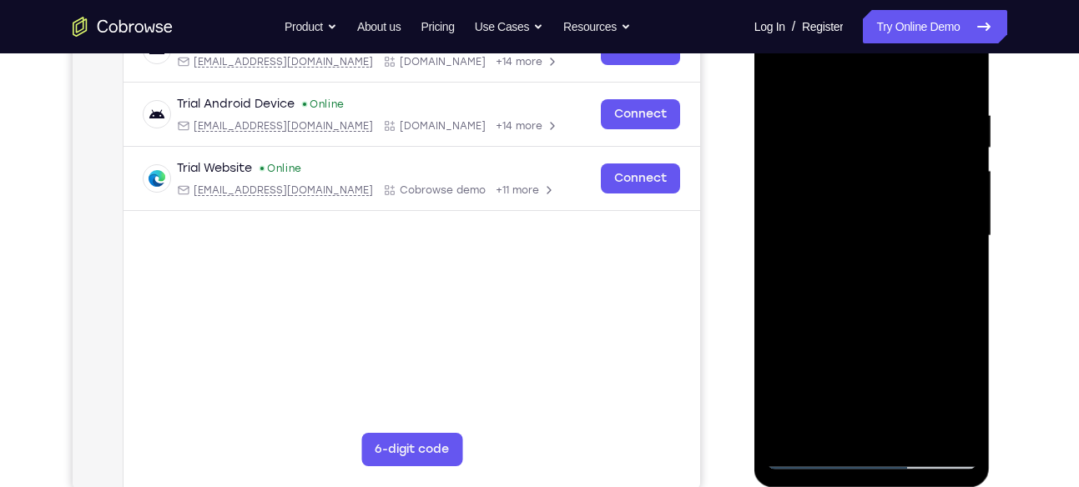
click at [880, 273] on div at bounding box center [872, 236] width 210 height 467
drag, startPoint x: 949, startPoint y: 249, endPoint x: 874, endPoint y: 267, distance: 77.3
click at [874, 267] on div at bounding box center [872, 236] width 210 height 467
click at [929, 296] on div at bounding box center [872, 236] width 210 height 467
click at [945, 202] on div at bounding box center [872, 236] width 210 height 467
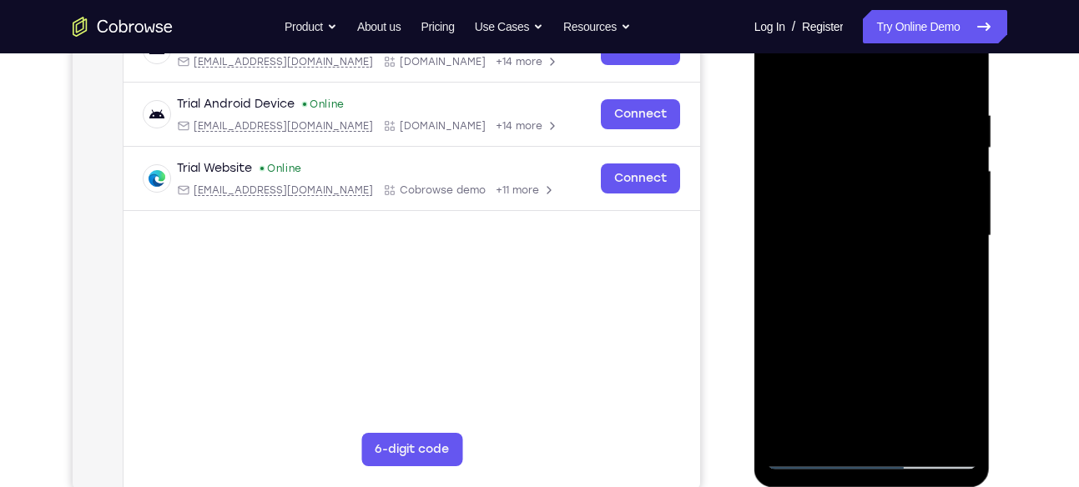
click at [945, 202] on div at bounding box center [872, 236] width 210 height 467
drag, startPoint x: 945, startPoint y: 213, endPoint x: 871, endPoint y: 208, distance: 74.4
click at [871, 208] on div at bounding box center [872, 236] width 210 height 467
drag, startPoint x: 917, startPoint y: 174, endPoint x: 835, endPoint y: 193, distance: 84.0
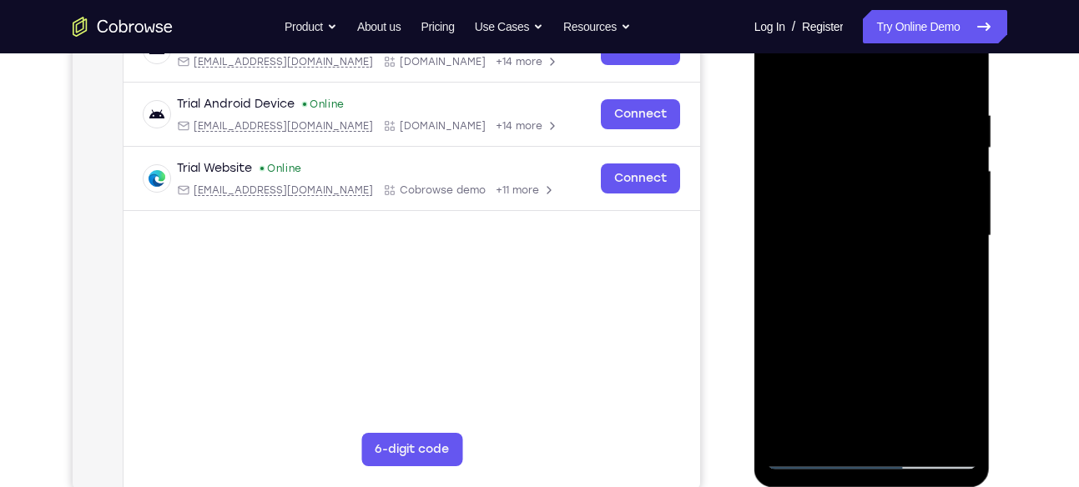
click at [835, 193] on div at bounding box center [872, 236] width 210 height 467
drag, startPoint x: 904, startPoint y: 222, endPoint x: 798, endPoint y: 237, distance: 107.0
click at [798, 237] on div at bounding box center [872, 236] width 210 height 467
drag, startPoint x: 908, startPoint y: 240, endPoint x: 859, endPoint y: 235, distance: 49.4
click at [859, 235] on div at bounding box center [872, 236] width 210 height 467
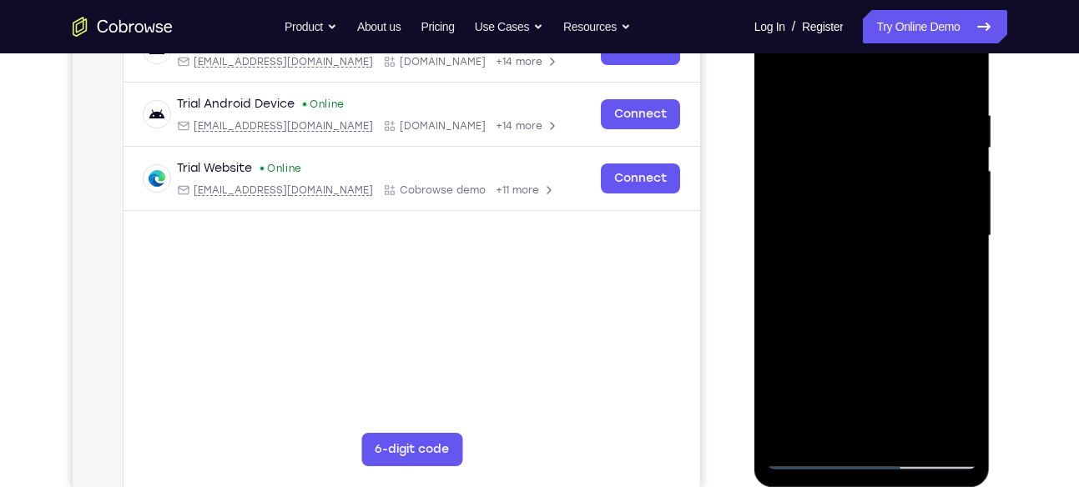
click at [872, 246] on div at bounding box center [872, 236] width 210 height 467
click at [870, 238] on div at bounding box center [872, 236] width 210 height 467
click at [865, 213] on div at bounding box center [872, 236] width 210 height 467
click at [840, 245] on div at bounding box center [872, 236] width 210 height 467
click at [835, 246] on div at bounding box center [872, 236] width 210 height 467
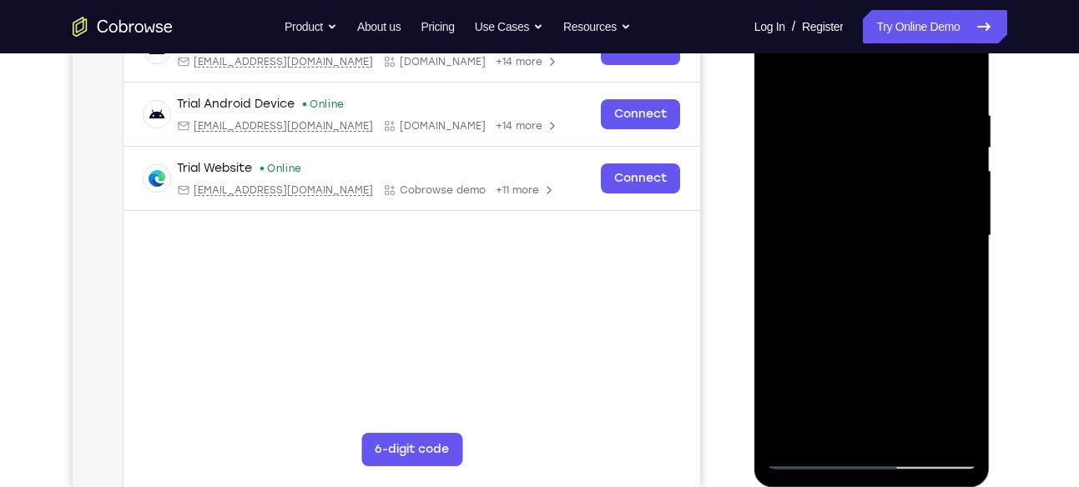
click at [842, 281] on div at bounding box center [872, 236] width 210 height 467
click at [845, 313] on div at bounding box center [872, 236] width 210 height 467
click at [966, 151] on div at bounding box center [872, 236] width 210 height 467
click at [915, 155] on div at bounding box center [872, 236] width 210 height 467
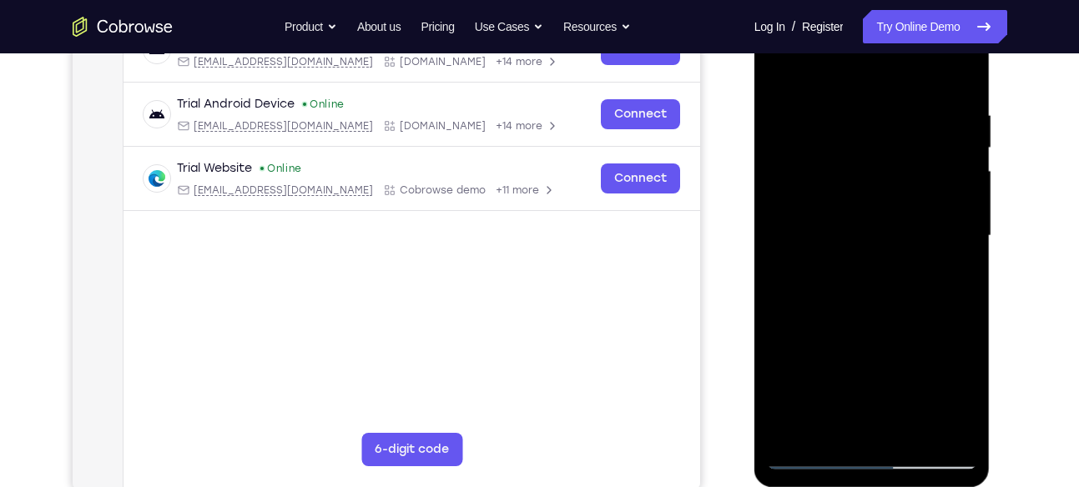
click at [840, 209] on div at bounding box center [872, 236] width 210 height 467
click at [910, 169] on div at bounding box center [872, 236] width 210 height 467
click at [852, 201] on div at bounding box center [872, 236] width 210 height 467
click at [826, 214] on div at bounding box center [872, 236] width 210 height 467
click at [806, 194] on div at bounding box center [872, 236] width 210 height 467
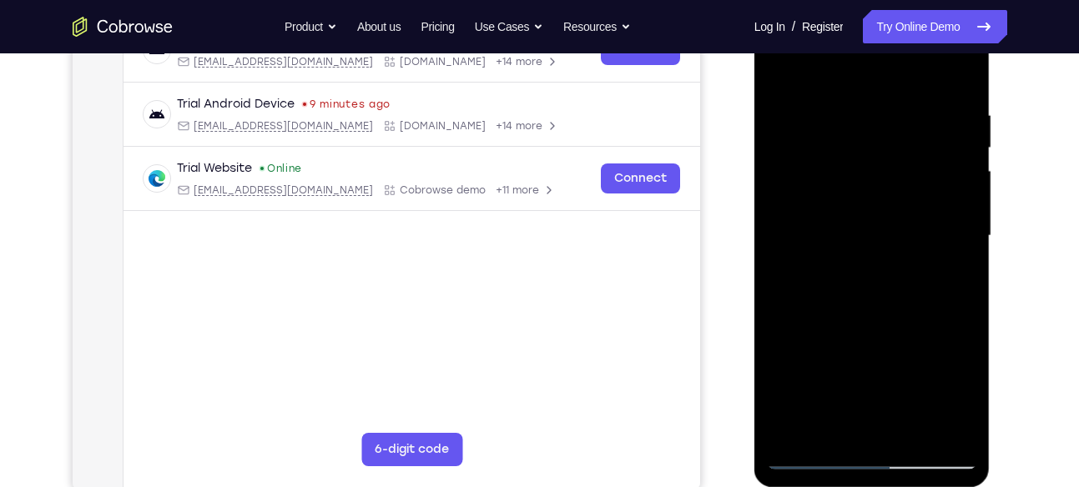
click at [839, 227] on div at bounding box center [872, 236] width 210 height 467
click at [821, 214] on div at bounding box center [872, 236] width 210 height 467
click at [824, 240] on div at bounding box center [872, 236] width 210 height 467
click at [889, 263] on div at bounding box center [872, 236] width 210 height 467
click at [912, 263] on div at bounding box center [872, 236] width 210 height 467
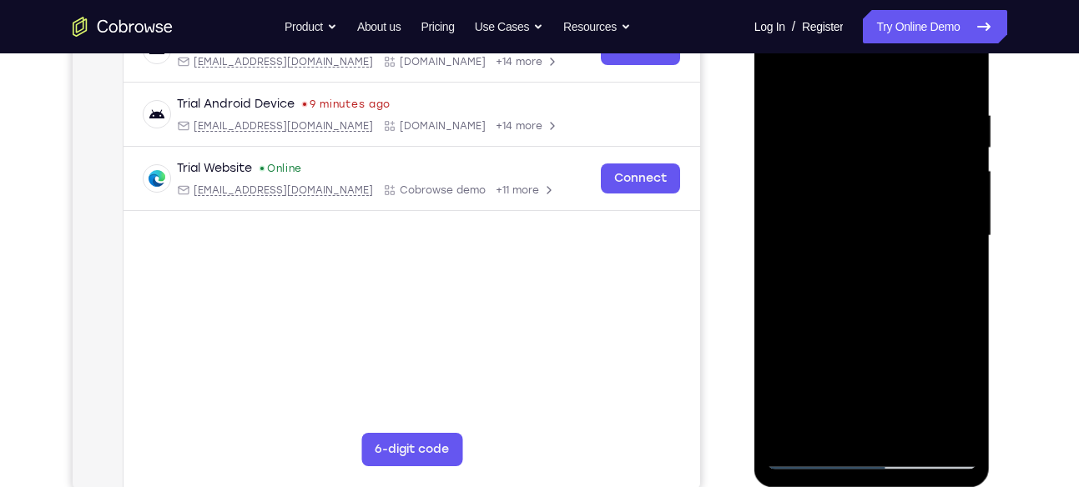
click at [957, 183] on div at bounding box center [872, 236] width 210 height 467
click at [956, 195] on div at bounding box center [872, 236] width 210 height 467
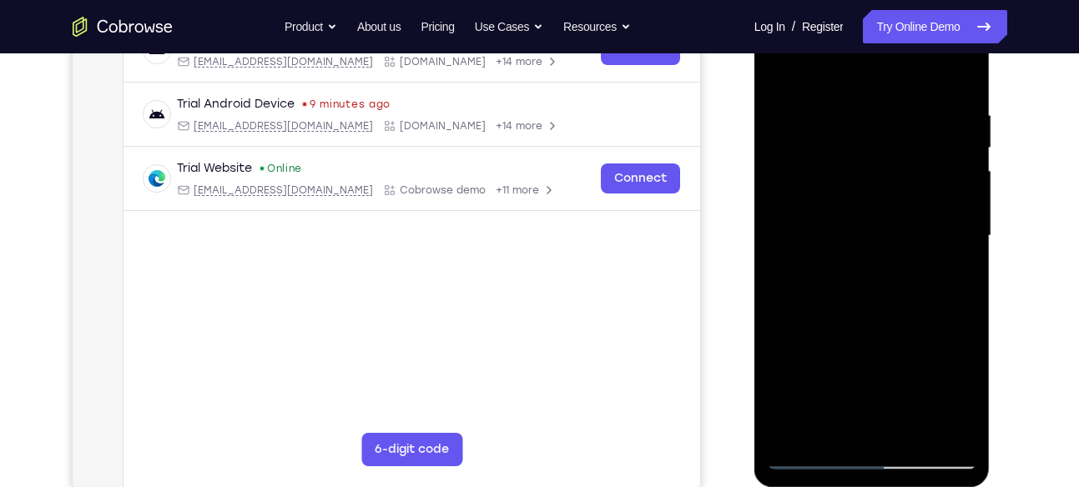
click at [956, 195] on div at bounding box center [872, 236] width 210 height 467
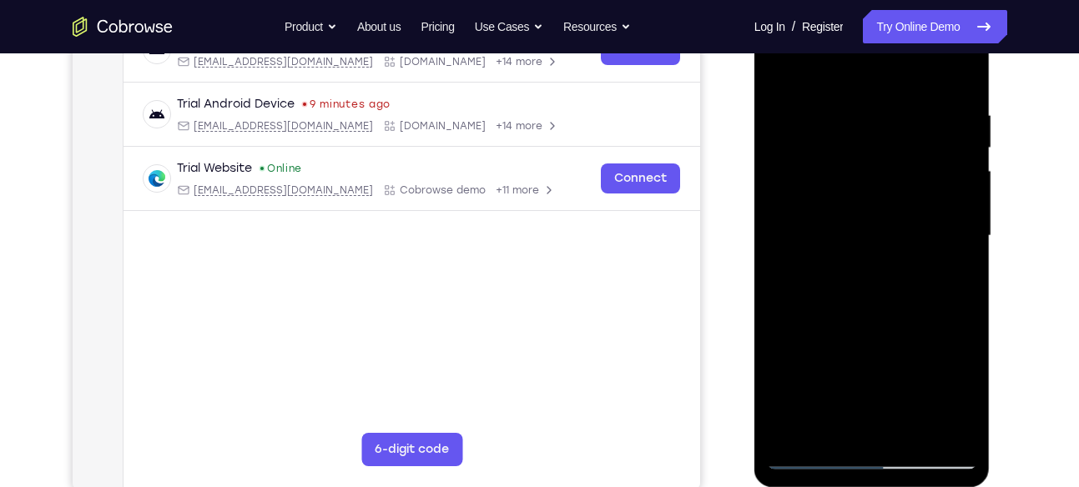
click at [956, 195] on div at bounding box center [872, 236] width 210 height 467
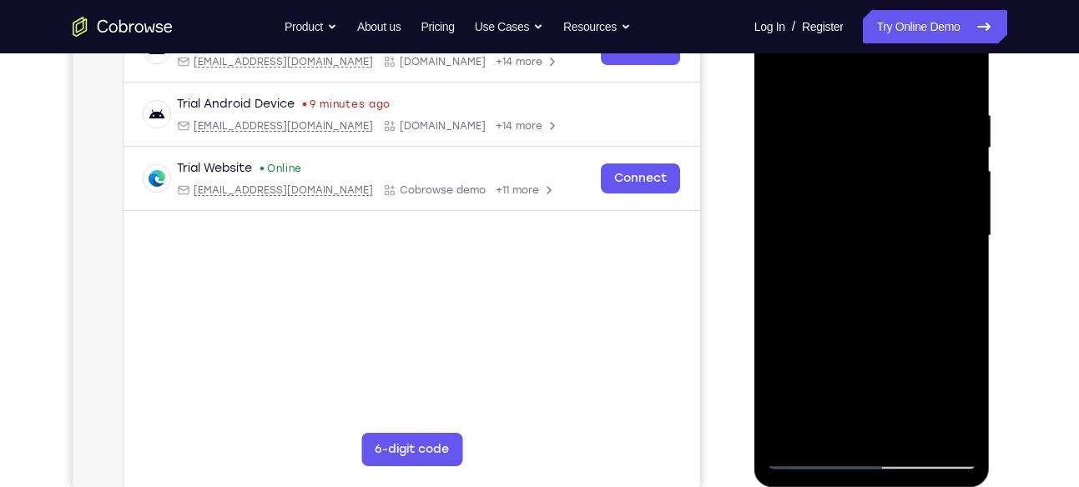
click at [956, 195] on div at bounding box center [872, 236] width 210 height 467
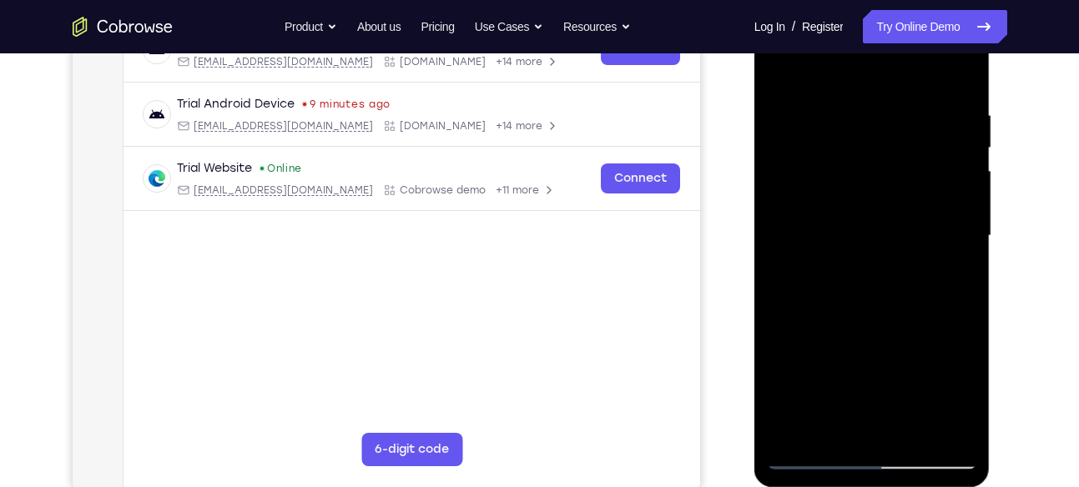
click at [956, 195] on div at bounding box center [872, 236] width 210 height 467
click at [957, 78] on div at bounding box center [872, 236] width 210 height 467
click at [909, 434] on div at bounding box center [872, 236] width 210 height 467
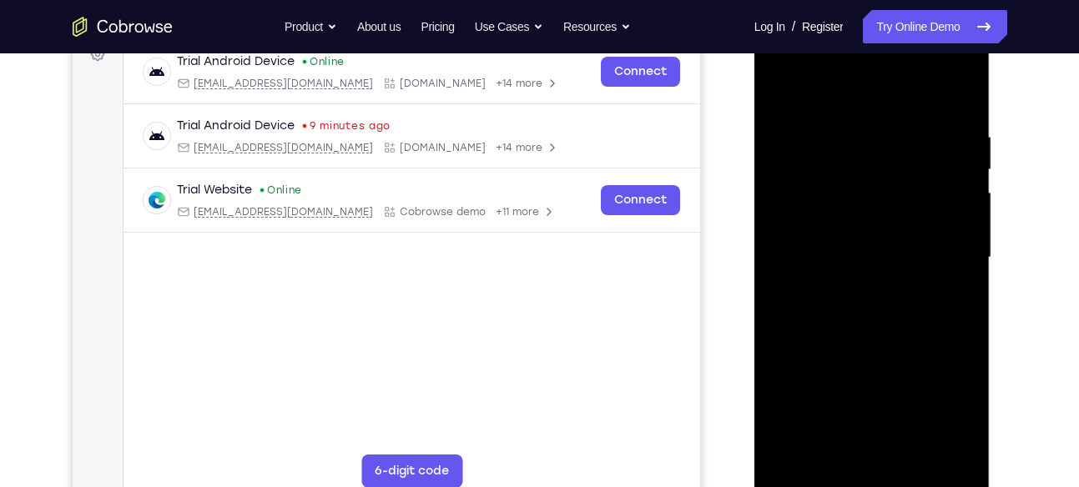
scroll to position [263, 0]
click at [869, 349] on div at bounding box center [872, 259] width 210 height 467
click at [883, 193] on div at bounding box center [872, 259] width 210 height 467
click at [859, 318] on div at bounding box center [872, 259] width 210 height 467
click at [860, 271] on div at bounding box center [872, 259] width 210 height 467
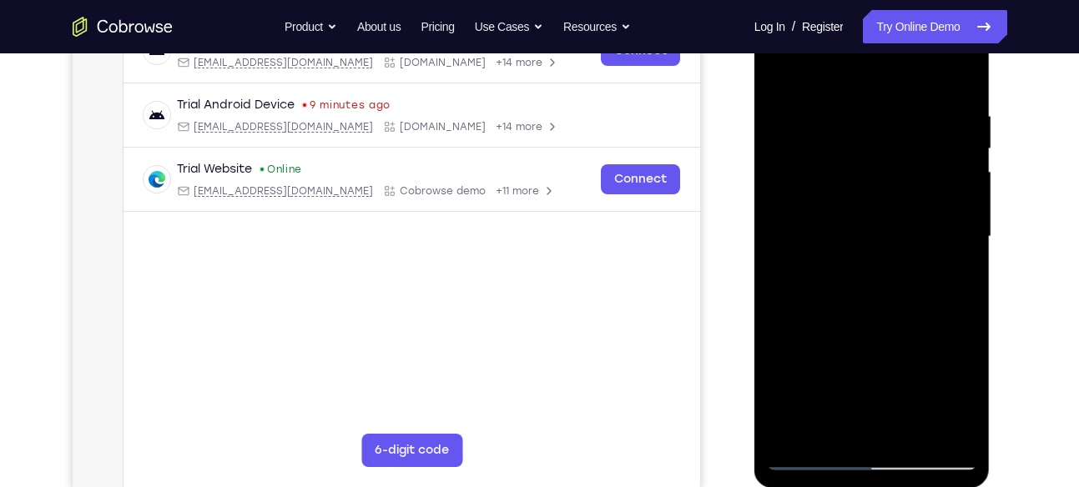
scroll to position [290, 0]
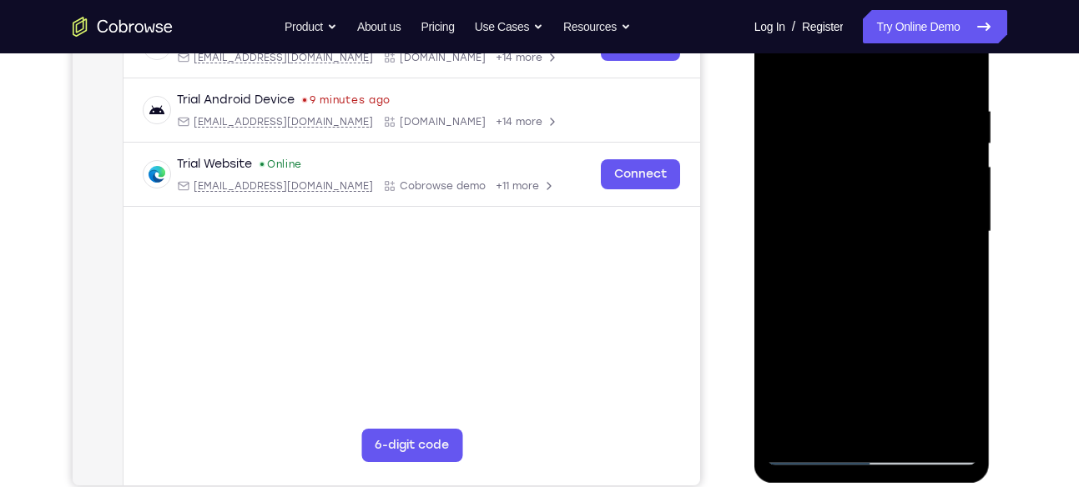
click at [877, 284] on div at bounding box center [872, 231] width 210 height 467
click at [872, 290] on div at bounding box center [872, 231] width 210 height 467
click at [870, 227] on div at bounding box center [872, 231] width 210 height 467
click at [878, 328] on div at bounding box center [872, 231] width 210 height 467
click at [849, 325] on div at bounding box center [872, 231] width 210 height 467
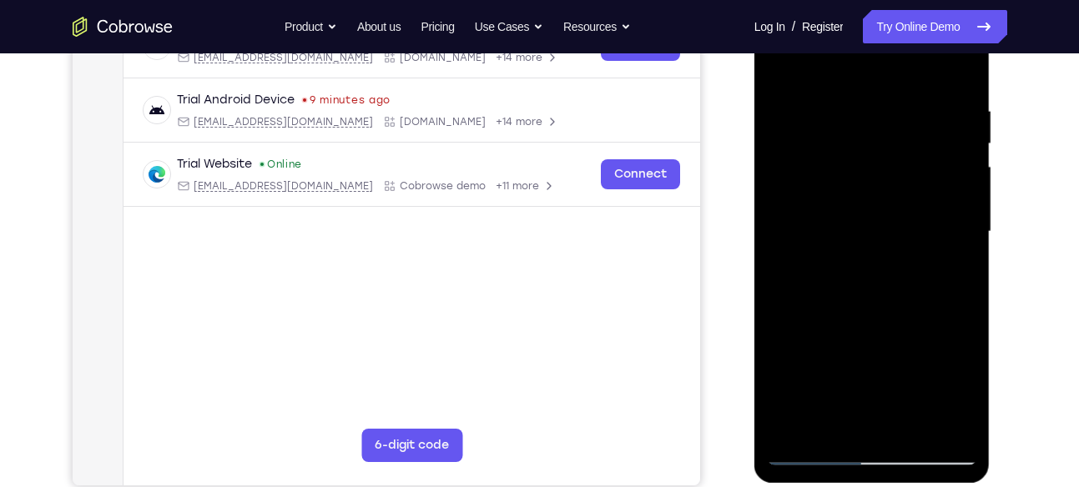
click at [951, 270] on div at bounding box center [872, 231] width 210 height 467
click at [832, 428] on div at bounding box center [872, 231] width 210 height 467
click at [920, 370] on div at bounding box center [872, 231] width 210 height 467
click at [956, 262] on div at bounding box center [872, 231] width 210 height 467
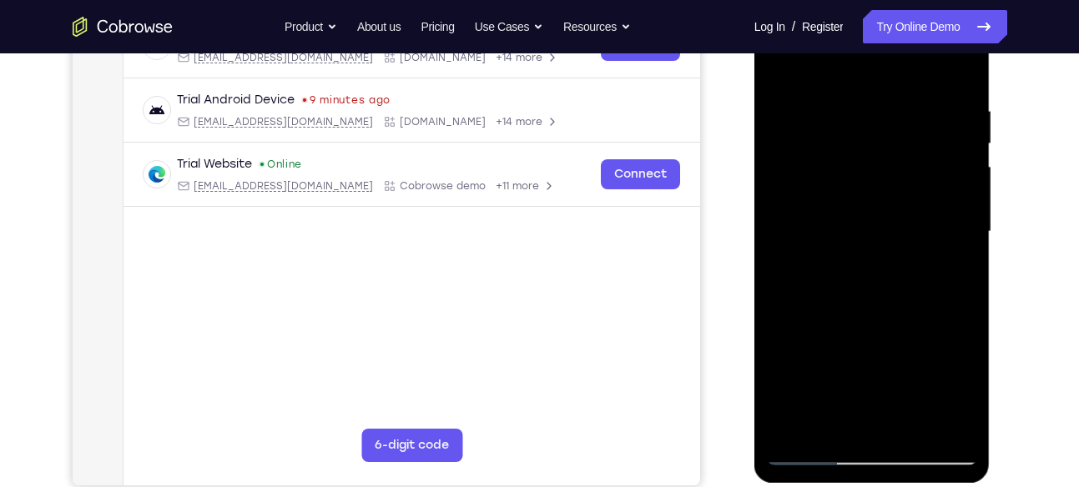
scroll to position [270, 0]
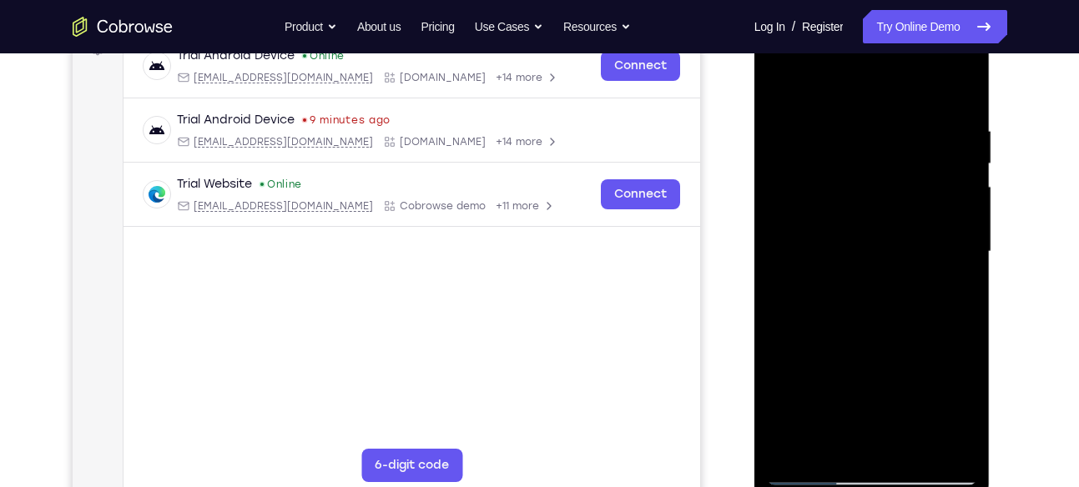
click at [786, 94] on div at bounding box center [872, 251] width 210 height 467
click at [785, 91] on div at bounding box center [872, 251] width 210 height 467
drag, startPoint x: 851, startPoint y: 102, endPoint x: 850, endPoint y: 361, distance: 258.7
click at [850, 361] on div at bounding box center [872, 251] width 210 height 467
click at [853, 140] on div at bounding box center [872, 251] width 210 height 467
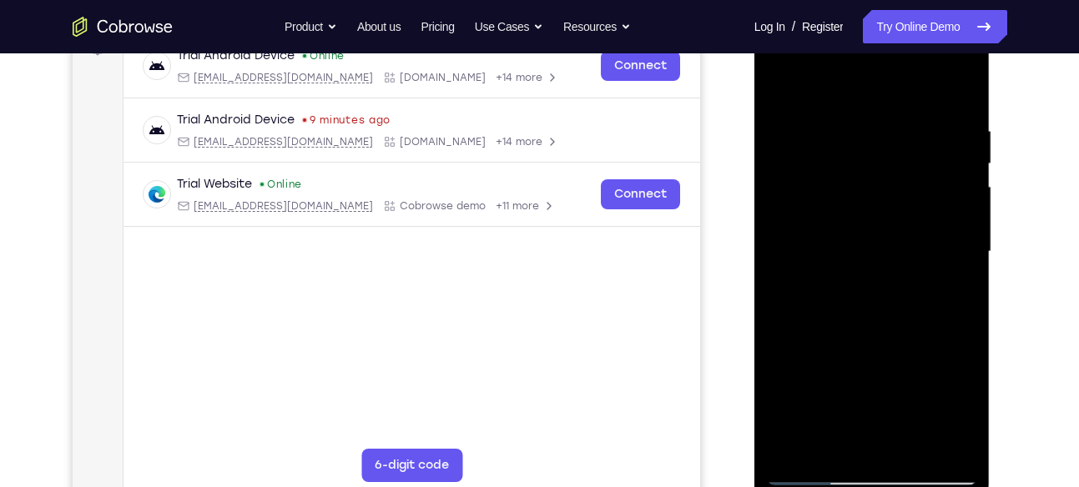
click at [942, 207] on div at bounding box center [872, 251] width 210 height 467
drag, startPoint x: 956, startPoint y: 157, endPoint x: 895, endPoint y: 171, distance: 61.7
click at [895, 171] on div at bounding box center [872, 251] width 210 height 467
drag, startPoint x: 951, startPoint y: 208, endPoint x: 860, endPoint y: 228, distance: 93.1
click at [860, 228] on div at bounding box center [872, 251] width 210 height 467
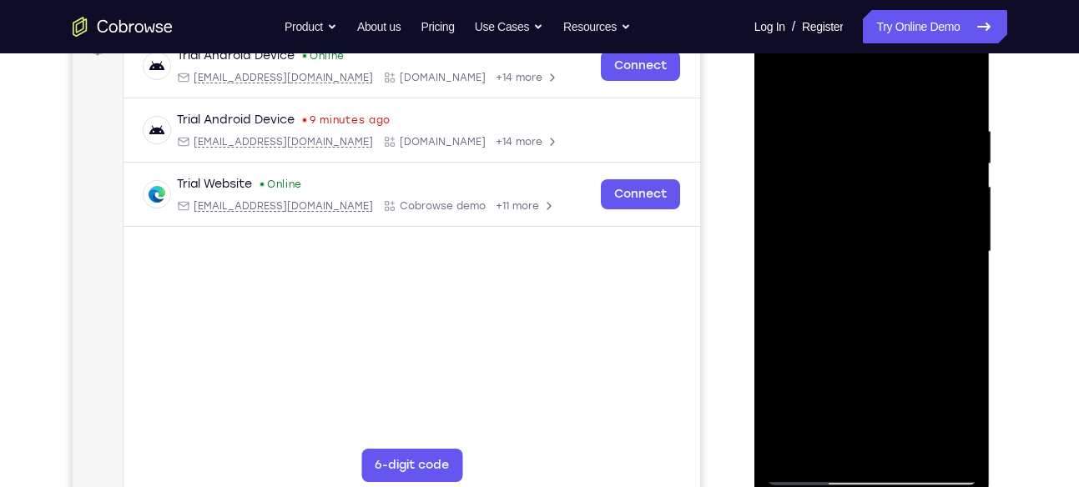
drag, startPoint x: 910, startPoint y: 204, endPoint x: 848, endPoint y: 217, distance: 63.2
click at [848, 217] on div at bounding box center [872, 251] width 210 height 467
drag, startPoint x: 958, startPoint y: 197, endPoint x: 932, endPoint y: 199, distance: 25.9
click at [932, 199] on div at bounding box center [872, 251] width 210 height 467
drag, startPoint x: 966, startPoint y: 199, endPoint x: 914, endPoint y: 205, distance: 52.9
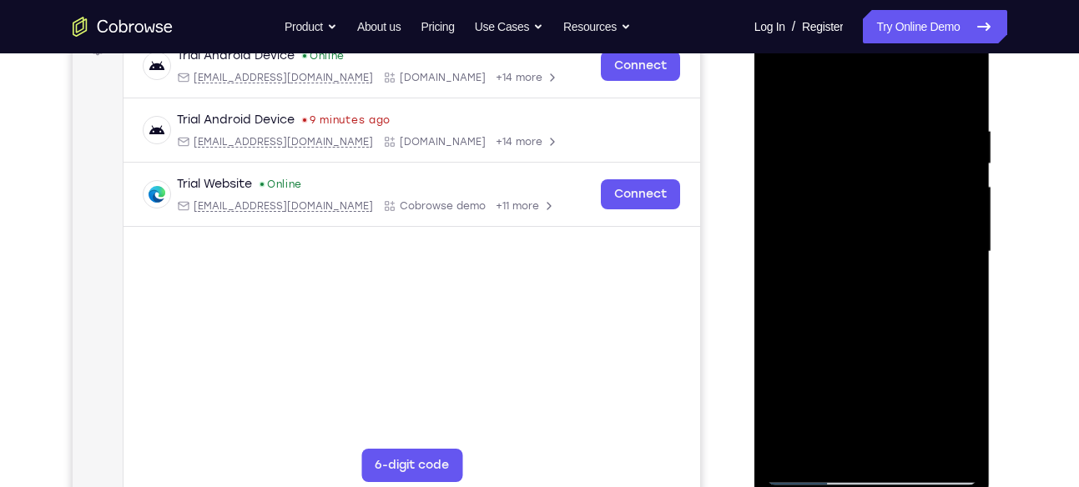
click at [914, 205] on div at bounding box center [872, 251] width 210 height 467
drag, startPoint x: 948, startPoint y: 184, endPoint x: 905, endPoint y: 196, distance: 44.4
click at [905, 196] on div at bounding box center [872, 251] width 210 height 467
drag, startPoint x: 949, startPoint y: 164, endPoint x: 880, endPoint y: 189, distance: 72.9
click at [880, 189] on div at bounding box center [872, 251] width 210 height 467
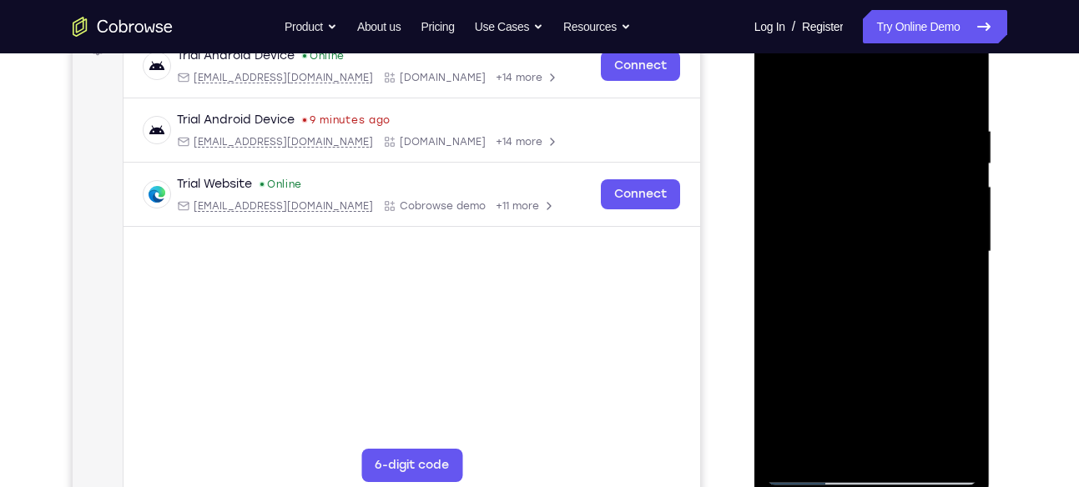
drag, startPoint x: 933, startPoint y: 192, endPoint x: 907, endPoint y: 202, distance: 27.7
click at [907, 202] on div at bounding box center [872, 251] width 210 height 467
drag, startPoint x: 950, startPoint y: 194, endPoint x: 914, endPoint y: 203, distance: 37.8
click at [914, 203] on div at bounding box center [872, 251] width 210 height 467
drag, startPoint x: 944, startPoint y: 165, endPoint x: 890, endPoint y: 195, distance: 61.3
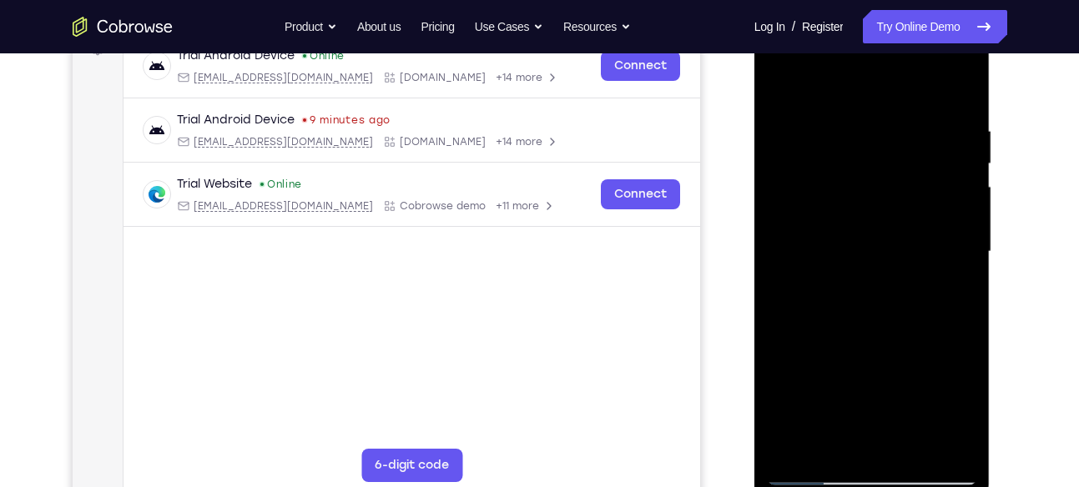
click at [890, 195] on div at bounding box center [872, 251] width 210 height 467
drag, startPoint x: 937, startPoint y: 179, endPoint x: 865, endPoint y: 222, distance: 84.2
click at [865, 222] on div at bounding box center [872, 251] width 210 height 467
drag, startPoint x: 924, startPoint y: 196, endPoint x: 854, endPoint y: 223, distance: 75.0
click at [854, 223] on div at bounding box center [872, 251] width 210 height 467
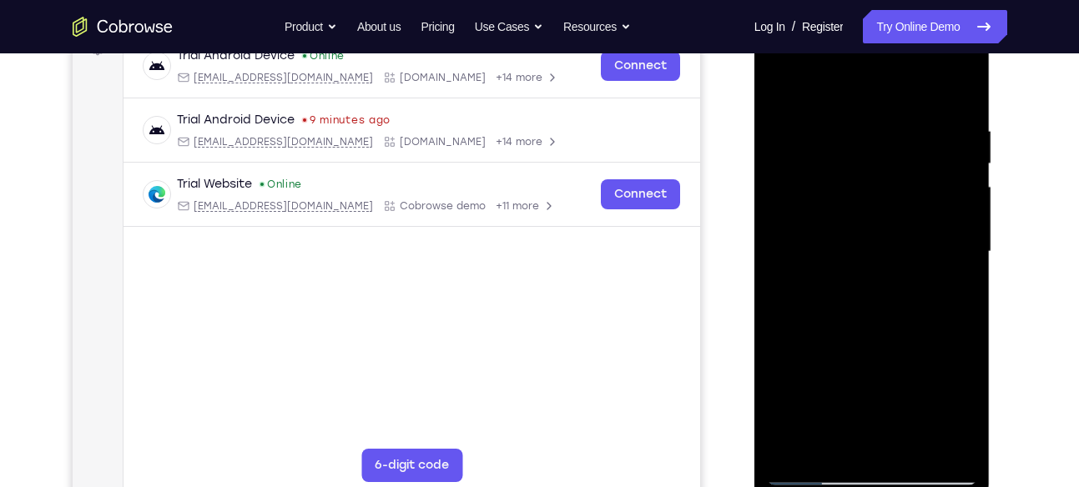
drag, startPoint x: 913, startPoint y: 197, endPoint x: 832, endPoint y: 209, distance: 81.9
click at [832, 209] on div at bounding box center [872, 251] width 210 height 467
drag, startPoint x: 948, startPoint y: 153, endPoint x: 846, endPoint y: 157, distance: 101.9
click at [846, 157] on div at bounding box center [872, 251] width 210 height 467
drag, startPoint x: 935, startPoint y: 139, endPoint x: 875, endPoint y: 153, distance: 61.7
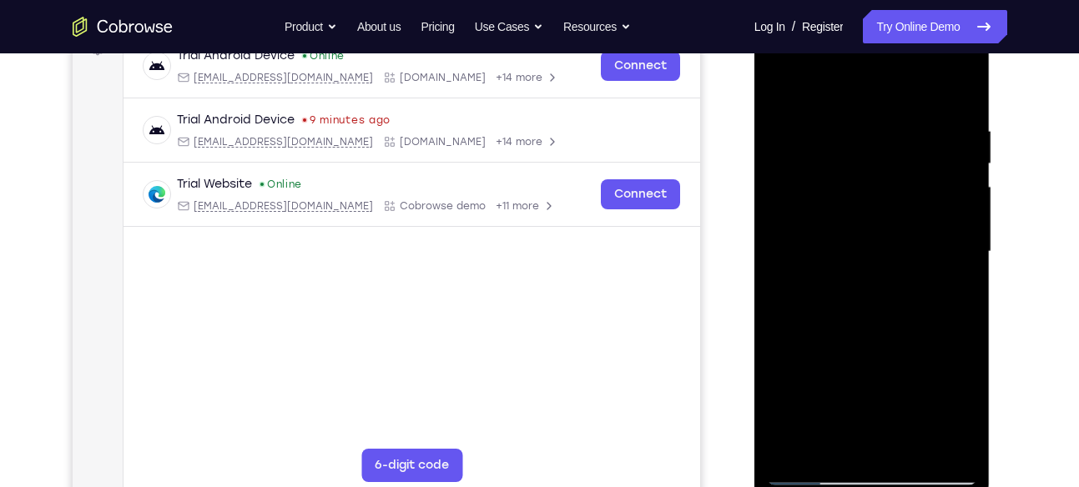
click at [875, 153] on div at bounding box center [872, 251] width 210 height 467
drag, startPoint x: 929, startPoint y: 179, endPoint x: 882, endPoint y: 184, distance: 46.9
click at [882, 184] on div at bounding box center [872, 251] width 210 height 467
drag, startPoint x: 950, startPoint y: 215, endPoint x: 897, endPoint y: 227, distance: 54.7
click at [897, 227] on div at bounding box center [872, 251] width 210 height 467
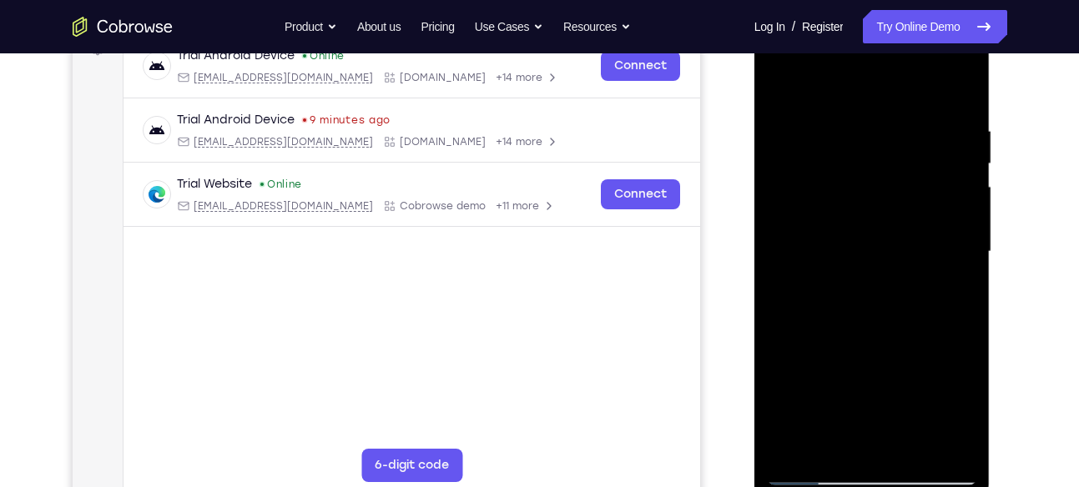
drag, startPoint x: 961, startPoint y: 165, endPoint x: 864, endPoint y: 193, distance: 101.4
click at [864, 193] on div at bounding box center [872, 251] width 210 height 467
drag, startPoint x: 913, startPoint y: 195, endPoint x: 825, endPoint y: 218, distance: 90.5
click at [825, 218] on div at bounding box center [872, 251] width 210 height 467
drag, startPoint x: 908, startPoint y: 207, endPoint x: 875, endPoint y: 210, distance: 32.7
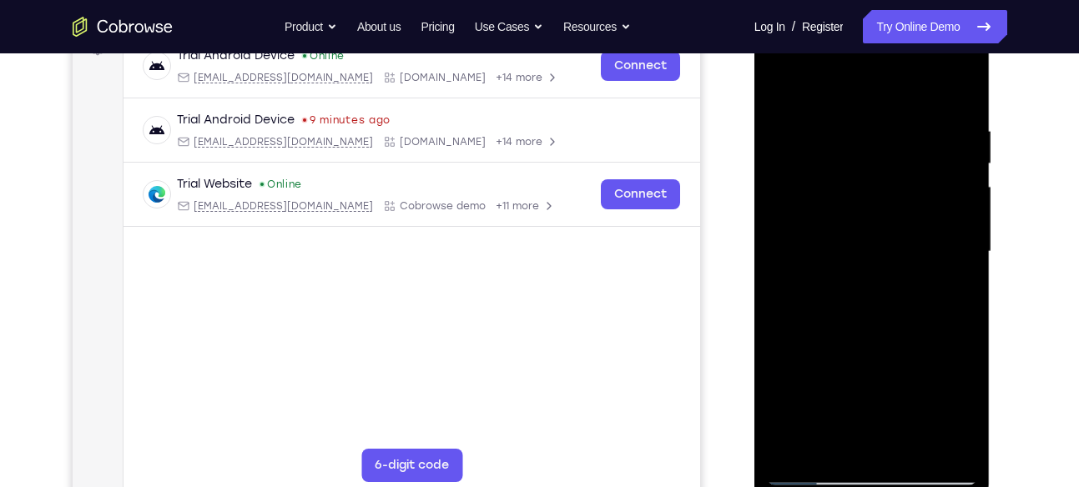
click at [875, 210] on div at bounding box center [872, 251] width 210 height 467
click at [936, 202] on div at bounding box center [872, 251] width 210 height 467
click at [952, 154] on div at bounding box center [872, 251] width 210 height 467
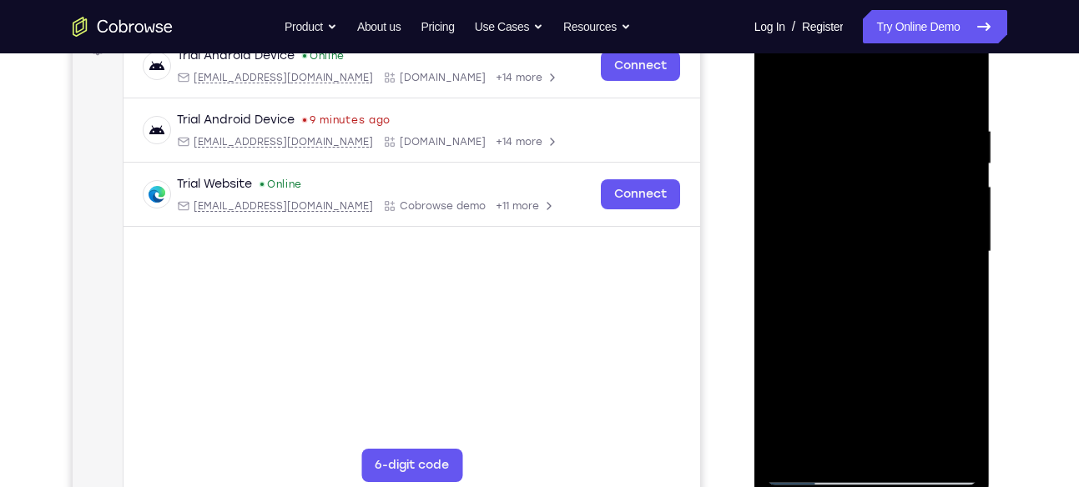
click at [952, 154] on div at bounding box center [872, 251] width 210 height 467
drag, startPoint x: 968, startPoint y: 196, endPoint x: 887, endPoint y: 209, distance: 82.0
click at [887, 209] on div at bounding box center [872, 251] width 210 height 467
drag, startPoint x: 935, startPoint y: 161, endPoint x: 875, endPoint y: 168, distance: 60.5
click at [875, 168] on div at bounding box center [872, 251] width 210 height 467
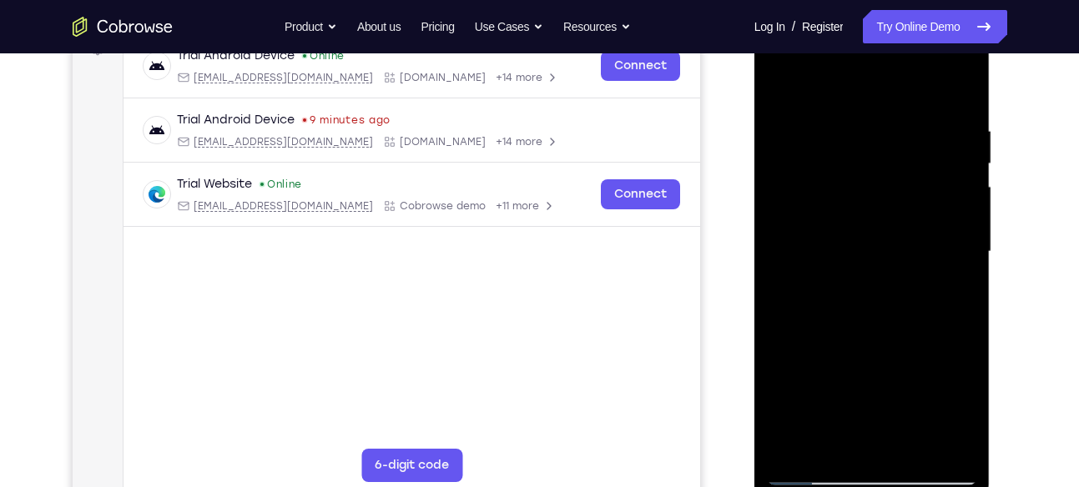
drag, startPoint x: 931, startPoint y: 169, endPoint x: 898, endPoint y: 169, distance: 33.4
click at [898, 169] on div at bounding box center [872, 251] width 210 height 467
drag, startPoint x: 928, startPoint y: 181, endPoint x: 835, endPoint y: 194, distance: 93.6
click at [835, 194] on div at bounding box center [872, 251] width 210 height 467
click at [928, 159] on div at bounding box center [872, 251] width 210 height 467
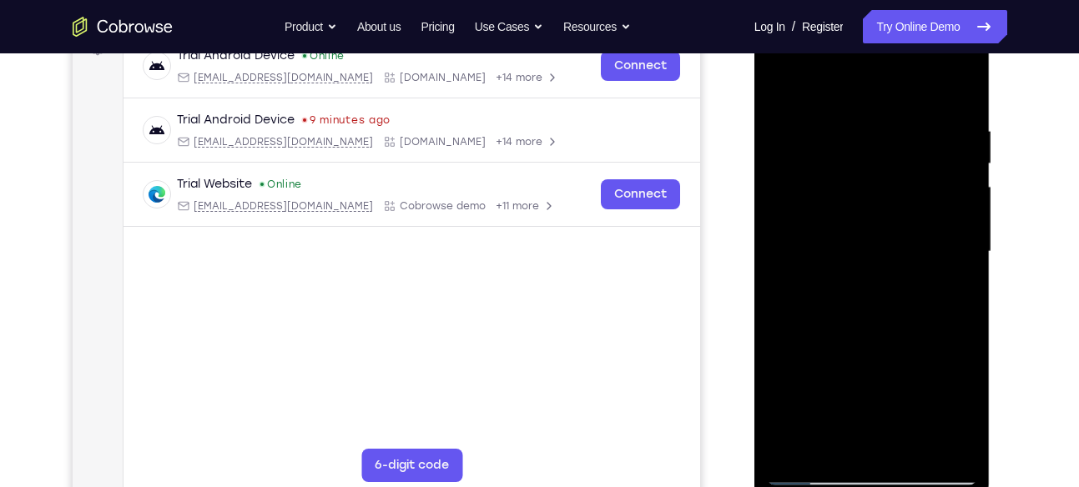
drag, startPoint x: 829, startPoint y: 227, endPoint x: 944, endPoint y: 212, distance: 115.3
click at [944, 212] on div at bounding box center [872, 251] width 210 height 467
drag, startPoint x: 835, startPoint y: 259, endPoint x: 954, endPoint y: 270, distance: 119.1
click at [954, 270] on div at bounding box center [872, 251] width 210 height 467
drag, startPoint x: 794, startPoint y: 245, endPoint x: 892, endPoint y: 249, distance: 97.7
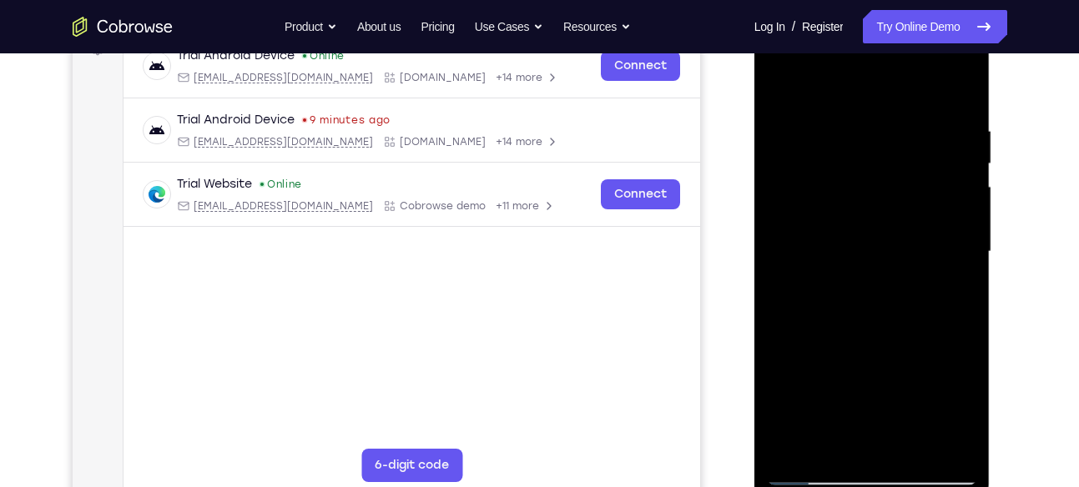
click at [892, 249] on div at bounding box center [872, 251] width 210 height 467
drag, startPoint x: 802, startPoint y: 173, endPoint x: 908, endPoint y: 181, distance: 106.3
click at [908, 181] on div at bounding box center [872, 251] width 210 height 467
drag, startPoint x: 813, startPoint y: 232, endPoint x: 937, endPoint y: 206, distance: 127.0
click at [937, 206] on div at bounding box center [872, 251] width 210 height 467
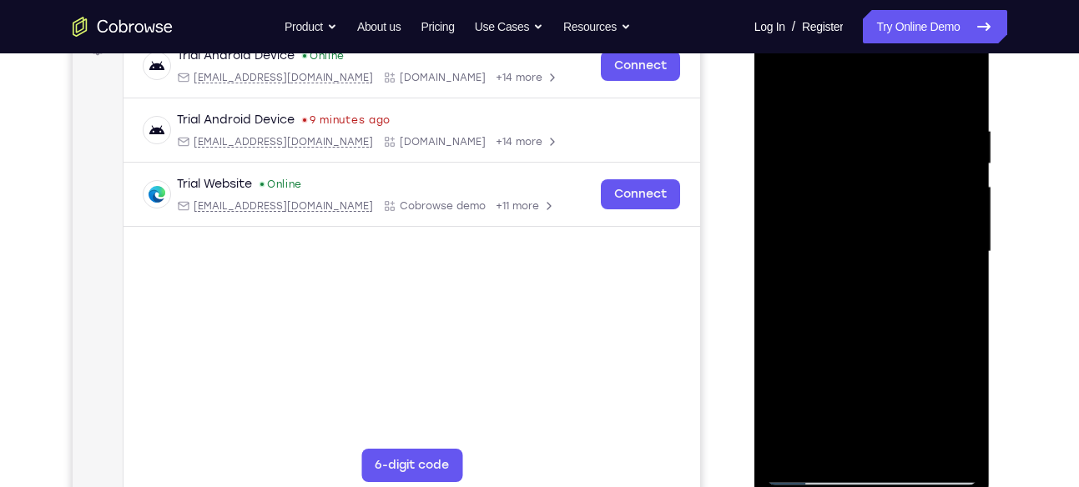
click at [911, 190] on div at bounding box center [872, 251] width 210 height 467
click at [959, 85] on div at bounding box center [872, 251] width 210 height 467
click at [875, 346] on div at bounding box center [872, 251] width 210 height 467
click at [917, 449] on div at bounding box center [872, 251] width 210 height 467
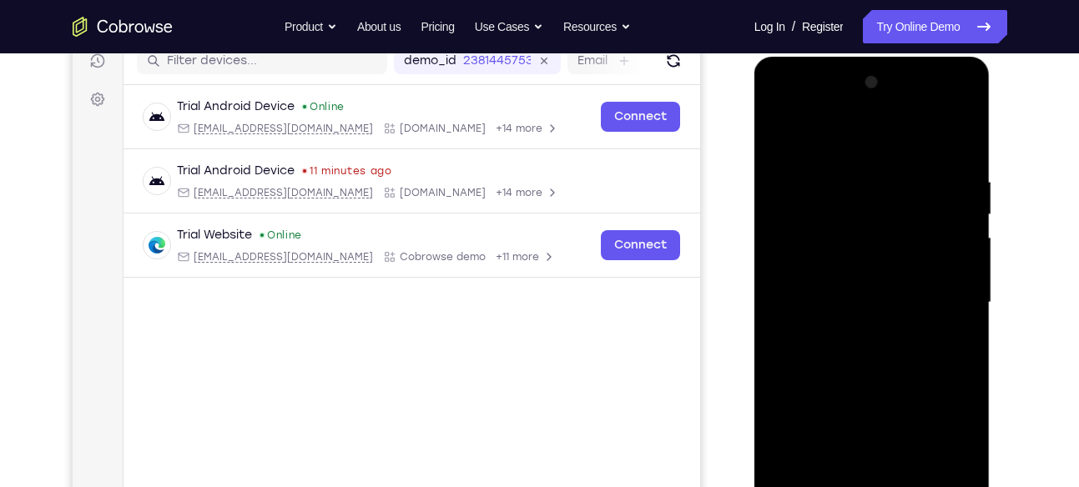
scroll to position [219, 0]
click at [784, 134] on div at bounding box center [872, 303] width 210 height 467
click at [842, 185] on div at bounding box center [872, 303] width 210 height 467
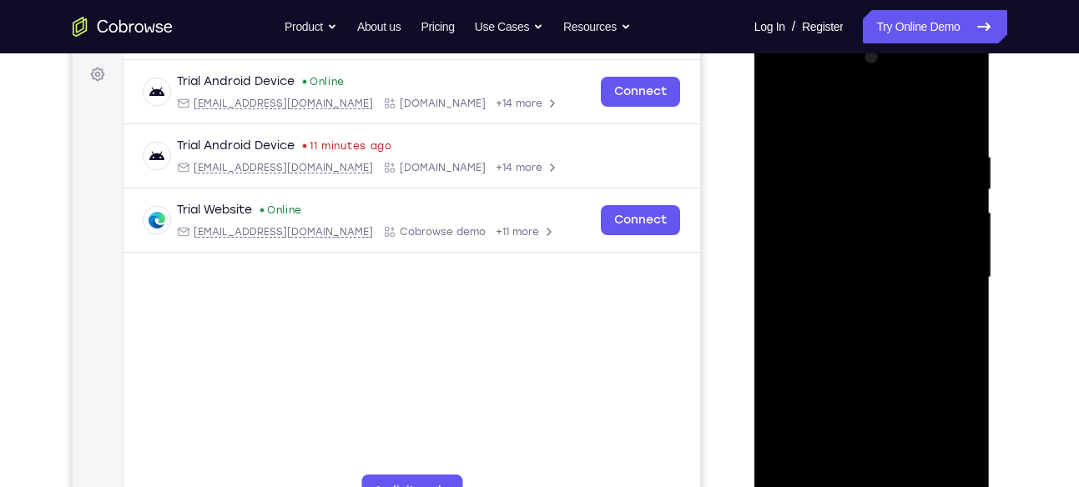
scroll to position [245, 0]
click at [936, 199] on div at bounding box center [872, 276] width 210 height 467
click at [958, 209] on div at bounding box center [872, 276] width 210 height 467
click at [950, 157] on div at bounding box center [872, 276] width 210 height 467
click at [935, 234] on div at bounding box center [872, 276] width 210 height 467
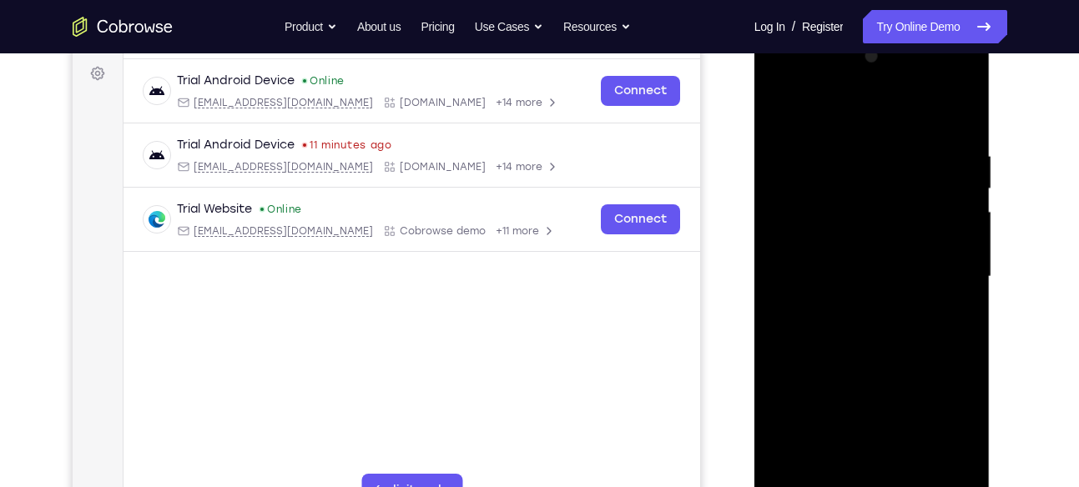
click at [935, 234] on div at bounding box center [872, 276] width 210 height 467
click at [861, 283] on div at bounding box center [872, 276] width 210 height 467
click at [869, 217] on div at bounding box center [872, 276] width 210 height 467
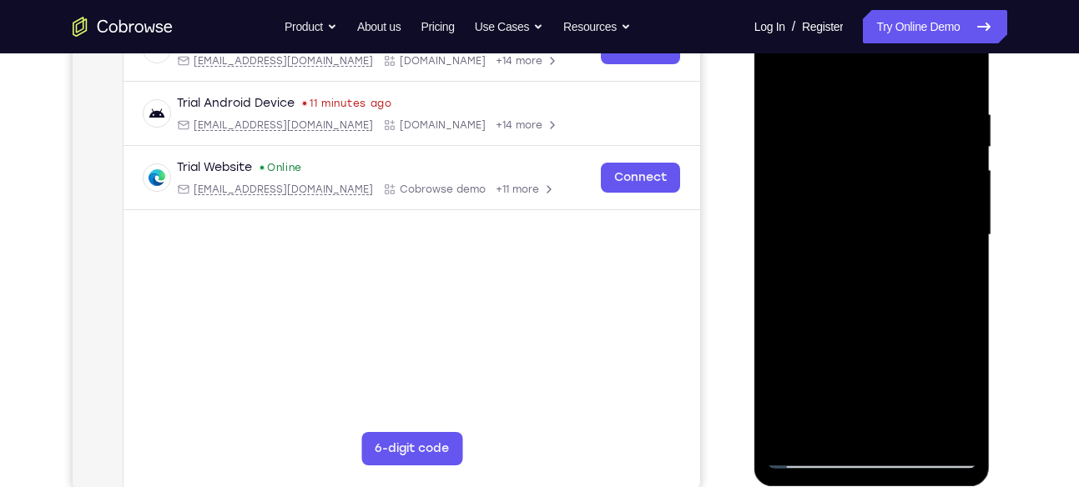
scroll to position [289, 0]
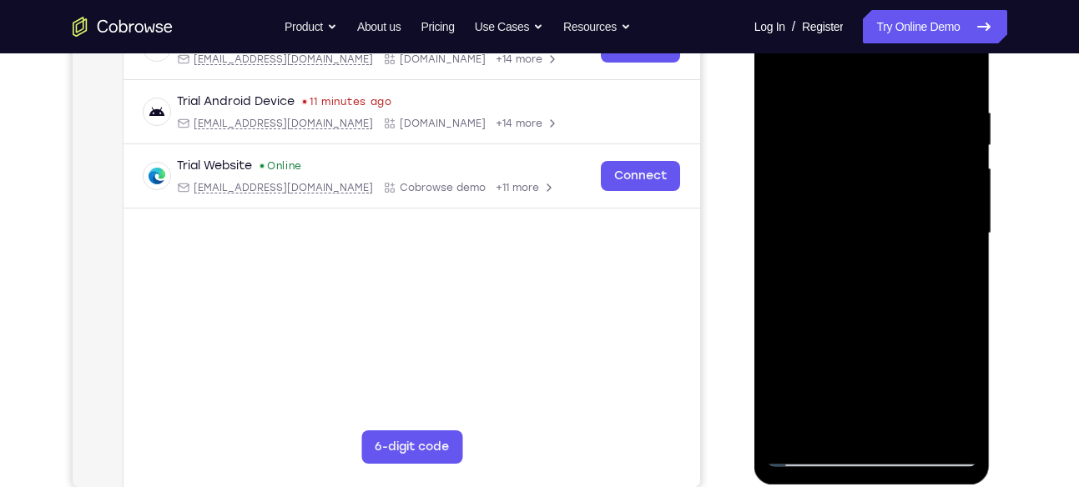
drag, startPoint x: 966, startPoint y: 300, endPoint x: 881, endPoint y: 306, distance: 85.4
click at [881, 306] on div at bounding box center [872, 233] width 210 height 467
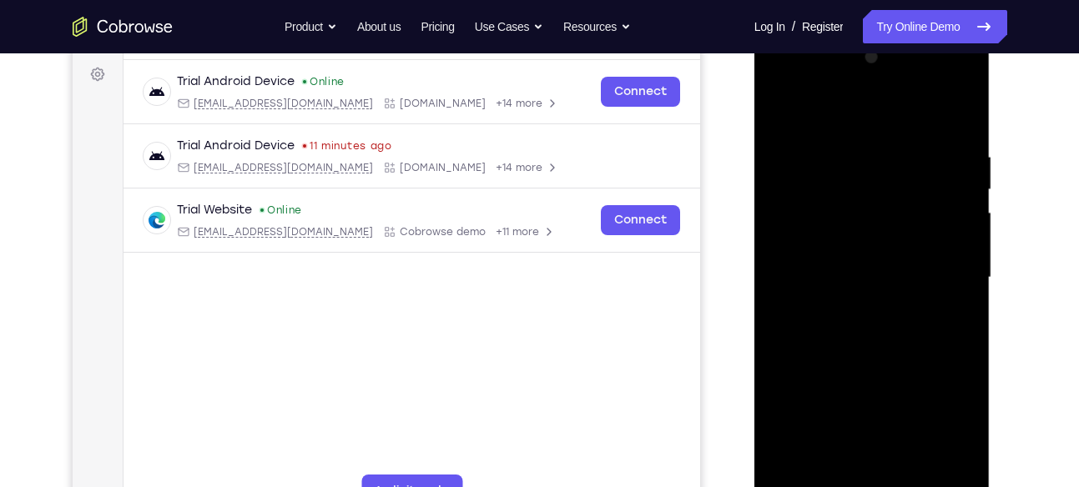
scroll to position [244, 0]
click at [945, 194] on div at bounding box center [872, 278] width 210 height 467
drag, startPoint x: 940, startPoint y: 239, endPoint x: 858, endPoint y: 242, distance: 82.7
click at [858, 242] on div at bounding box center [872, 278] width 210 height 467
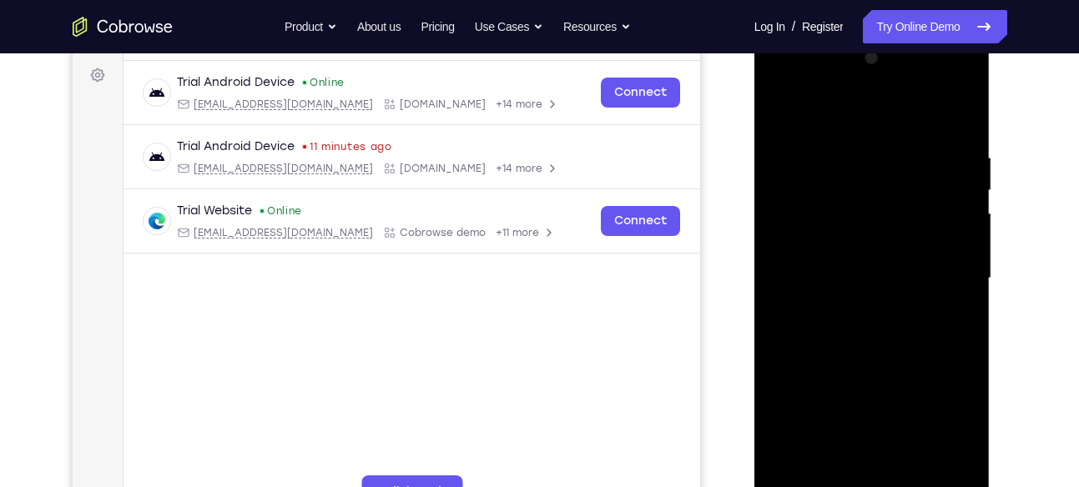
drag, startPoint x: 918, startPoint y: 230, endPoint x: 846, endPoint y: 228, distance: 71.8
click at [846, 228] on div at bounding box center [872, 278] width 210 height 467
drag, startPoint x: 933, startPoint y: 243, endPoint x: 862, endPoint y: 253, distance: 71.6
click at [862, 253] on div at bounding box center [872, 278] width 210 height 467
drag, startPoint x: 953, startPoint y: 189, endPoint x: 902, endPoint y: 189, distance: 50.9
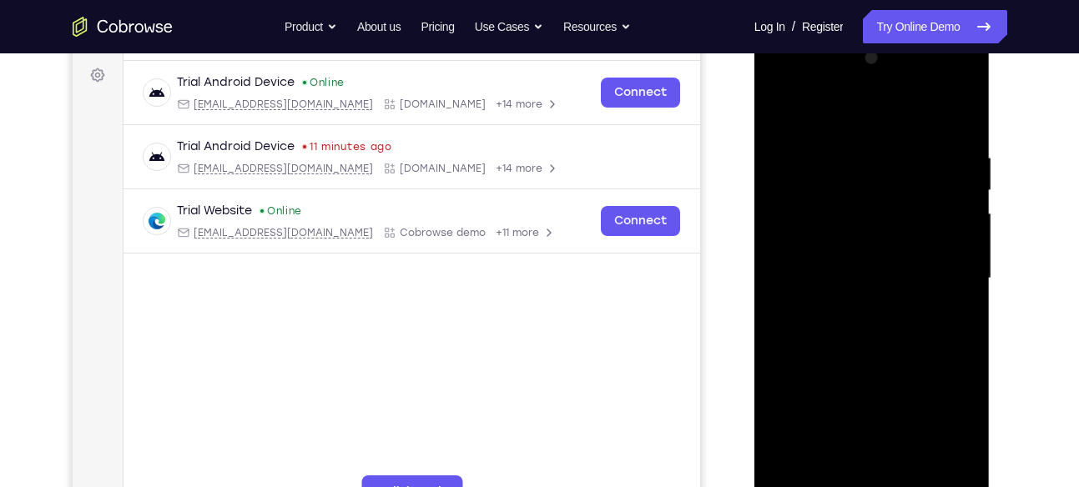
click at [902, 189] on div at bounding box center [872, 278] width 210 height 467
drag, startPoint x: 938, startPoint y: 204, endPoint x: 820, endPoint y: 219, distance: 118.6
click at [820, 219] on div at bounding box center [872, 278] width 210 height 467
drag, startPoint x: 948, startPoint y: 178, endPoint x: 884, endPoint y: 197, distance: 67.1
click at [884, 197] on div at bounding box center [872, 278] width 210 height 467
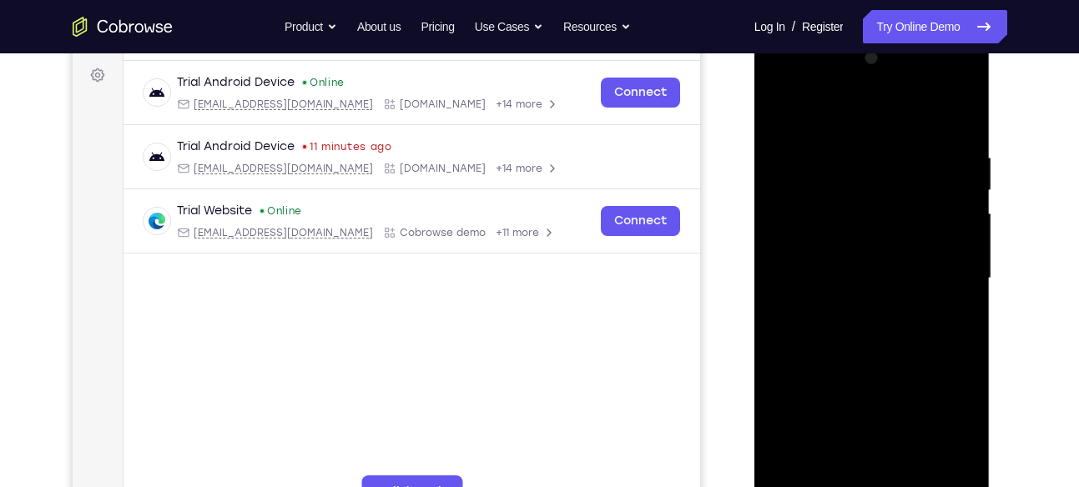
drag, startPoint x: 935, startPoint y: 259, endPoint x: 915, endPoint y: 259, distance: 20.0
click at [915, 259] on div at bounding box center [872, 278] width 210 height 467
drag, startPoint x: 943, startPoint y: 208, endPoint x: 851, endPoint y: 220, distance: 92.6
click at [851, 220] on div at bounding box center [872, 278] width 210 height 467
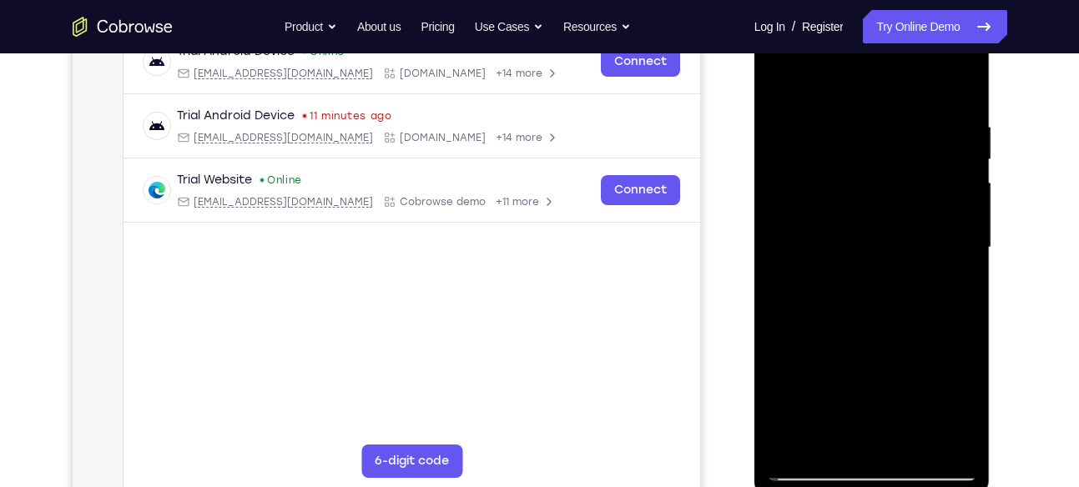
drag, startPoint x: 948, startPoint y: 138, endPoint x: 880, endPoint y: 171, distance: 75.4
click at [880, 171] on div at bounding box center [872, 247] width 210 height 467
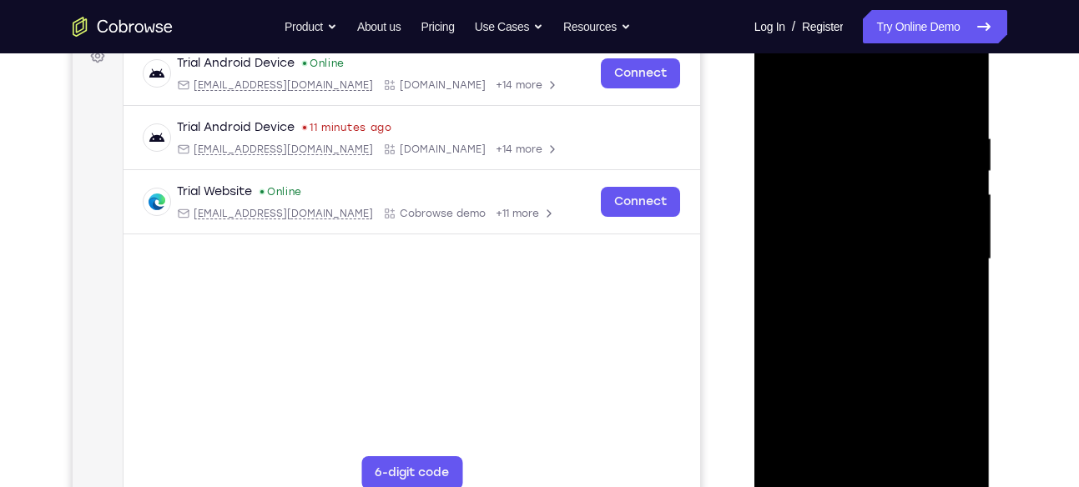
drag, startPoint x: 948, startPoint y: 214, endPoint x: 832, endPoint y: 245, distance: 119.8
click at [832, 245] on div at bounding box center [872, 259] width 210 height 467
click at [956, 106] on div at bounding box center [872, 259] width 210 height 467
drag, startPoint x: 902, startPoint y: 124, endPoint x: 890, endPoint y: 366, distance: 243.1
click at [890, 366] on div at bounding box center [872, 259] width 210 height 467
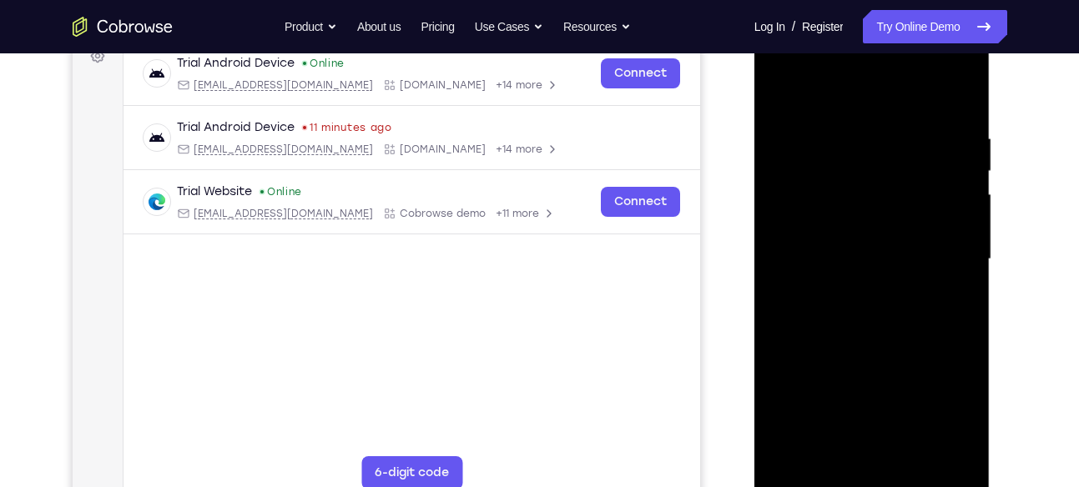
scroll to position [325, 0]
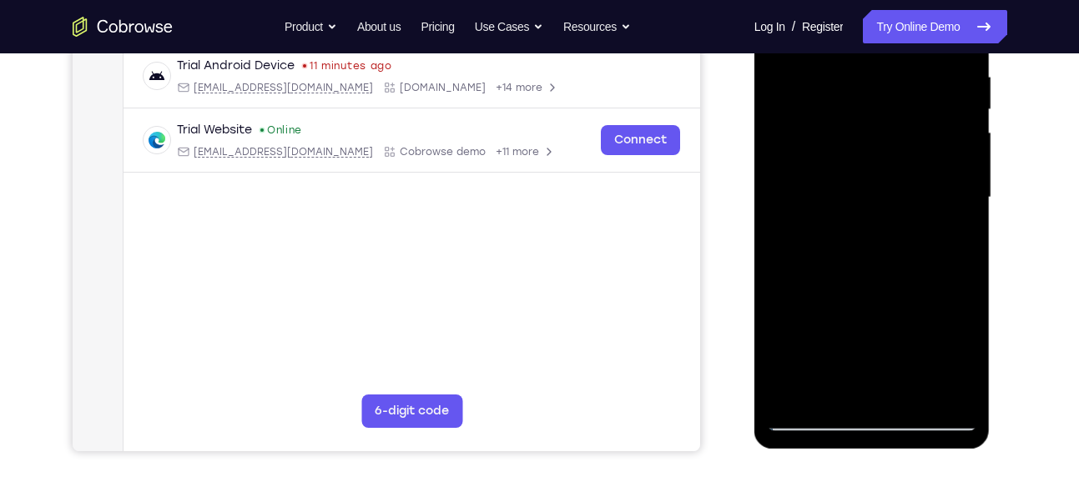
click at [913, 391] on div at bounding box center [872, 197] width 210 height 467
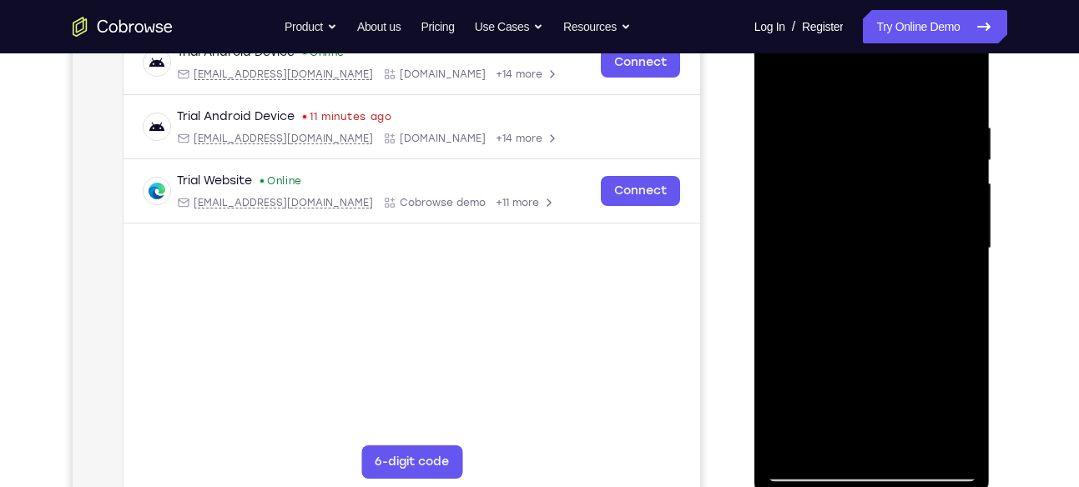
scroll to position [253, 0]
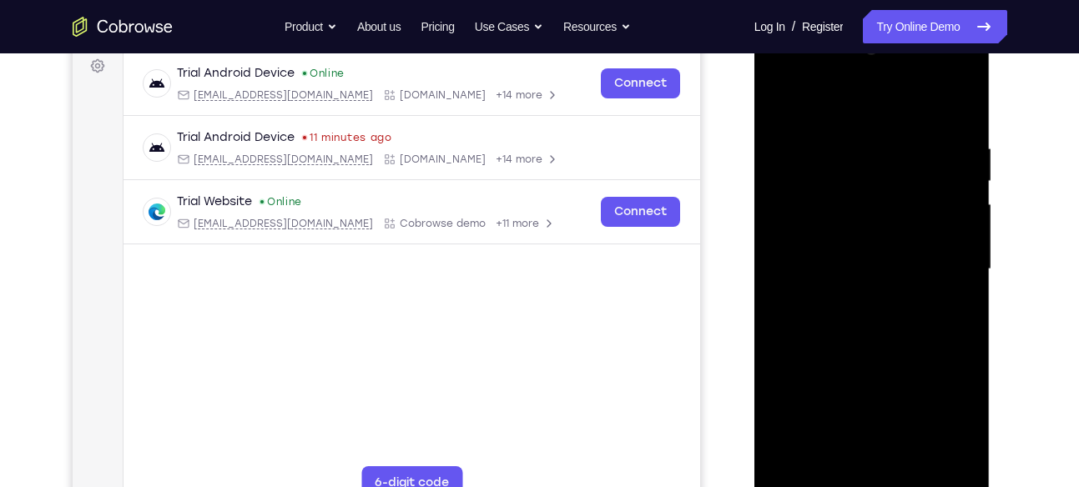
click at [783, 103] on div at bounding box center [872, 269] width 210 height 467
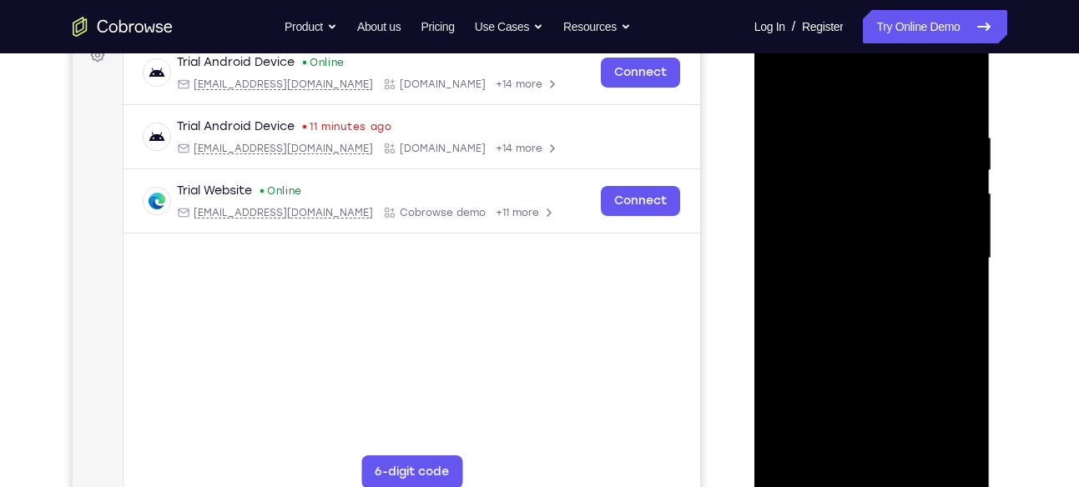
scroll to position [265, 0]
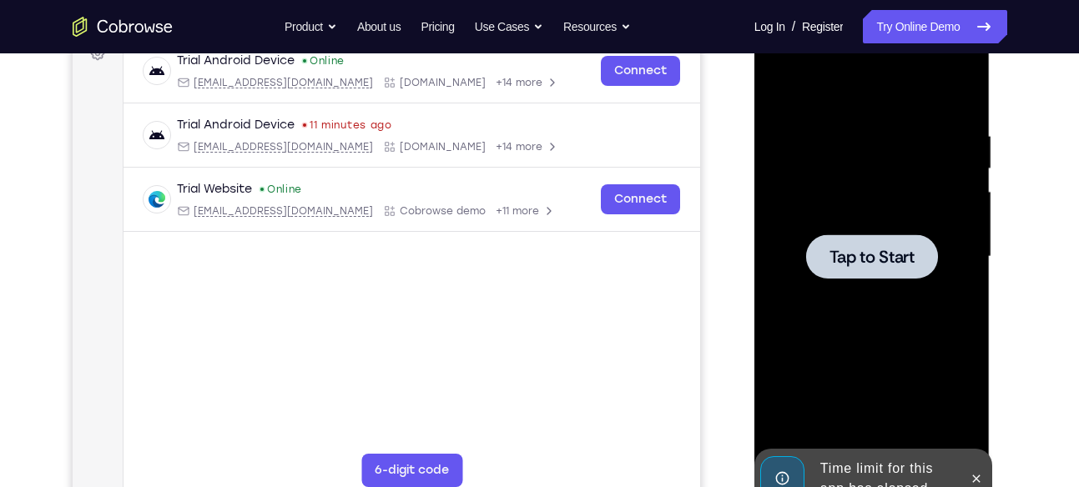
click at [891, 303] on div at bounding box center [872, 256] width 210 height 467
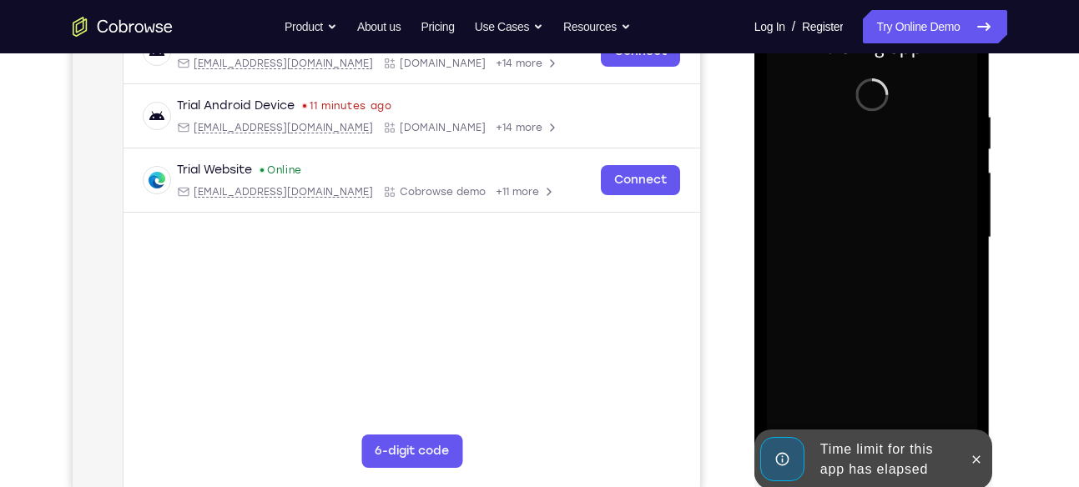
scroll to position [295, 0]
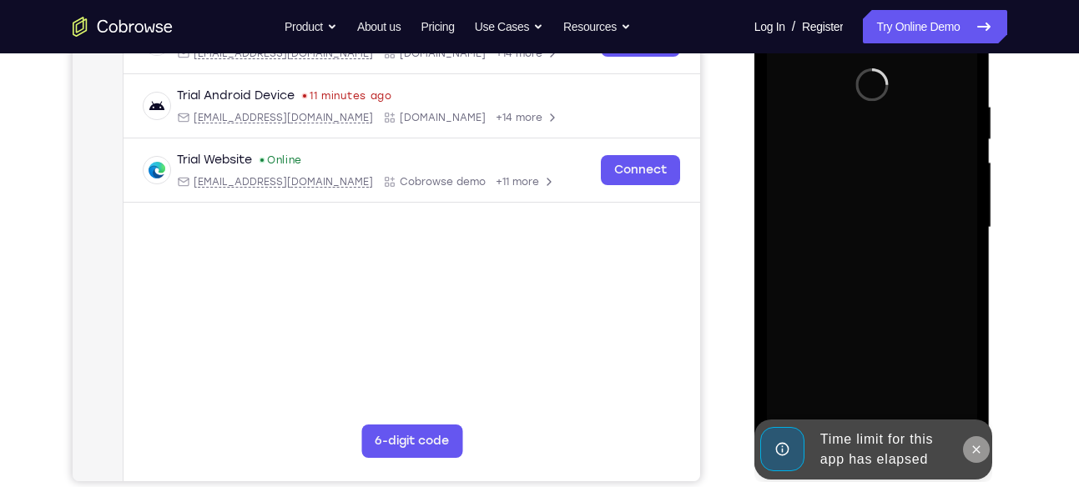
click at [976, 448] on icon at bounding box center [977, 450] width 8 height 8
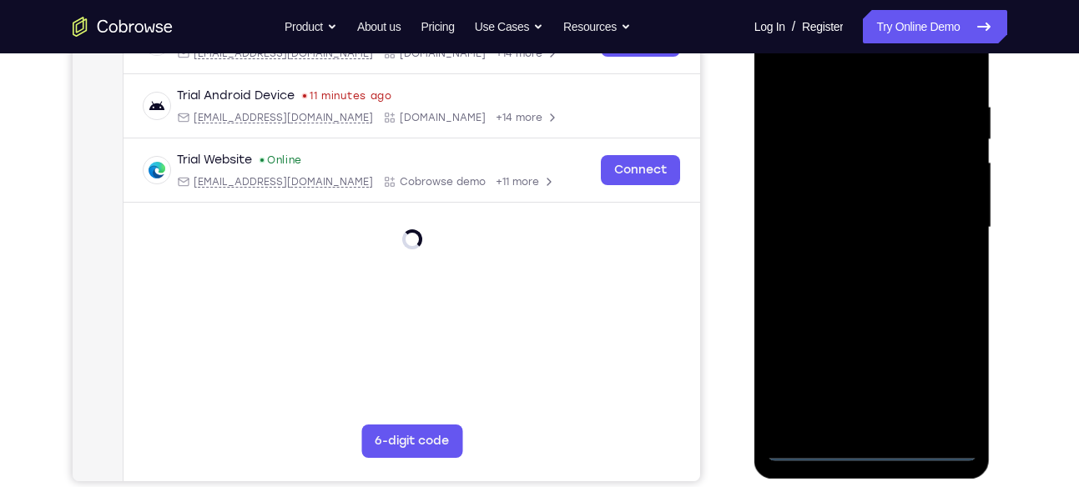
click at [883, 444] on div at bounding box center [872, 227] width 210 height 467
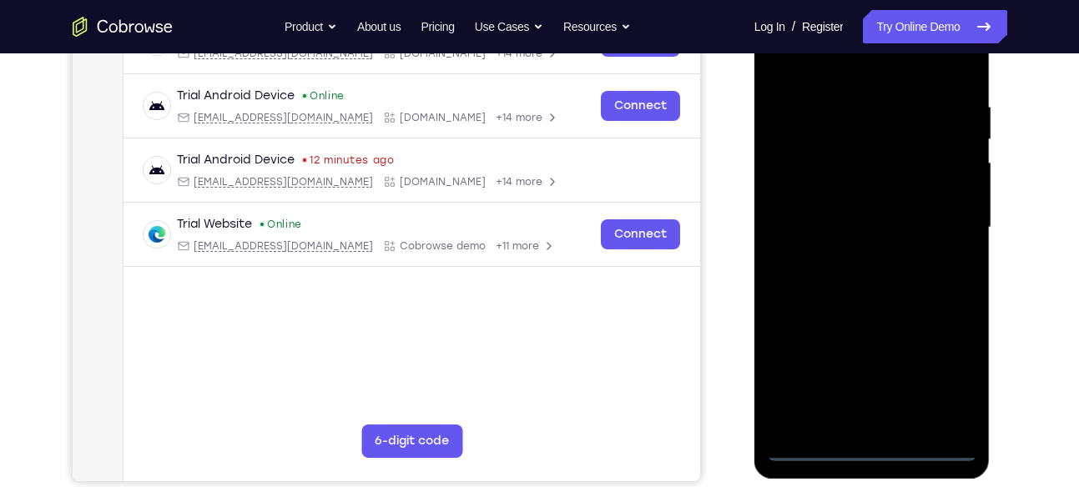
click at [938, 377] on div at bounding box center [872, 227] width 210 height 467
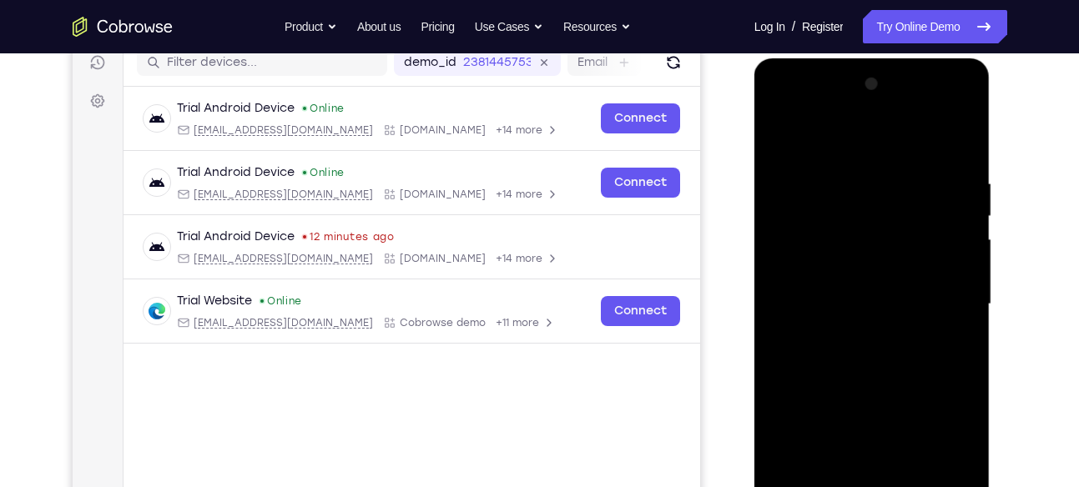
scroll to position [217, 0]
click at [789, 108] on div at bounding box center [872, 305] width 210 height 467
click at [959, 305] on div at bounding box center [872, 305] width 210 height 467
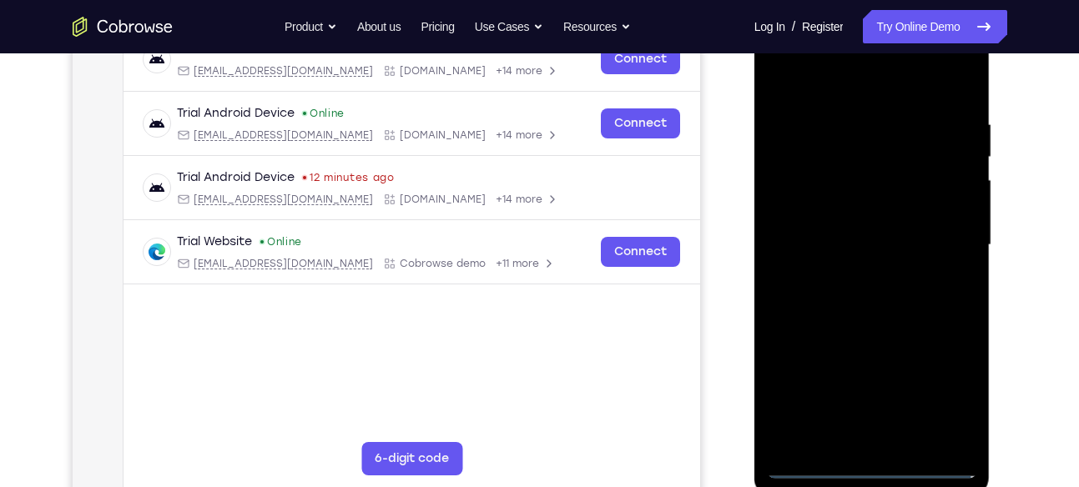
scroll to position [278, 0]
click at [863, 270] on div at bounding box center [872, 244] width 210 height 467
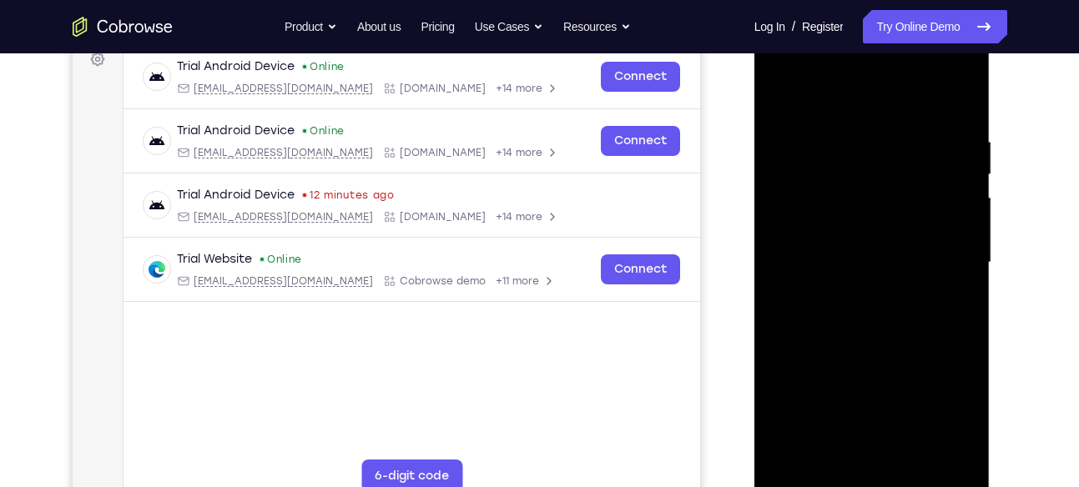
click at [866, 244] on div at bounding box center [872, 262] width 210 height 467
click at [828, 224] on div at bounding box center [872, 262] width 210 height 467
click at [799, 267] on div at bounding box center [872, 262] width 210 height 467
click at [802, 325] on div at bounding box center [872, 262] width 210 height 467
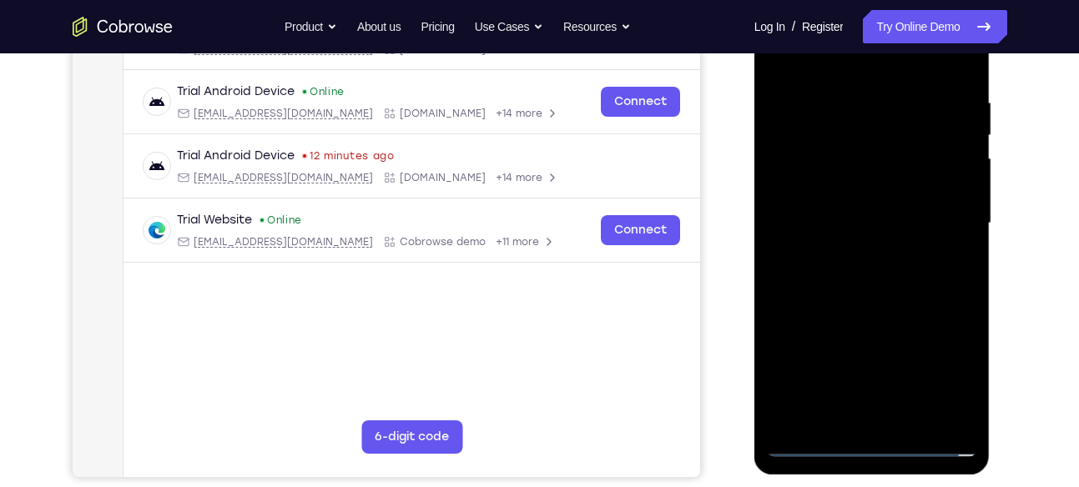
scroll to position [312, 0]
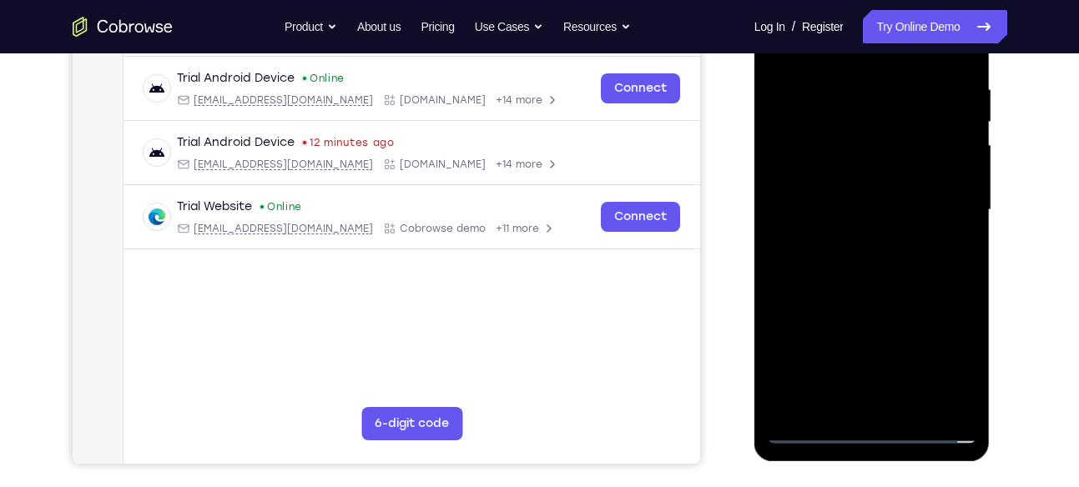
click at [845, 263] on div at bounding box center [872, 210] width 210 height 467
click at [802, 264] on div at bounding box center [872, 210] width 210 height 467
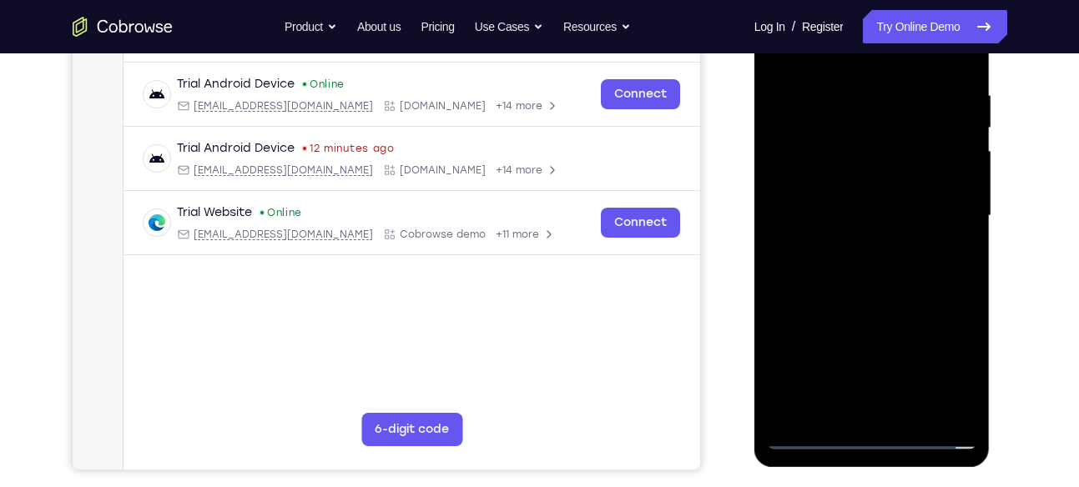
click at [861, 262] on div at bounding box center [872, 215] width 210 height 467
click at [880, 270] on div at bounding box center [872, 215] width 210 height 467
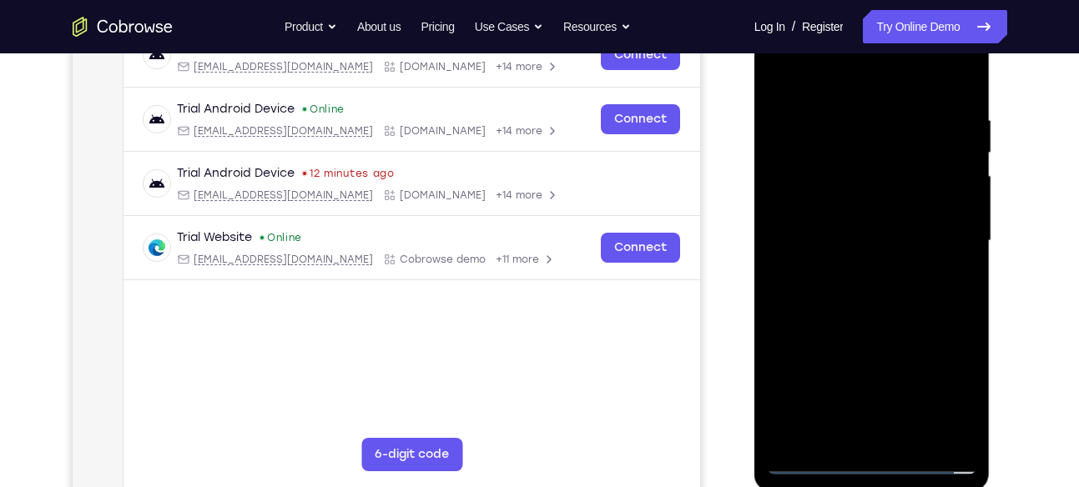
scroll to position [279, 0]
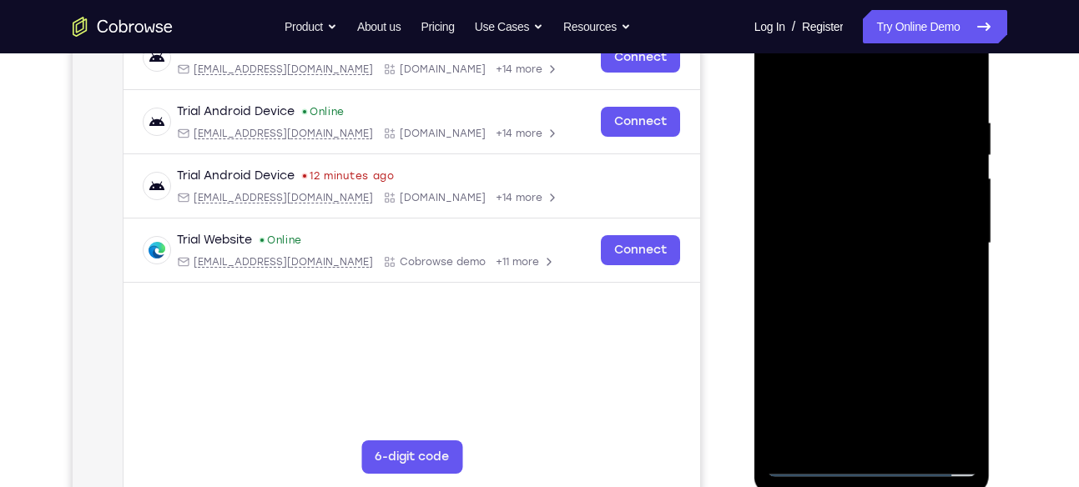
click at [881, 315] on div at bounding box center [872, 243] width 210 height 467
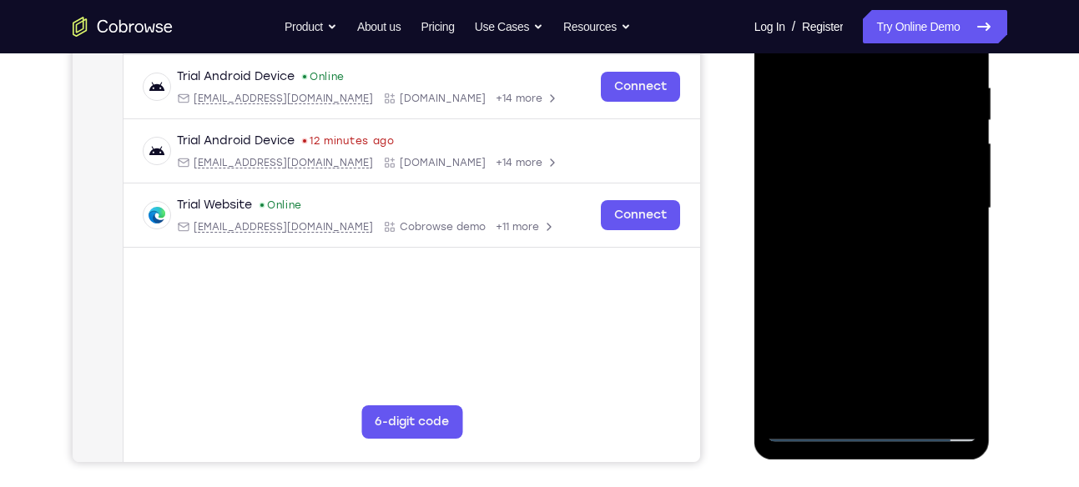
scroll to position [315, 0]
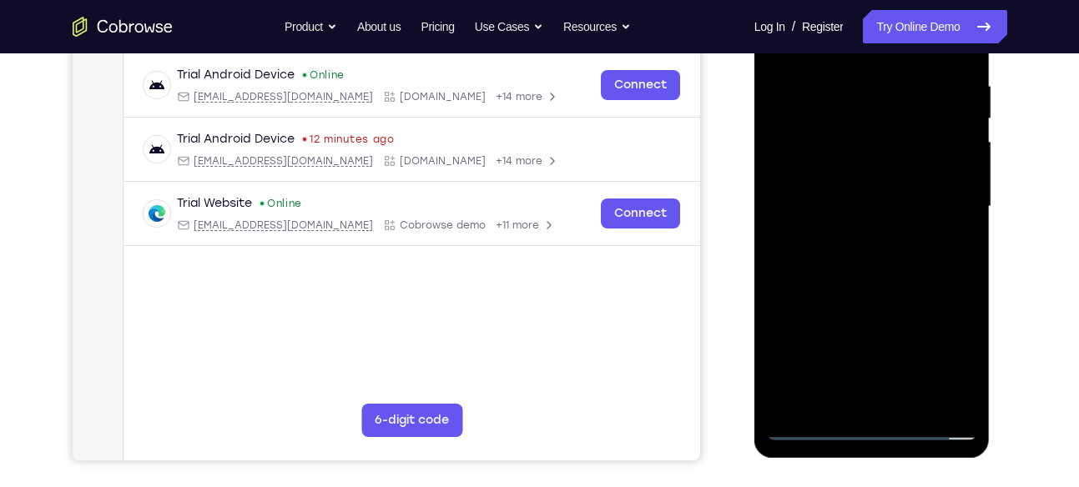
click at [855, 83] on div at bounding box center [872, 206] width 210 height 467
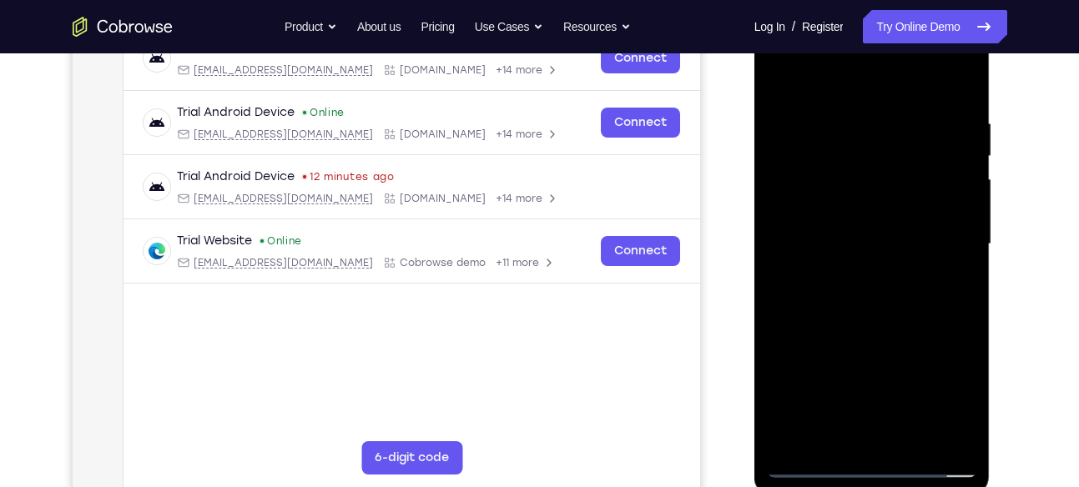
click at [953, 226] on div at bounding box center [872, 244] width 210 height 467
click at [914, 207] on div at bounding box center [872, 244] width 210 height 467
click at [952, 224] on div at bounding box center [872, 244] width 210 height 467
click at [966, 191] on div at bounding box center [872, 244] width 210 height 467
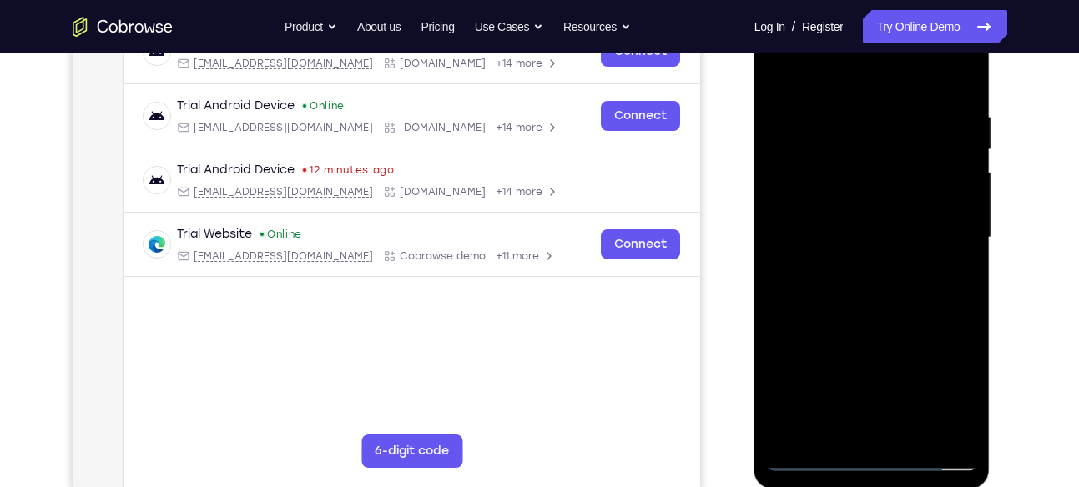
scroll to position [285, 0]
drag, startPoint x: 960, startPoint y: 221, endPoint x: 874, endPoint y: 194, distance: 90.3
click at [874, 194] on div at bounding box center [872, 236] width 210 height 467
drag, startPoint x: 921, startPoint y: 193, endPoint x: 868, endPoint y: 202, distance: 54.2
click at [868, 202] on div at bounding box center [872, 236] width 210 height 467
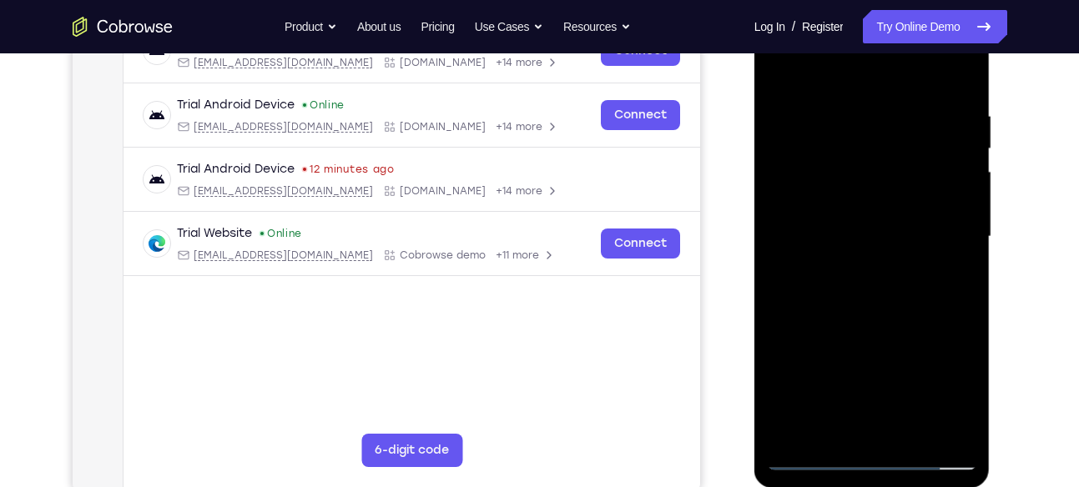
drag, startPoint x: 925, startPoint y: 227, endPoint x: 880, endPoint y: 240, distance: 46.2
click at [880, 240] on div at bounding box center [872, 236] width 210 height 467
drag, startPoint x: 946, startPoint y: 217, endPoint x: 887, endPoint y: 222, distance: 59.5
click at [887, 222] on div at bounding box center [872, 236] width 210 height 467
drag, startPoint x: 948, startPoint y: 209, endPoint x: 860, endPoint y: 214, distance: 88.6
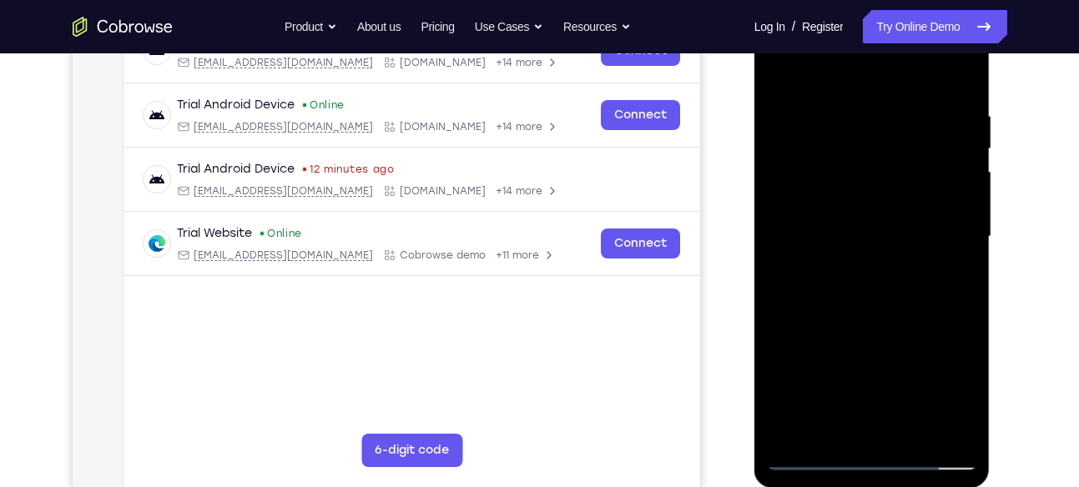
click at [860, 214] on div at bounding box center [872, 236] width 210 height 467
drag, startPoint x: 914, startPoint y: 209, endPoint x: 820, endPoint y: 205, distance: 93.6
click at [820, 205] on div at bounding box center [872, 236] width 210 height 467
drag, startPoint x: 948, startPoint y: 149, endPoint x: 868, endPoint y: 149, distance: 80.1
click at [868, 149] on div at bounding box center [872, 236] width 210 height 467
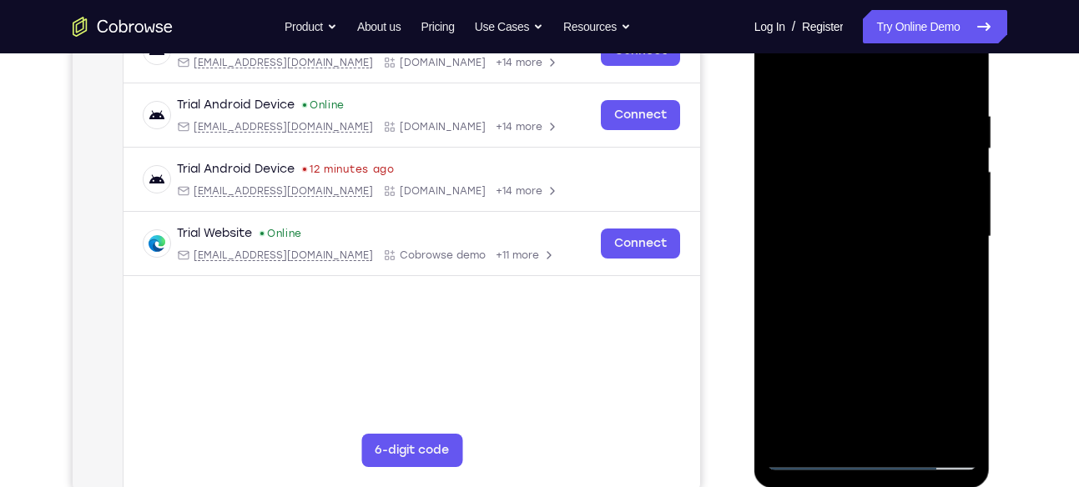
drag, startPoint x: 940, startPoint y: 144, endPoint x: 860, endPoint y: 166, distance: 83.2
click at [860, 166] on div at bounding box center [872, 236] width 210 height 467
click at [933, 190] on div at bounding box center [872, 236] width 210 height 467
click at [931, 235] on div at bounding box center [872, 236] width 210 height 467
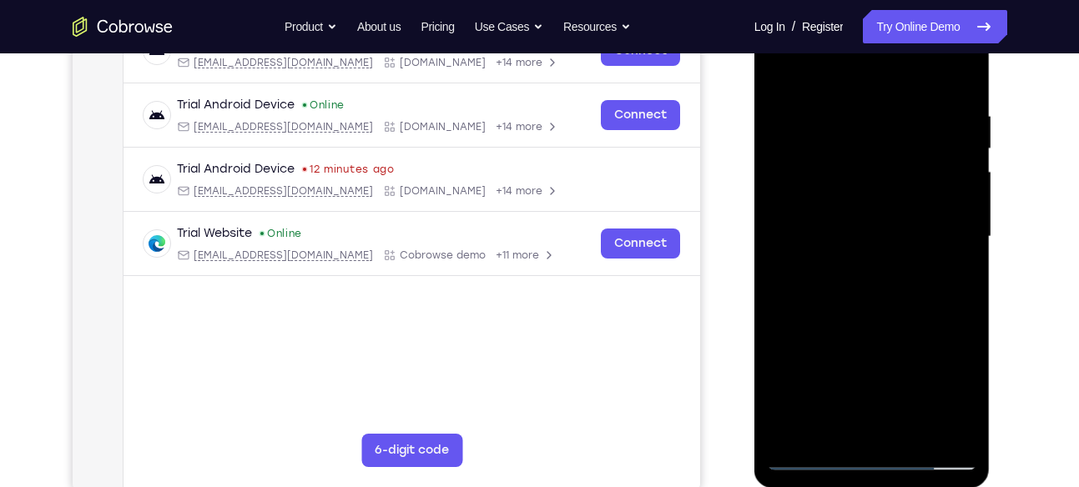
click at [935, 265] on div at bounding box center [872, 236] width 210 height 467
drag, startPoint x: 936, startPoint y: 206, endPoint x: 790, endPoint y: 243, distance: 150.6
click at [790, 243] on div at bounding box center [872, 236] width 210 height 467
drag, startPoint x: 920, startPoint y: 178, endPoint x: 825, endPoint y: 179, distance: 95.1
click at [825, 179] on div at bounding box center [872, 236] width 210 height 467
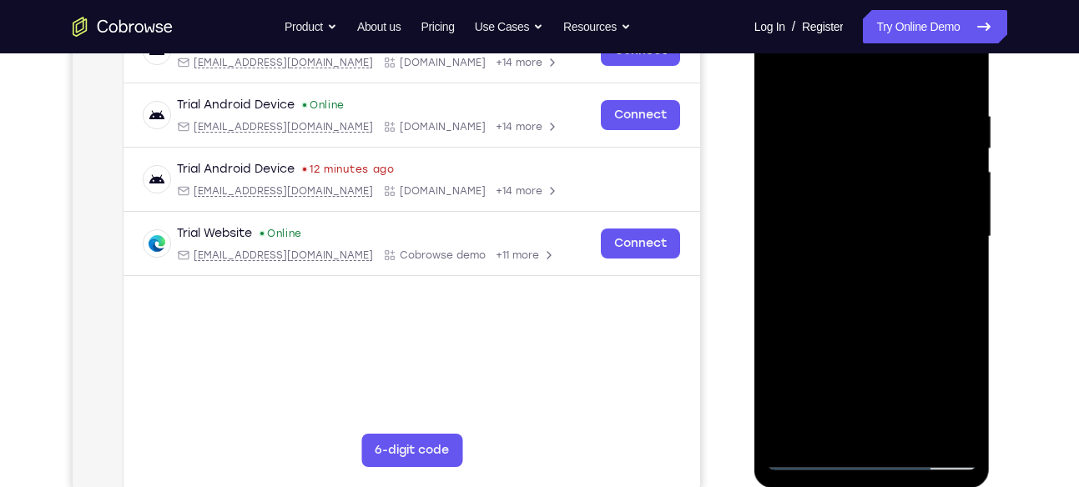
drag, startPoint x: 932, startPoint y: 156, endPoint x: 803, endPoint y: 207, distance: 139.0
click at [803, 207] on div at bounding box center [872, 236] width 210 height 467
click at [947, 206] on div at bounding box center [872, 236] width 210 height 467
click at [953, 181] on div at bounding box center [872, 236] width 210 height 467
click at [952, 78] on div at bounding box center [872, 236] width 210 height 467
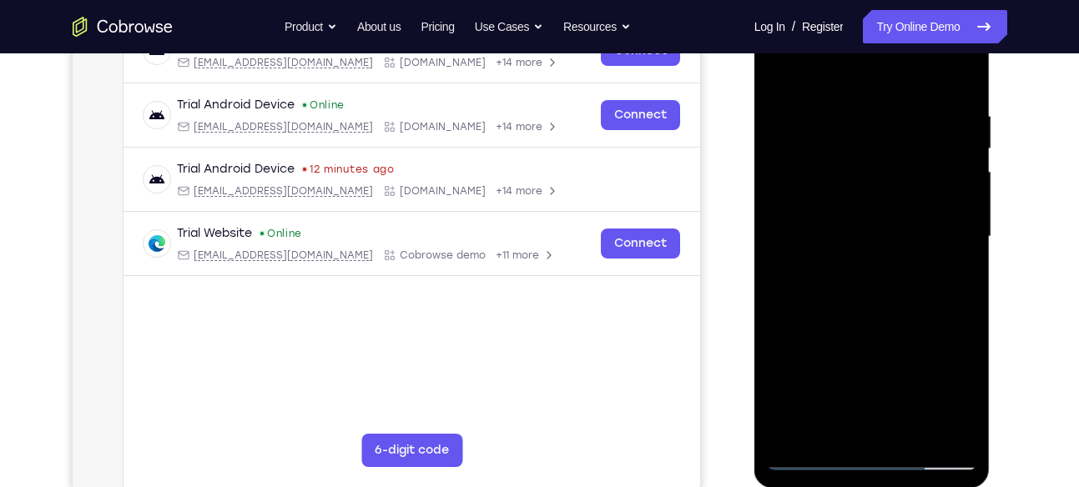
drag, startPoint x: 881, startPoint y: 141, endPoint x: 840, endPoint y: 427, distance: 289.1
click at [840, 427] on div at bounding box center [872, 236] width 210 height 467
click at [915, 432] on div at bounding box center [872, 236] width 210 height 467
click at [874, 320] on div at bounding box center [872, 236] width 210 height 467
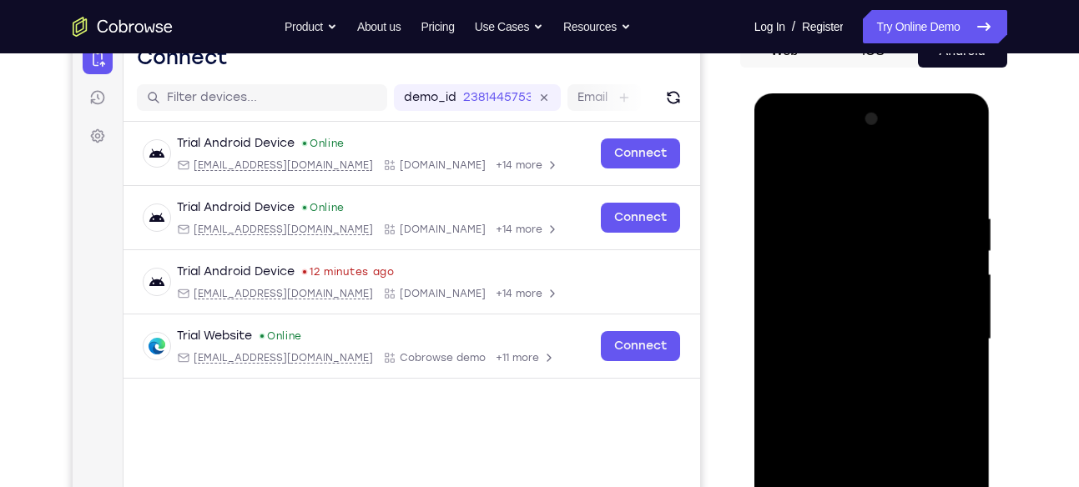
scroll to position [182, 0]
click at [787, 170] on div at bounding box center [872, 340] width 210 height 467
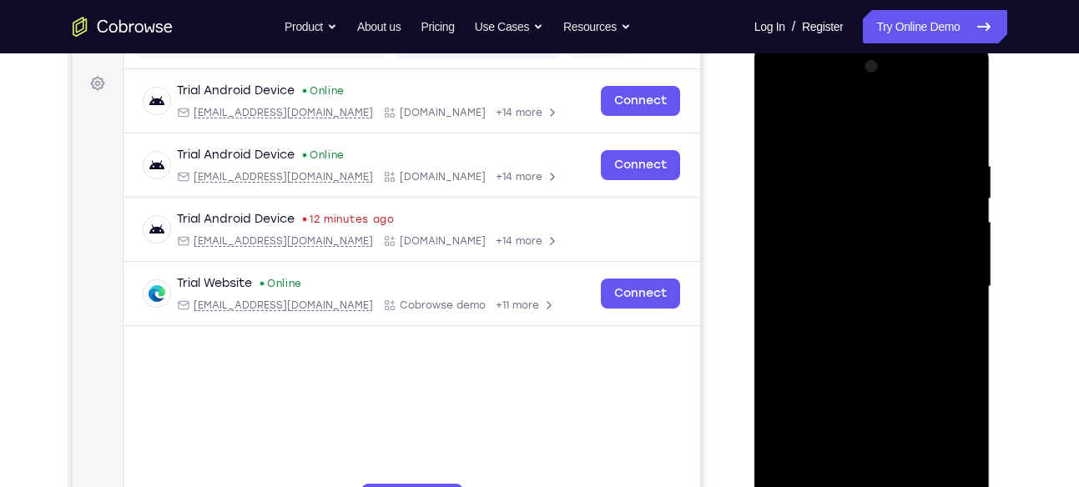
scroll to position [236, 0]
drag, startPoint x: 914, startPoint y: 162, endPoint x: 884, endPoint y: 312, distance: 153.2
click at [884, 312] on div at bounding box center [872, 286] width 210 height 467
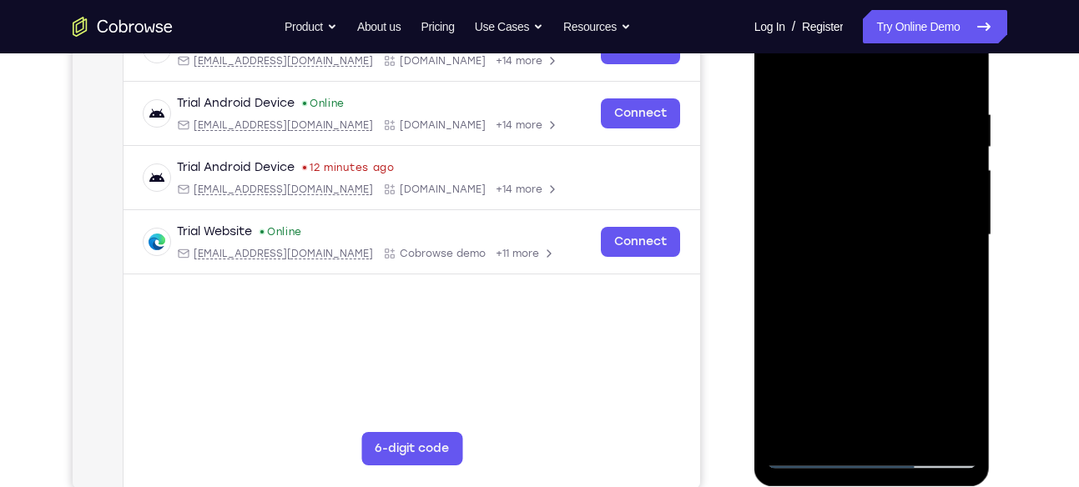
scroll to position [286, 0]
click at [846, 119] on div at bounding box center [872, 236] width 210 height 467
click at [961, 213] on div at bounding box center [872, 236] width 210 height 467
click at [961, 224] on div at bounding box center [872, 236] width 210 height 467
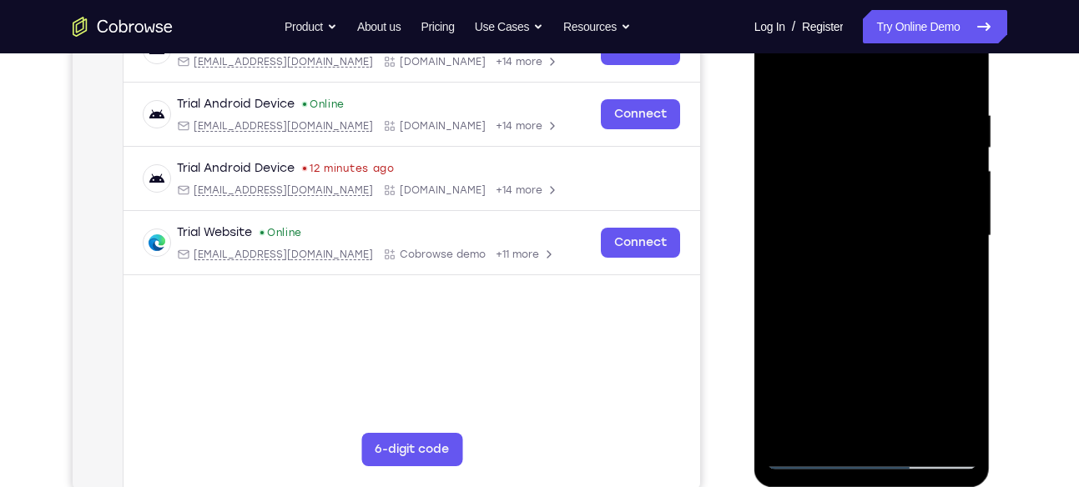
click at [961, 178] on div at bounding box center [872, 236] width 210 height 467
click at [955, 228] on div at bounding box center [872, 236] width 210 height 467
drag, startPoint x: 955, startPoint y: 228, endPoint x: 860, endPoint y: 239, distance: 95.7
click at [860, 239] on div at bounding box center [872, 236] width 210 height 467
click at [934, 180] on div at bounding box center [872, 236] width 210 height 467
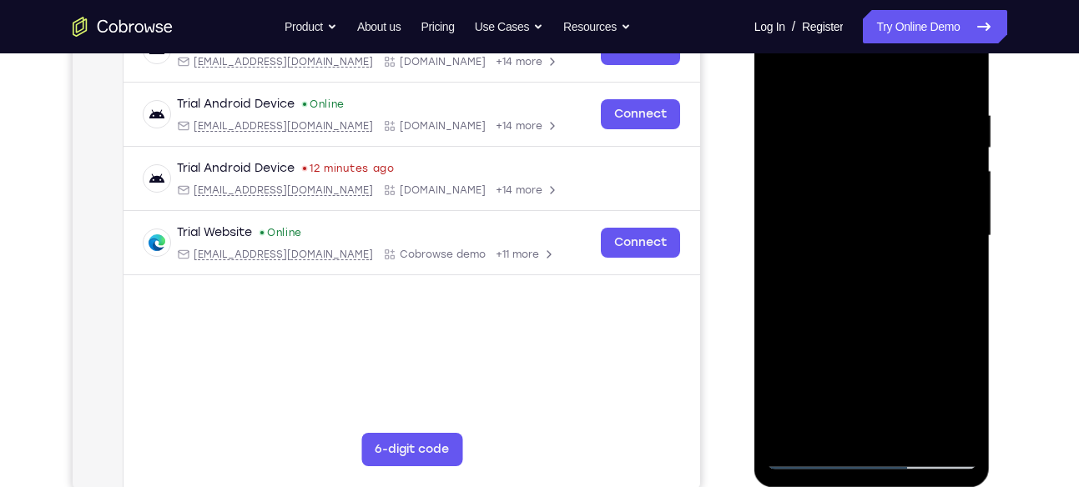
click at [968, 214] on div at bounding box center [872, 236] width 210 height 467
drag, startPoint x: 968, startPoint y: 214, endPoint x: 891, endPoint y: 219, distance: 76.9
click at [891, 219] on div at bounding box center [872, 236] width 210 height 467
drag, startPoint x: 946, startPoint y: 193, endPoint x: 915, endPoint y: 196, distance: 31.1
click at [915, 196] on div at bounding box center [872, 236] width 210 height 467
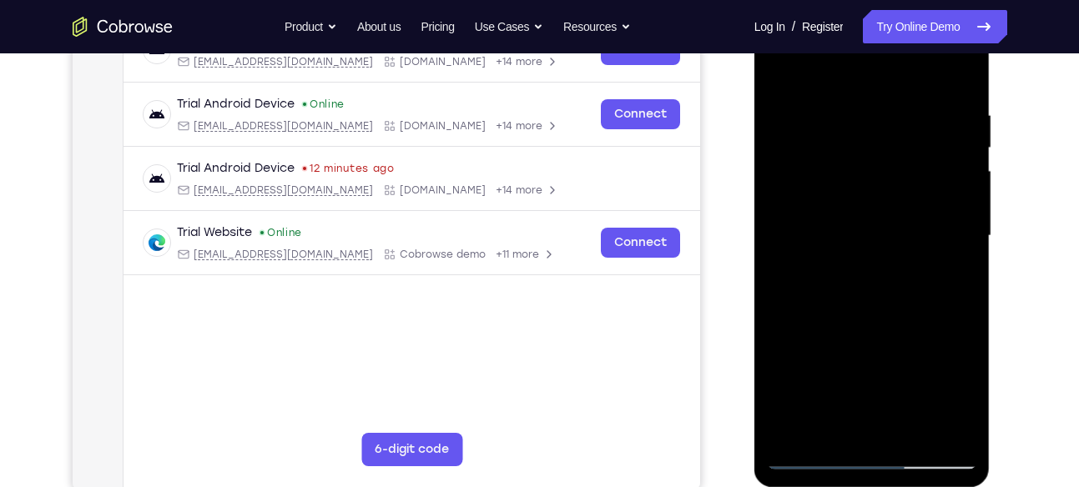
click at [933, 151] on div at bounding box center [872, 236] width 210 height 467
click at [929, 190] on div at bounding box center [872, 236] width 210 height 467
drag, startPoint x: 937, startPoint y: 208, endPoint x: 895, endPoint y: 208, distance: 42.6
click at [895, 208] on div at bounding box center [872, 236] width 210 height 467
drag, startPoint x: 925, startPoint y: 176, endPoint x: 873, endPoint y: 165, distance: 53.7
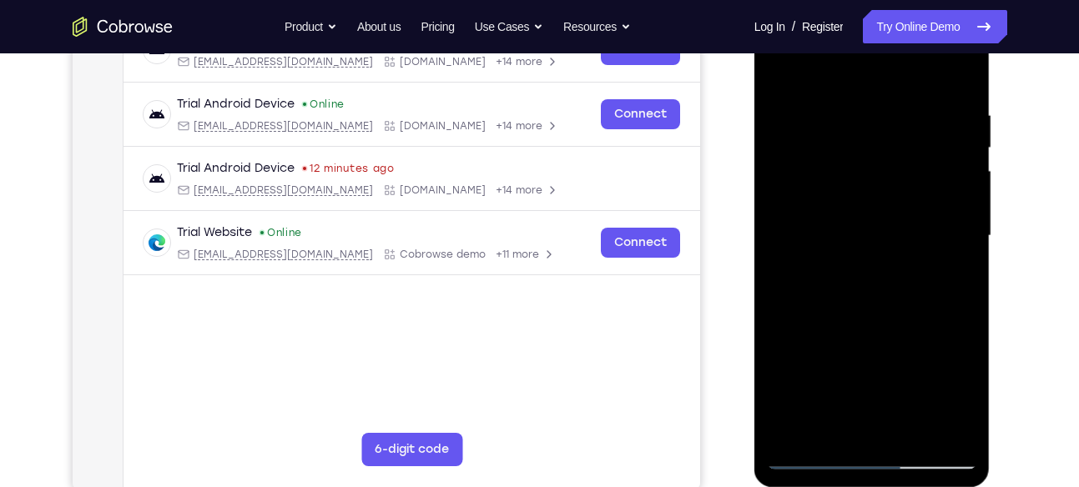
click at [873, 165] on div at bounding box center [872, 236] width 210 height 467
drag, startPoint x: 910, startPoint y: 201, endPoint x: 751, endPoint y: 207, distance: 158.7
click at [754, 207] on html "Online web based iOS Simulators and Android Emulators. Run iPhone, iPad, Mobile…" at bounding box center [873, 240] width 238 height 501
drag, startPoint x: 932, startPoint y: 179, endPoint x: 876, endPoint y: 185, distance: 56.3
click at [876, 185] on div at bounding box center [872, 236] width 210 height 467
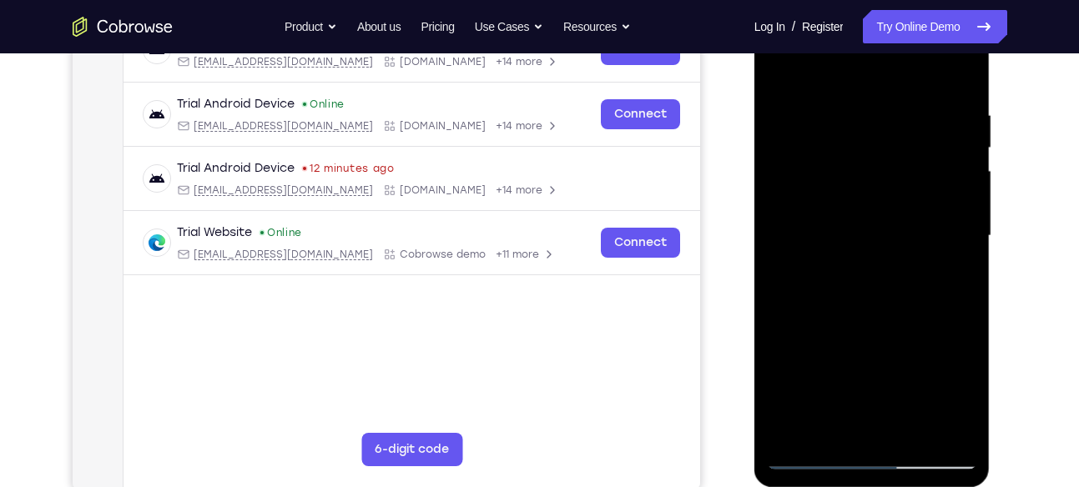
drag, startPoint x: 936, startPoint y: 148, endPoint x: 871, endPoint y: 154, distance: 65.4
click at [871, 154] on div at bounding box center [872, 236] width 210 height 467
drag, startPoint x: 923, startPoint y: 228, endPoint x: 810, endPoint y: 229, distance: 112.7
click at [810, 229] on div at bounding box center [872, 236] width 210 height 467
drag, startPoint x: 891, startPoint y: 196, endPoint x: 841, endPoint y: 194, distance: 50.1
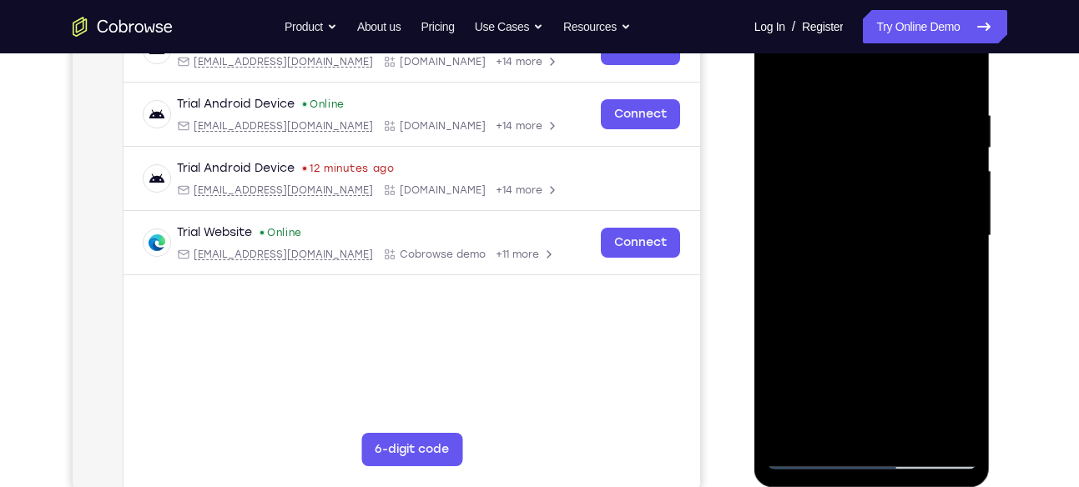
click at [841, 194] on div at bounding box center [872, 236] width 210 height 467
drag, startPoint x: 925, startPoint y: 209, endPoint x: 876, endPoint y: 200, distance: 49.1
click at [876, 200] on div at bounding box center [872, 236] width 210 height 467
drag, startPoint x: 910, startPoint y: 219, endPoint x: 838, endPoint y: 217, distance: 71.8
click at [838, 217] on div at bounding box center [872, 236] width 210 height 467
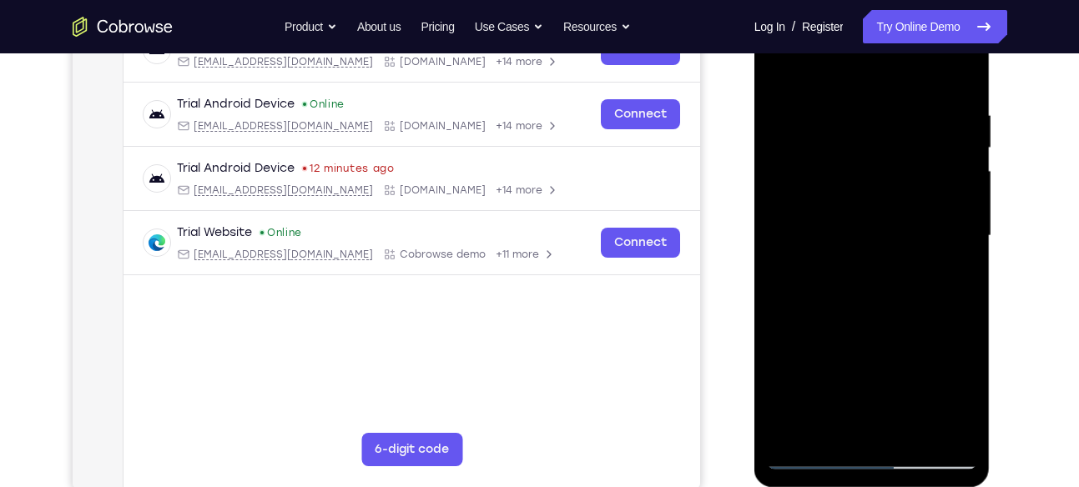
drag, startPoint x: 919, startPoint y: 221, endPoint x: 840, endPoint y: 222, distance: 78.4
click at [840, 222] on div at bounding box center [872, 236] width 210 height 467
drag, startPoint x: 908, startPoint y: 229, endPoint x: 854, endPoint y: 229, distance: 54.2
click at [854, 229] on div at bounding box center [872, 236] width 210 height 467
drag, startPoint x: 929, startPoint y: 247, endPoint x: 874, endPoint y: 249, distance: 55.1
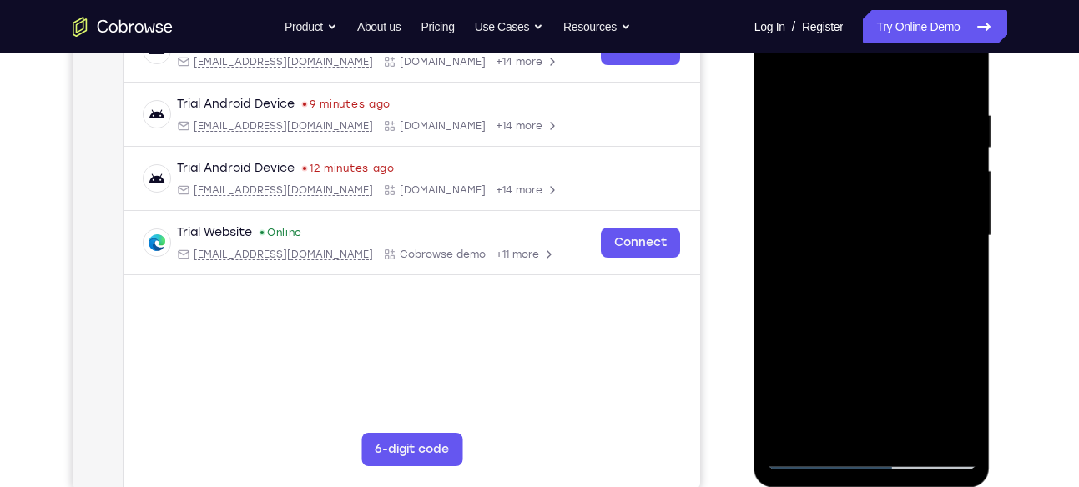
click at [874, 249] on div at bounding box center [872, 236] width 210 height 467
drag, startPoint x: 931, startPoint y: 236, endPoint x: 881, endPoint y: 238, distance: 50.1
click at [881, 238] on div at bounding box center [872, 236] width 210 height 467
drag, startPoint x: 953, startPoint y: 169, endPoint x: 883, endPoint y: 177, distance: 70.6
click at [883, 177] on div at bounding box center [872, 236] width 210 height 467
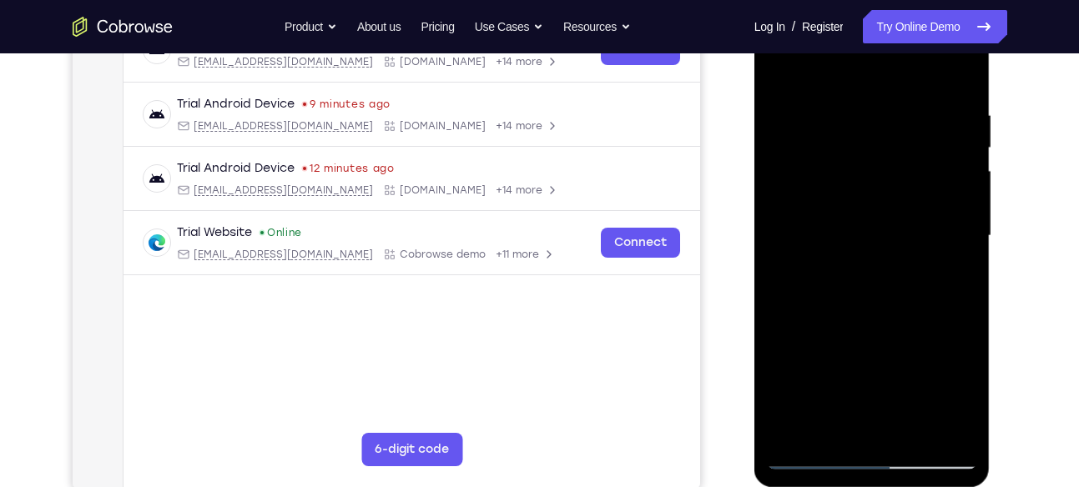
drag, startPoint x: 915, startPoint y: 247, endPoint x: 824, endPoint y: 234, distance: 91.1
click at [824, 234] on div at bounding box center [872, 236] width 210 height 467
drag, startPoint x: 895, startPoint y: 237, endPoint x: 814, endPoint y: 233, distance: 80.2
click at [814, 233] on div at bounding box center [872, 236] width 210 height 467
drag, startPoint x: 894, startPoint y: 234, endPoint x: 845, endPoint y: 229, distance: 49.4
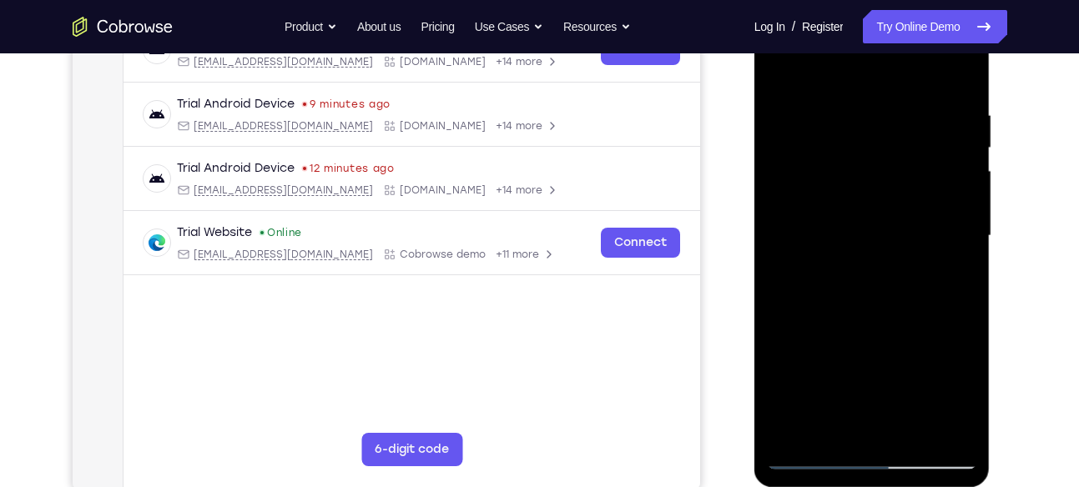
click at [845, 229] on div at bounding box center [872, 236] width 210 height 467
drag, startPoint x: 933, startPoint y: 219, endPoint x: 827, endPoint y: 212, distance: 106.2
click at [827, 212] on div at bounding box center [872, 236] width 210 height 467
drag, startPoint x: 945, startPoint y: 170, endPoint x: 911, endPoint y: 171, distance: 33.4
click at [911, 171] on div at bounding box center [872, 236] width 210 height 467
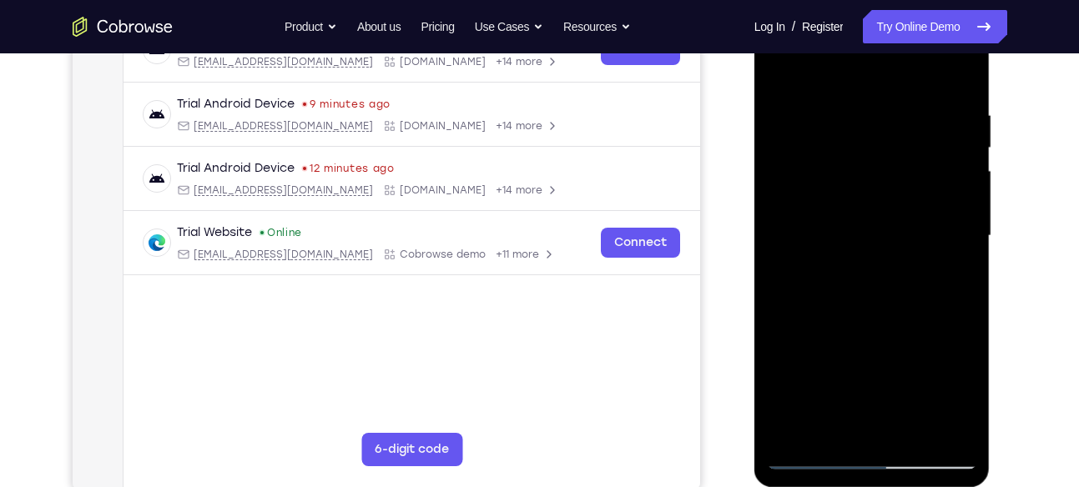
drag, startPoint x: 936, startPoint y: 225, endPoint x: 878, endPoint y: 234, distance: 59.0
click at [878, 234] on div at bounding box center [872, 236] width 210 height 467
drag, startPoint x: 925, startPoint y: 204, endPoint x: 880, endPoint y: 201, distance: 45.2
click at [880, 201] on div at bounding box center [872, 236] width 210 height 467
drag, startPoint x: 922, startPoint y: 243, endPoint x: 849, endPoint y: 244, distance: 73.4
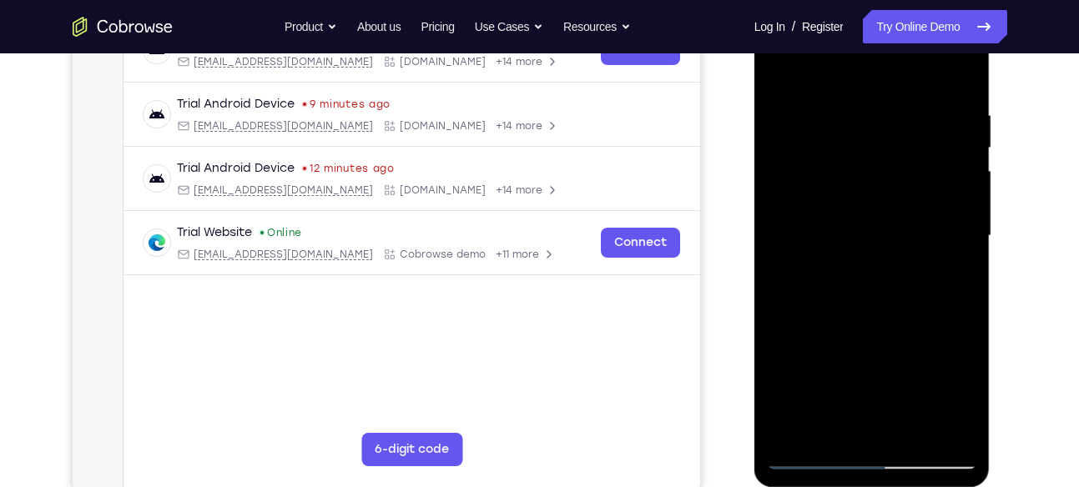
click at [849, 244] on div at bounding box center [872, 236] width 210 height 467
drag, startPoint x: 944, startPoint y: 248, endPoint x: 829, endPoint y: 238, distance: 115.6
click at [829, 238] on div at bounding box center [872, 236] width 210 height 467
drag, startPoint x: 919, startPoint y: 247, endPoint x: 803, endPoint y: 229, distance: 117.4
click at [803, 229] on div at bounding box center [872, 236] width 210 height 467
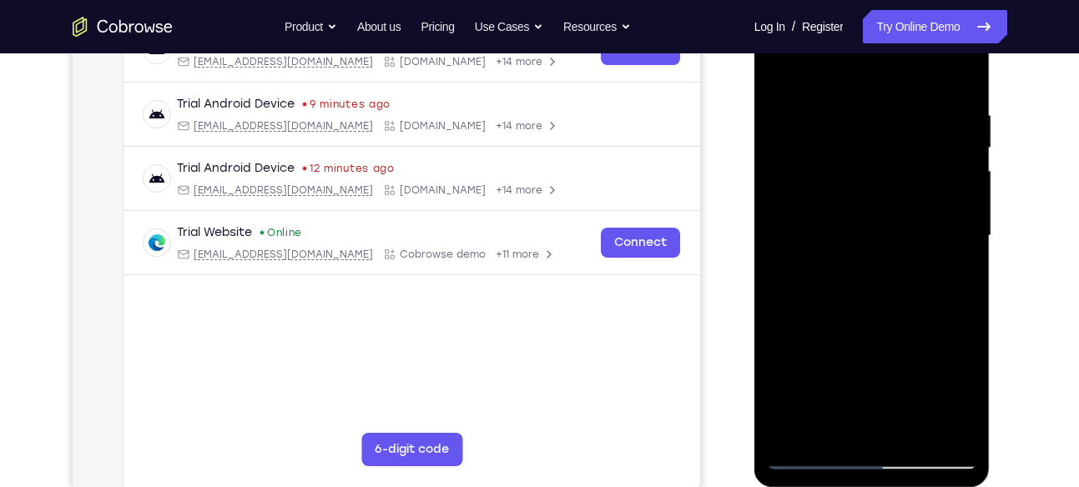
drag, startPoint x: 920, startPoint y: 183, endPoint x: 834, endPoint y: 185, distance: 86.8
click at [834, 185] on div at bounding box center [872, 236] width 210 height 467
click at [962, 114] on div at bounding box center [872, 236] width 210 height 467
click at [962, 128] on div at bounding box center [872, 236] width 210 height 467
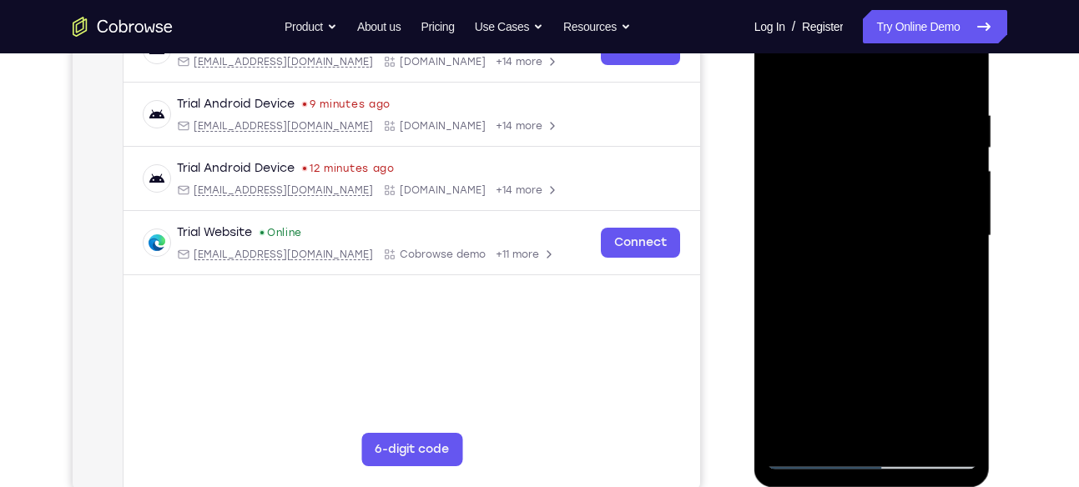
click at [962, 128] on div at bounding box center [872, 236] width 210 height 467
click at [961, 187] on div at bounding box center [872, 236] width 210 height 467
drag, startPoint x: 961, startPoint y: 233, endPoint x: 807, endPoint y: 211, distance: 155.1
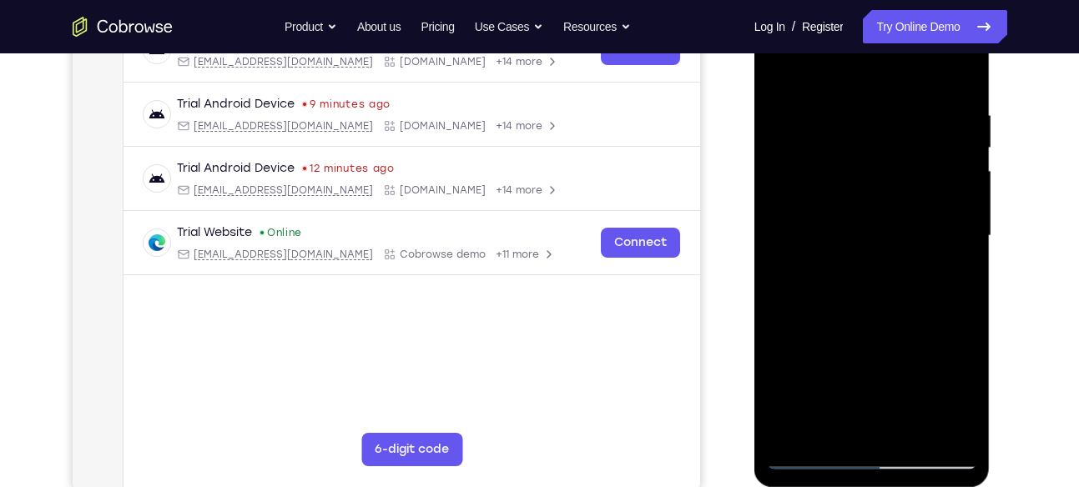
click at [807, 211] on div at bounding box center [872, 236] width 210 height 467
click at [802, 210] on div at bounding box center [872, 236] width 210 height 467
click at [754, 234] on html "Online web based iOS Simulators and Android Emulators. Run iPhone, iPad, Mobile…" at bounding box center [873, 240] width 238 height 501
click at [821, 275] on div at bounding box center [872, 236] width 210 height 467
click at [848, 274] on div at bounding box center [872, 236] width 210 height 467
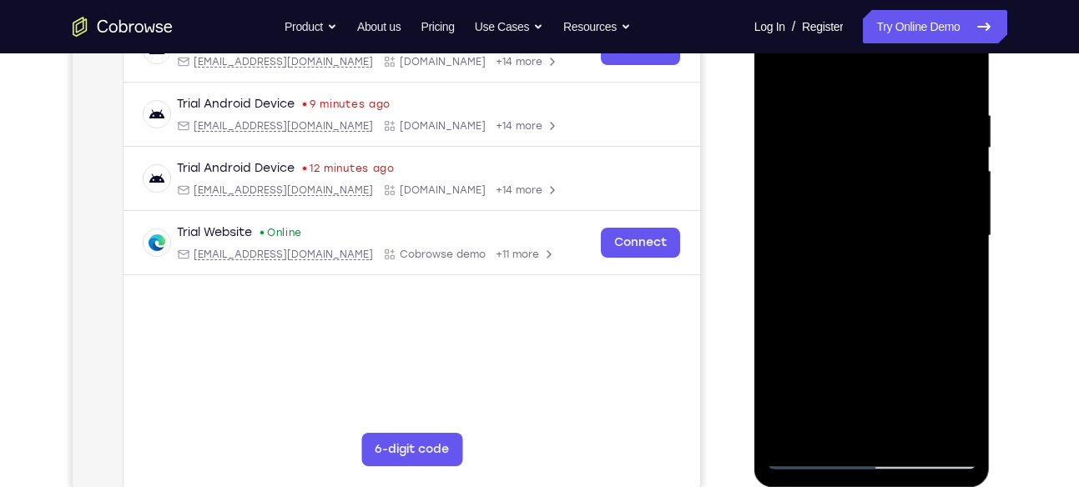
click at [948, 154] on div at bounding box center [872, 236] width 210 height 467
click at [948, 179] on div at bounding box center [872, 236] width 210 height 467
click at [958, 219] on div at bounding box center [872, 236] width 210 height 467
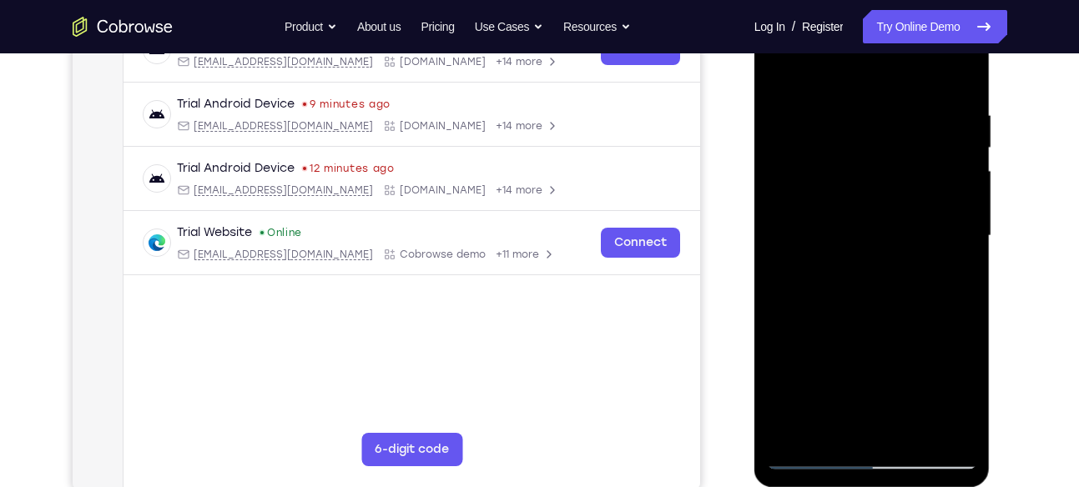
click at [958, 219] on div at bounding box center [872, 236] width 210 height 467
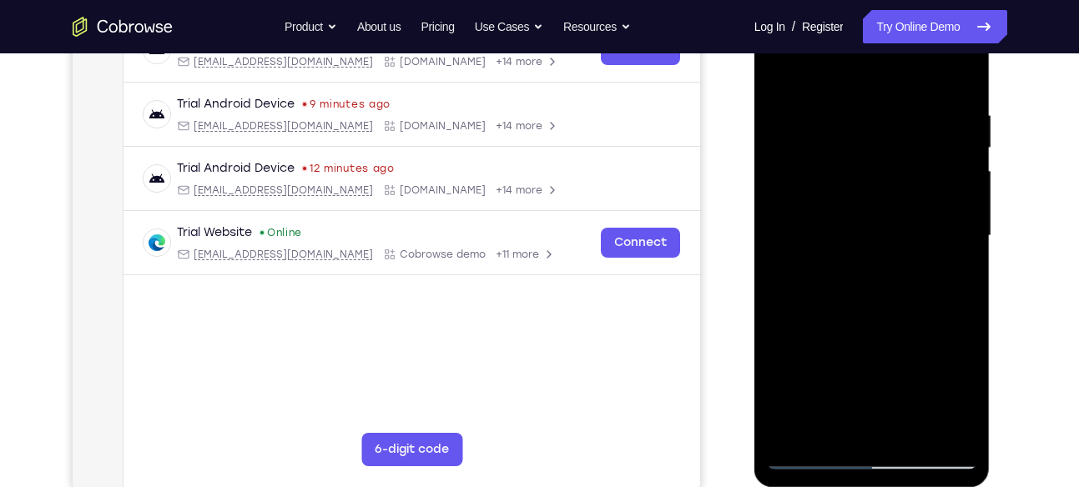
click at [958, 219] on div at bounding box center [872, 236] width 210 height 467
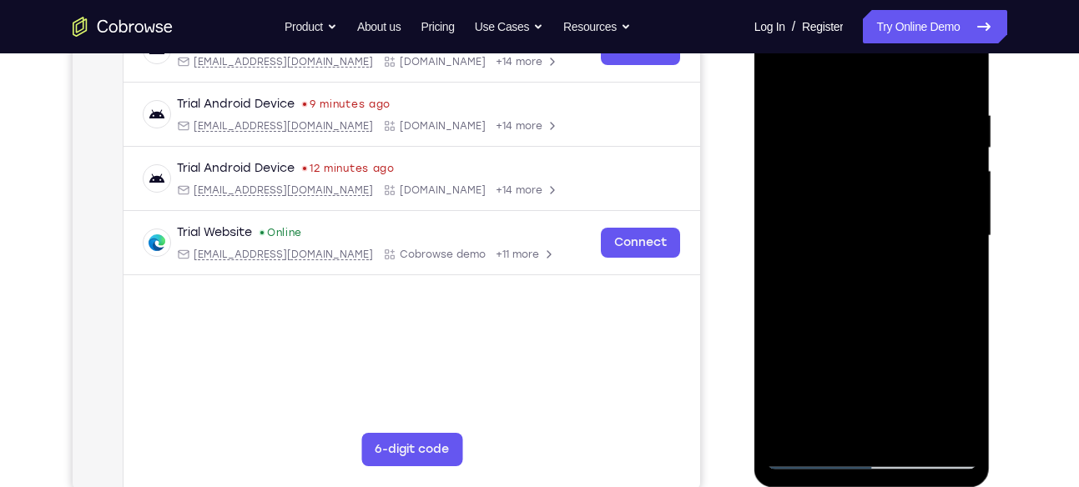
click at [958, 219] on div at bounding box center [872, 236] width 210 height 467
click at [844, 225] on div at bounding box center [872, 236] width 210 height 467
click at [831, 220] on div at bounding box center [872, 236] width 210 height 467
click at [836, 225] on div at bounding box center [872, 236] width 210 height 467
click at [928, 215] on div at bounding box center [872, 236] width 210 height 467
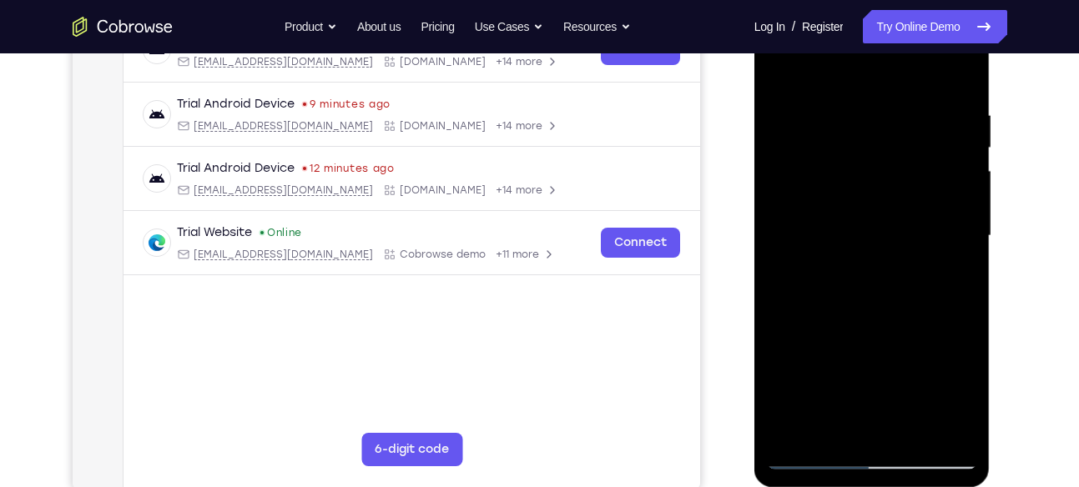
click at [928, 215] on div at bounding box center [872, 236] width 210 height 467
click at [862, 227] on div at bounding box center [872, 236] width 210 height 467
click at [840, 209] on div at bounding box center [872, 236] width 210 height 467
click at [855, 225] on div at bounding box center [872, 236] width 210 height 467
click at [962, 208] on div at bounding box center [872, 236] width 210 height 467
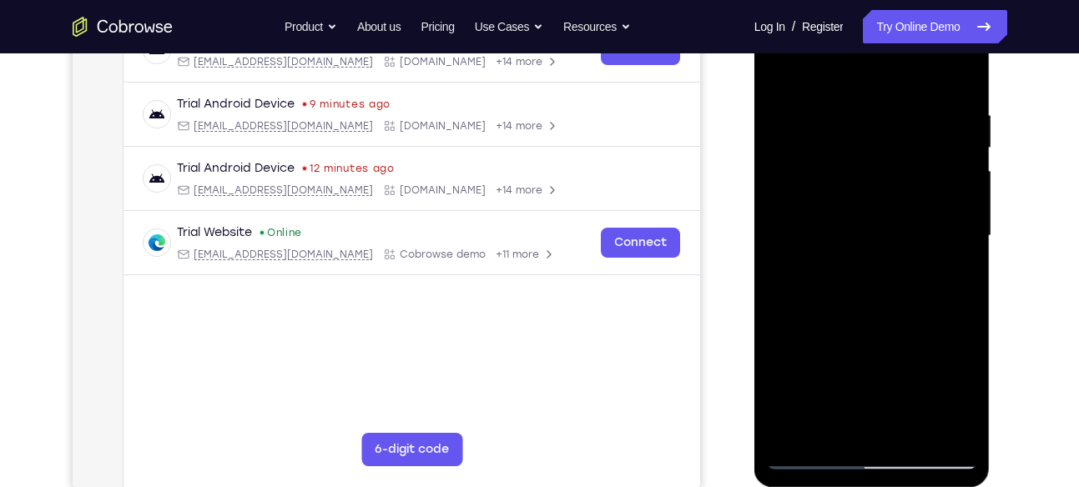
click at [965, 174] on div at bounding box center [872, 236] width 210 height 467
click at [965, 219] on div at bounding box center [872, 236] width 210 height 467
click at [877, 188] on div at bounding box center [872, 236] width 210 height 467
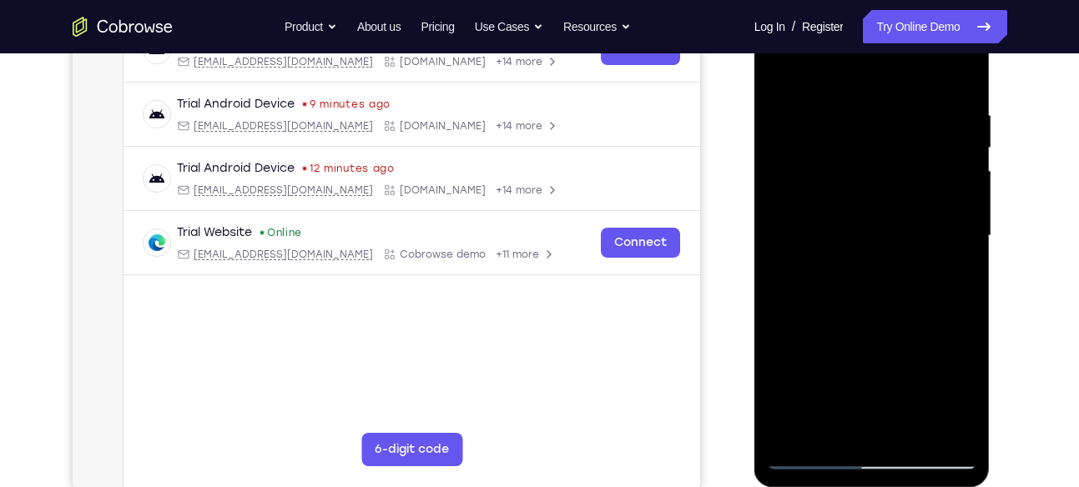
click at [829, 167] on div at bounding box center [872, 236] width 210 height 467
click at [951, 68] on div at bounding box center [872, 236] width 210 height 467
click at [915, 434] on div at bounding box center [872, 236] width 210 height 467
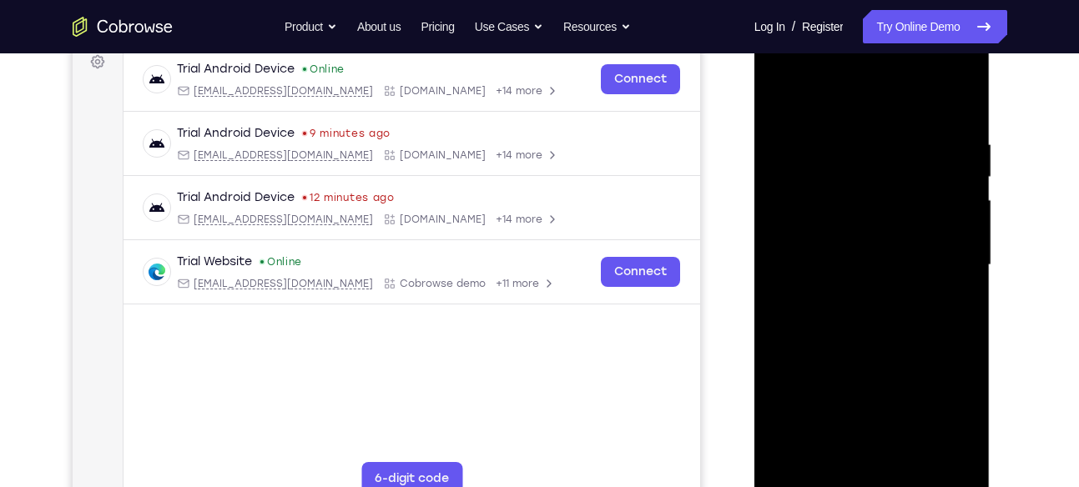
scroll to position [254, 0]
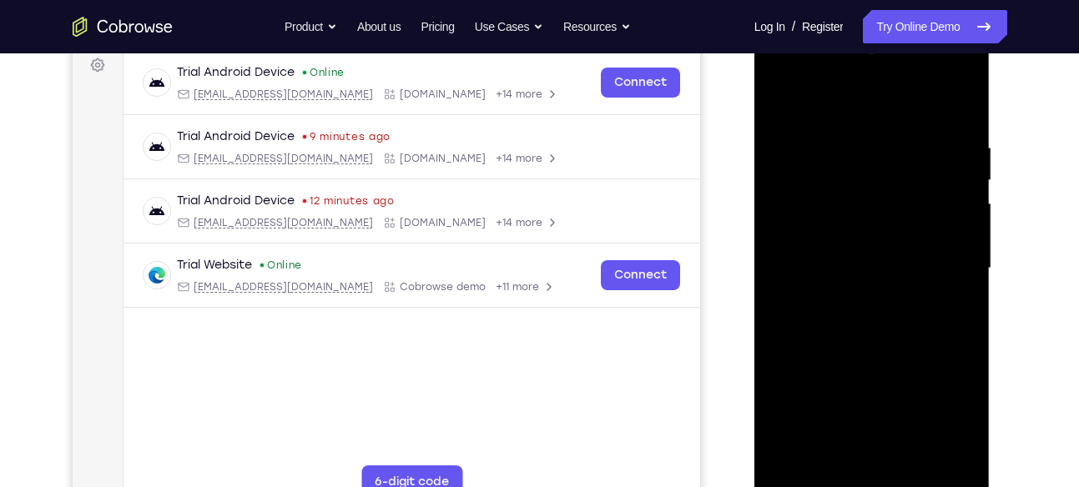
click at [862, 220] on div at bounding box center [872, 268] width 210 height 467
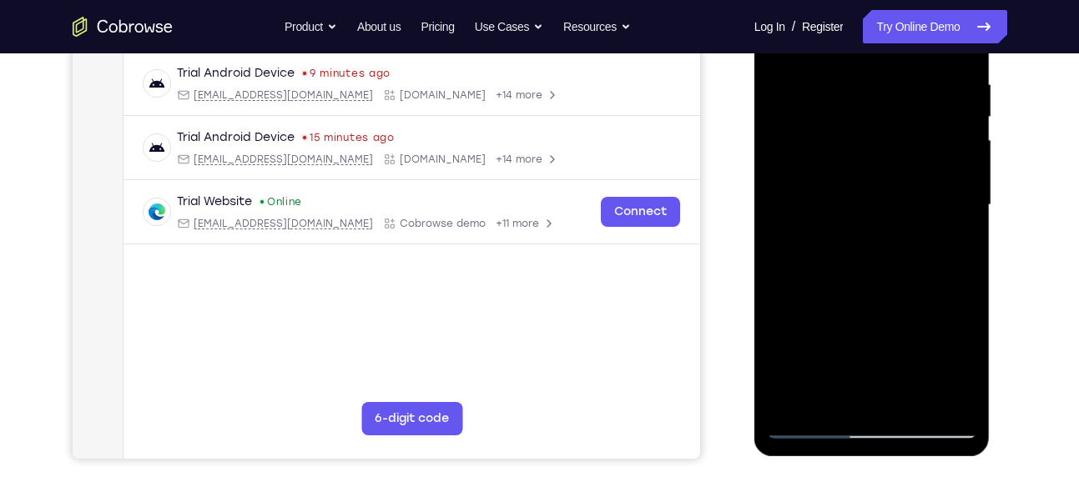
scroll to position [310, 0]
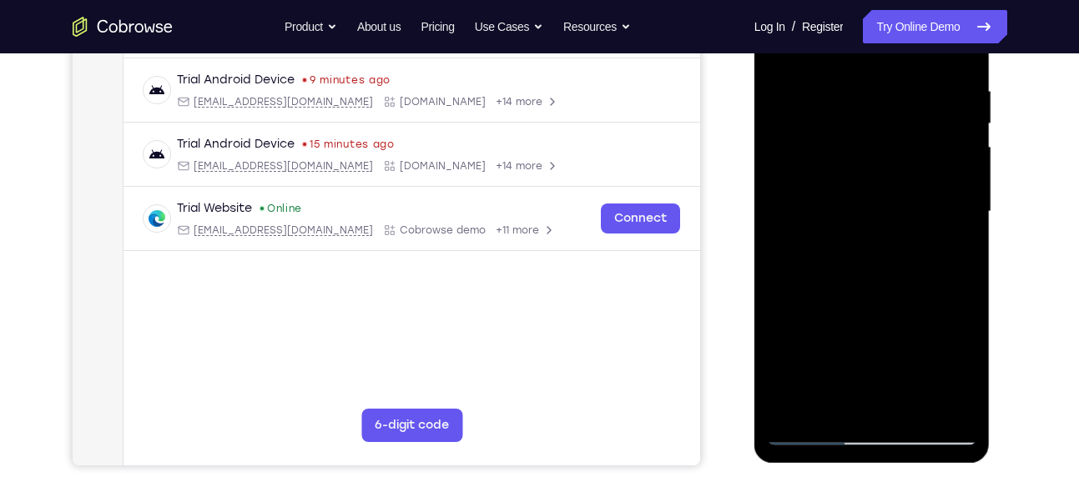
click at [962, 366] on div at bounding box center [872, 211] width 210 height 467
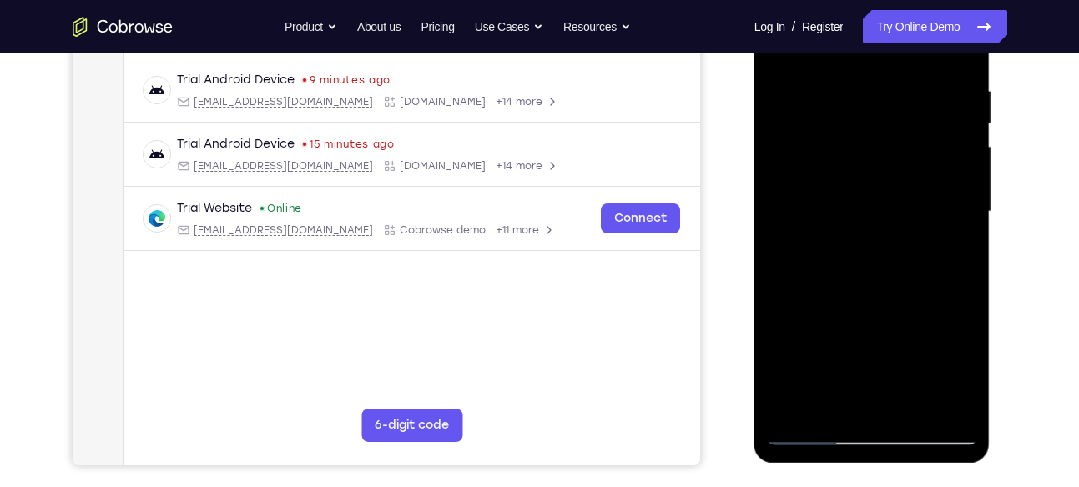
click at [962, 366] on div at bounding box center [872, 211] width 210 height 467
click at [954, 255] on div at bounding box center [872, 211] width 210 height 467
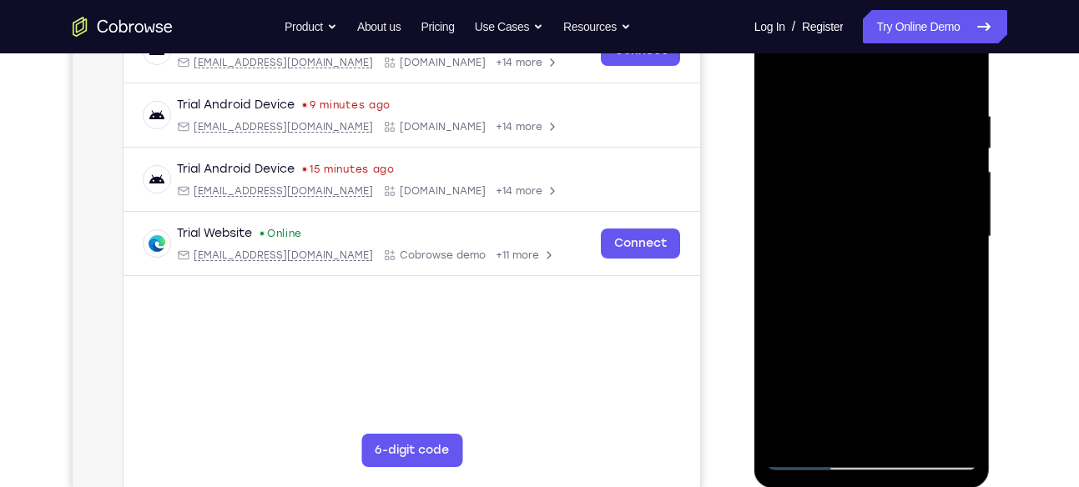
click at [777, 75] on div at bounding box center [872, 236] width 210 height 467
drag, startPoint x: 886, startPoint y: 110, endPoint x: 869, endPoint y: 329, distance: 219.3
click at [869, 329] on div at bounding box center [872, 236] width 210 height 467
click at [853, 129] on div at bounding box center [872, 236] width 210 height 467
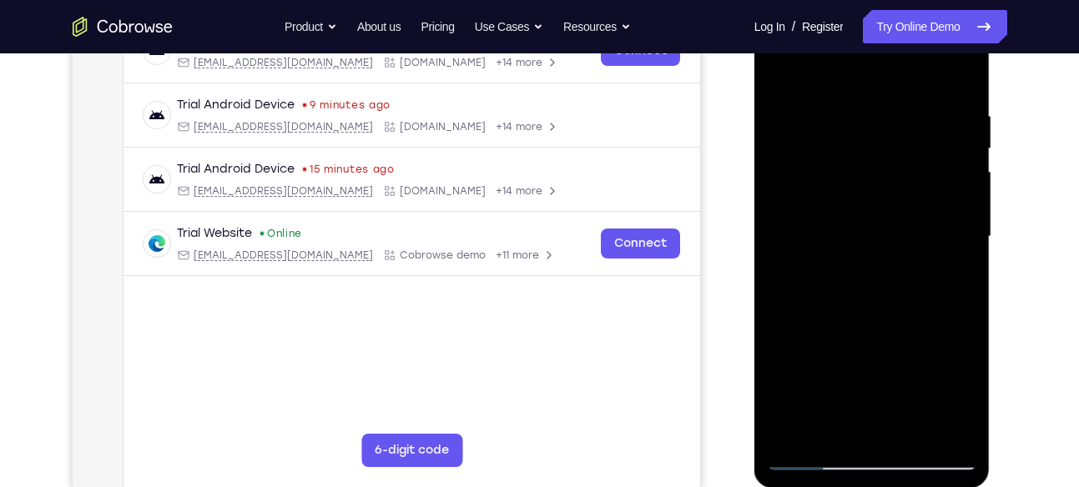
click at [964, 177] on div at bounding box center [872, 236] width 210 height 467
click at [962, 190] on div at bounding box center [872, 236] width 210 height 467
click at [966, 193] on div at bounding box center [872, 236] width 210 height 467
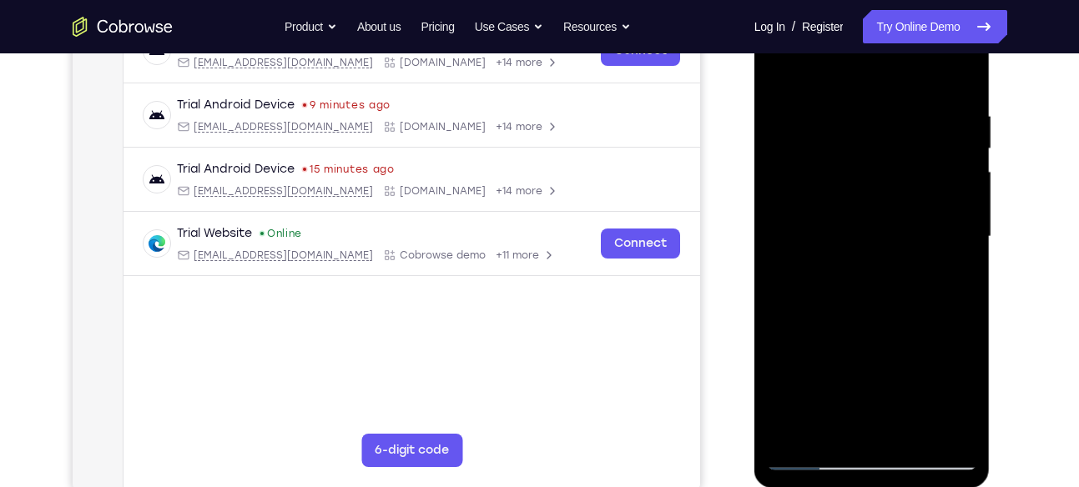
click at [957, 150] on div at bounding box center [872, 236] width 210 height 467
drag, startPoint x: 952, startPoint y: 175, endPoint x: 880, endPoint y: 196, distance: 74.7
click at [880, 196] on div at bounding box center [872, 236] width 210 height 467
drag, startPoint x: 933, startPoint y: 180, endPoint x: 868, endPoint y: 180, distance: 65.1
click at [868, 180] on div at bounding box center [872, 236] width 210 height 467
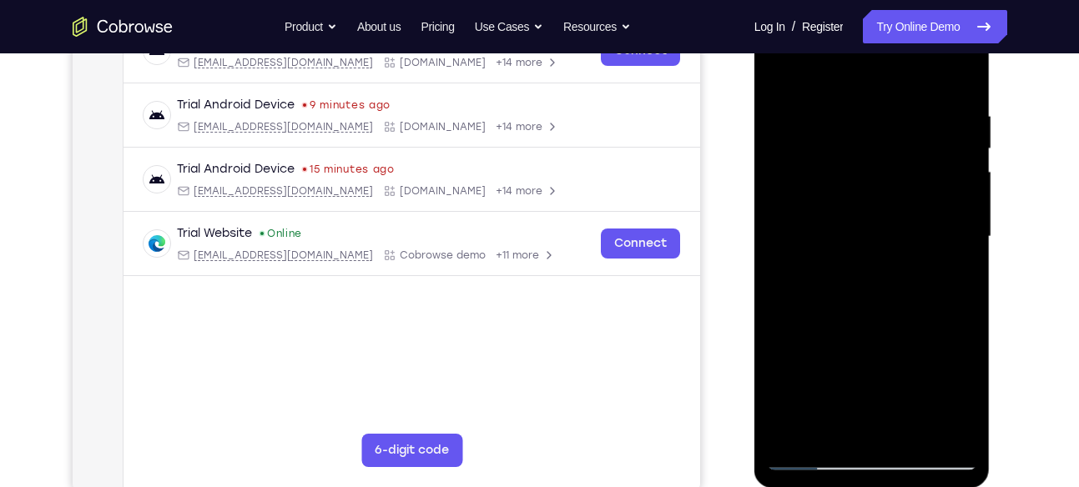
drag, startPoint x: 937, startPoint y: 168, endPoint x: 870, endPoint y: 176, distance: 68.1
click at [870, 176] on div at bounding box center [872, 236] width 210 height 467
drag, startPoint x: 938, startPoint y: 200, endPoint x: 838, endPoint y: 214, distance: 101.0
click at [838, 214] on div at bounding box center [872, 236] width 210 height 467
drag, startPoint x: 792, startPoint y: 272, endPoint x: 893, endPoint y: 281, distance: 101.4
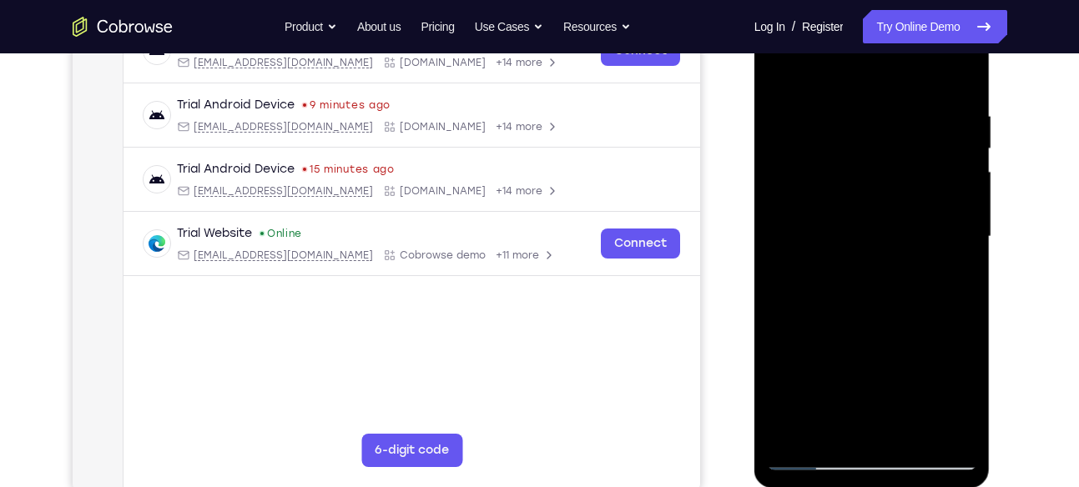
click at [893, 281] on div at bounding box center [872, 236] width 210 height 467
click at [952, 226] on div at bounding box center [872, 236] width 210 height 467
click at [950, 156] on div at bounding box center [872, 236] width 210 height 467
drag, startPoint x: 961, startPoint y: 248, endPoint x: 827, endPoint y: 268, distance: 135.0
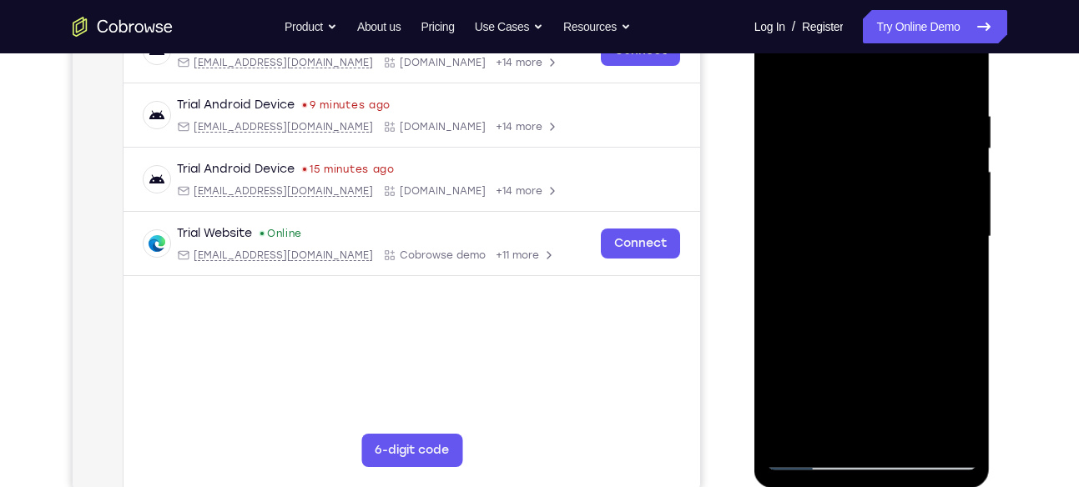
click at [827, 268] on div at bounding box center [872, 236] width 210 height 467
drag, startPoint x: 920, startPoint y: 208, endPoint x: 816, endPoint y: 236, distance: 107.3
click at [816, 236] on div at bounding box center [872, 236] width 210 height 467
click at [918, 241] on div at bounding box center [872, 236] width 210 height 467
click at [927, 188] on div at bounding box center [872, 236] width 210 height 467
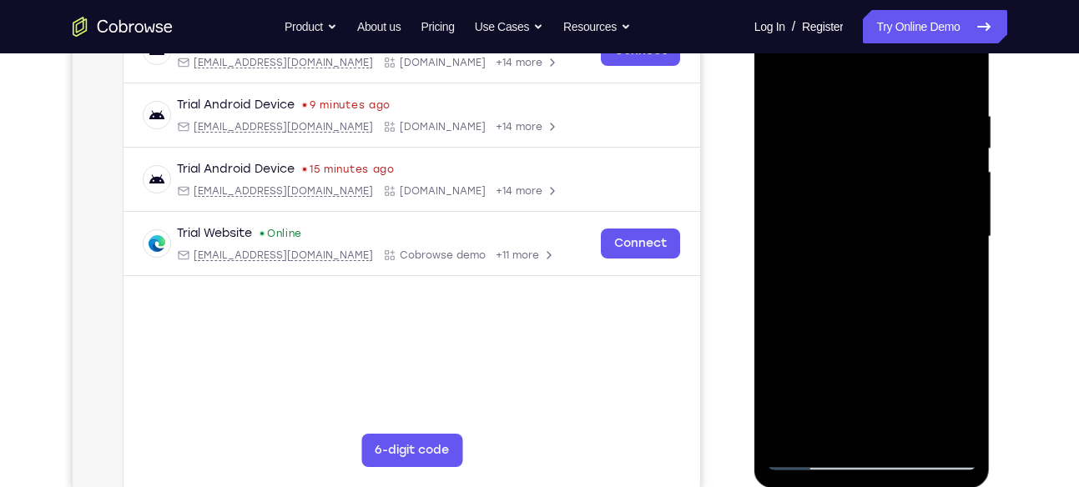
click at [927, 188] on div at bounding box center [872, 236] width 210 height 467
click at [940, 133] on div at bounding box center [872, 236] width 210 height 467
click at [961, 159] on div at bounding box center [872, 236] width 210 height 467
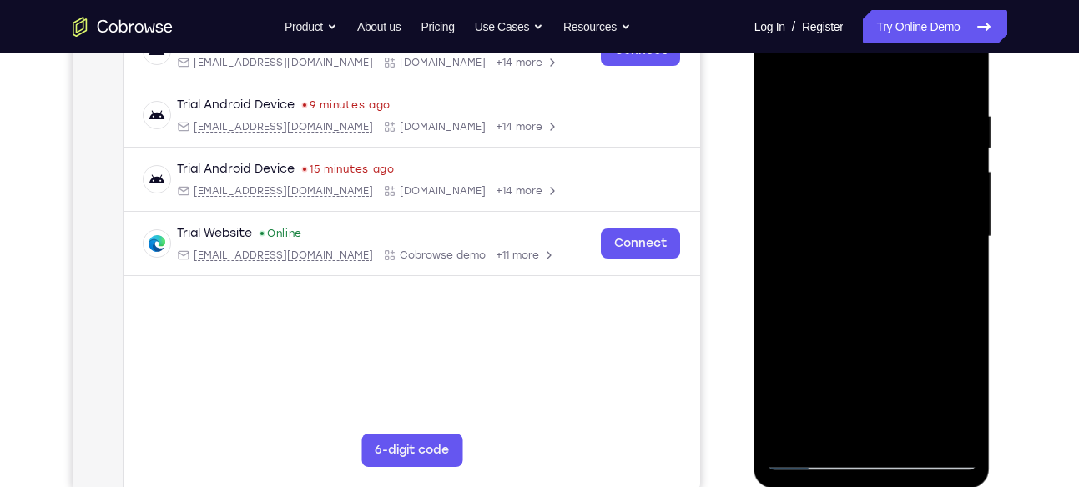
drag, startPoint x: 962, startPoint y: 124, endPoint x: 895, endPoint y: 145, distance: 70.7
click at [895, 145] on div at bounding box center [872, 236] width 210 height 467
drag, startPoint x: 936, startPoint y: 209, endPoint x: 864, endPoint y: 210, distance: 72.6
click at [864, 210] on div at bounding box center [872, 236] width 210 height 467
drag, startPoint x: 827, startPoint y: 168, endPoint x: 928, endPoint y: 186, distance: 102.6
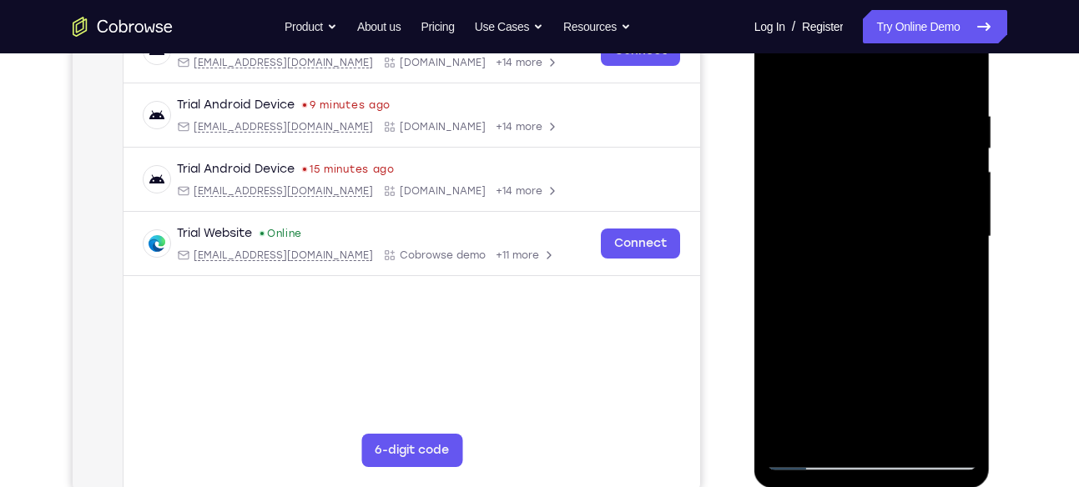
click at [928, 186] on div at bounding box center [872, 236] width 210 height 467
drag, startPoint x: 793, startPoint y: 123, endPoint x: 902, endPoint y: 125, distance: 109.3
click at [902, 125] on div at bounding box center [872, 236] width 210 height 467
click at [964, 156] on div at bounding box center [872, 236] width 210 height 467
click at [961, 136] on div at bounding box center [872, 236] width 210 height 467
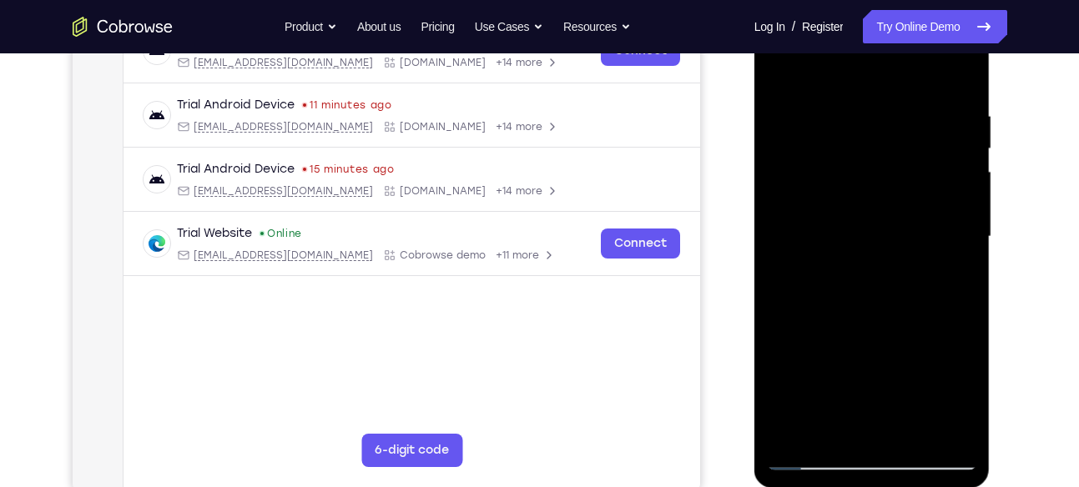
click at [961, 82] on div at bounding box center [872, 236] width 210 height 467
drag, startPoint x: 906, startPoint y: 109, endPoint x: 864, endPoint y: 361, distance: 255.6
click at [864, 361] on div at bounding box center [872, 236] width 210 height 467
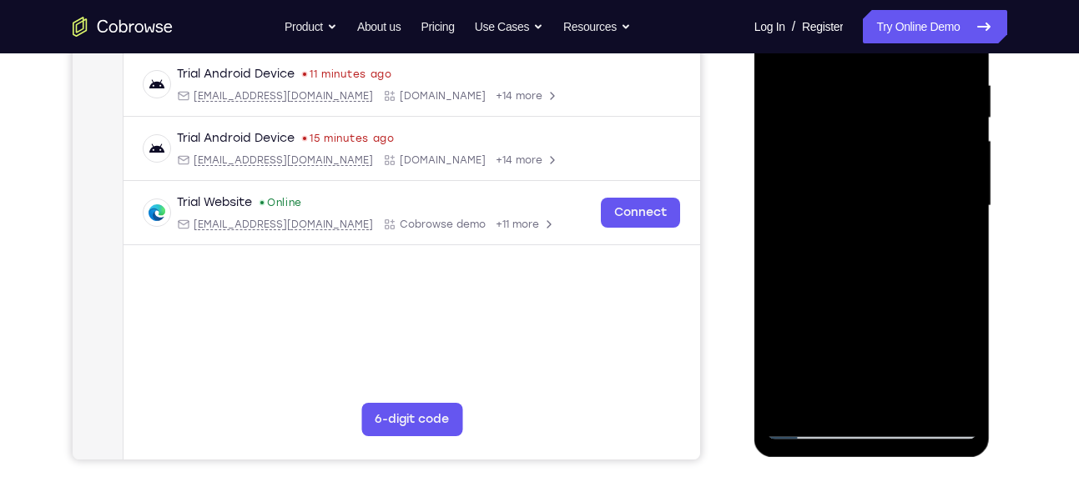
scroll to position [338, 0]
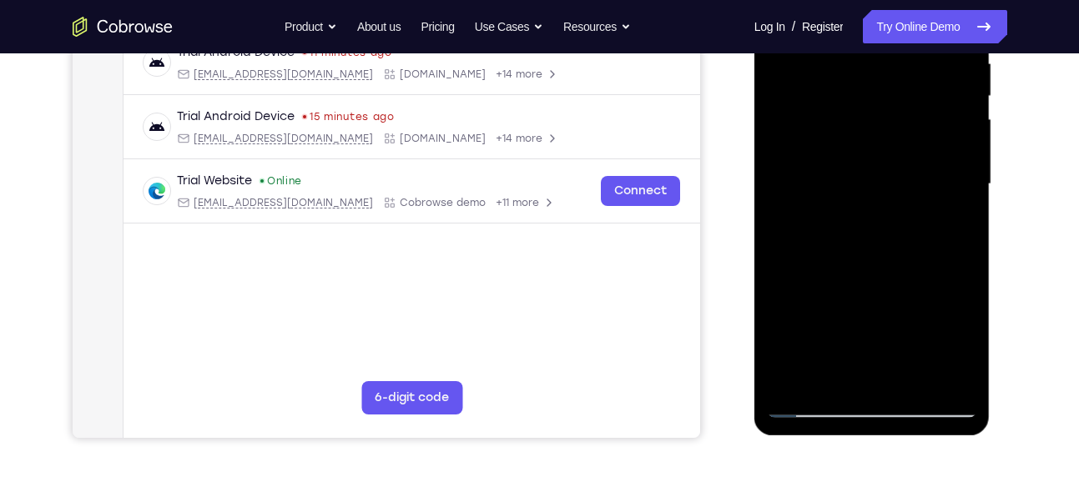
click at [908, 380] on div at bounding box center [872, 184] width 210 height 467
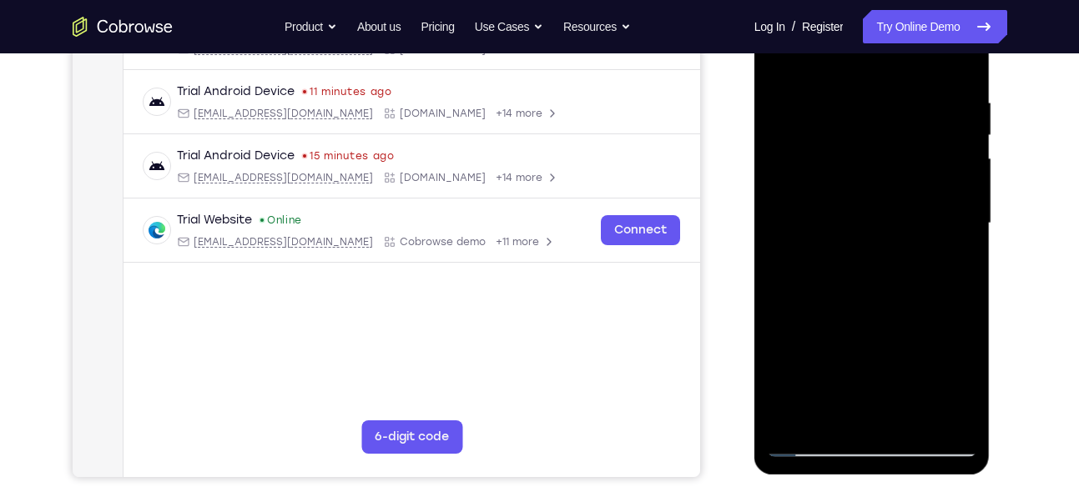
scroll to position [288, 0]
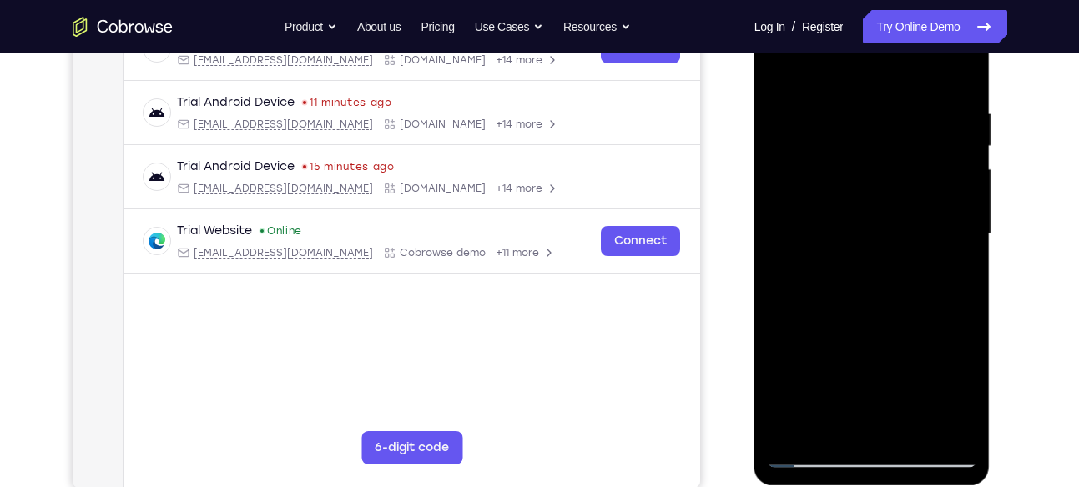
drag, startPoint x: 858, startPoint y: 406, endPoint x: 871, endPoint y: 231, distance: 175.8
click at [871, 231] on div at bounding box center [872, 234] width 210 height 467
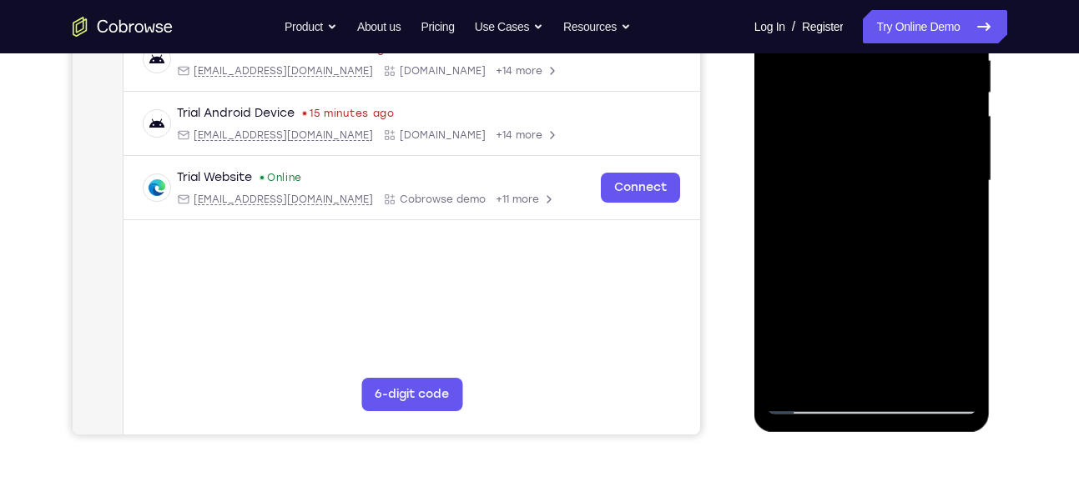
scroll to position [342, 0]
drag, startPoint x: 860, startPoint y: 342, endPoint x: 867, endPoint y: 214, distance: 127.9
click at [867, 214] on div at bounding box center [872, 180] width 210 height 467
drag, startPoint x: 867, startPoint y: 214, endPoint x: 866, endPoint y: 143, distance: 71.8
click at [866, 143] on div at bounding box center [872, 180] width 210 height 467
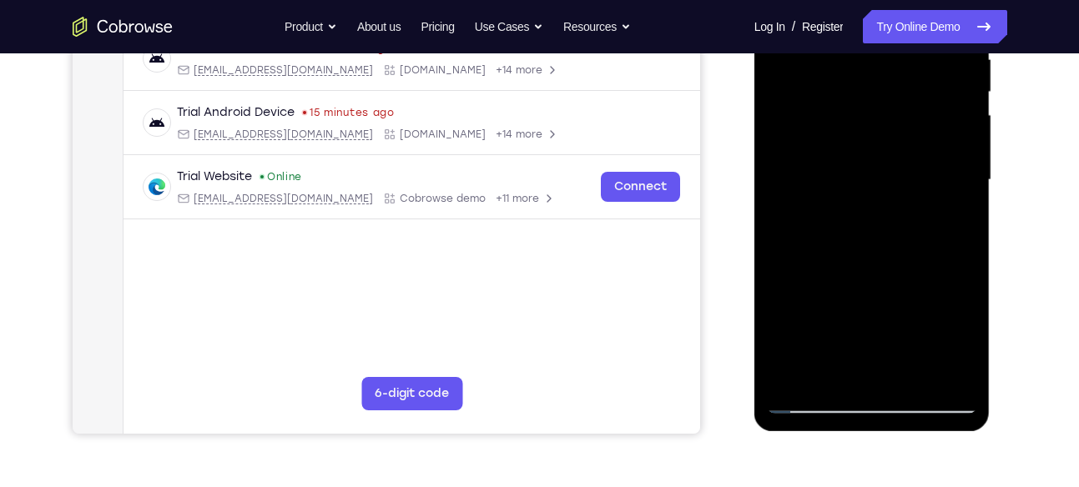
drag, startPoint x: 845, startPoint y: 321, endPoint x: 861, endPoint y: 175, distance: 147.0
click at [861, 175] on div at bounding box center [872, 180] width 210 height 467
drag, startPoint x: 861, startPoint y: 175, endPoint x: 846, endPoint y: 361, distance: 186.7
click at [846, 361] on div at bounding box center [872, 180] width 210 height 467
drag, startPoint x: 878, startPoint y: 236, endPoint x: 870, endPoint y: 421, distance: 184.6
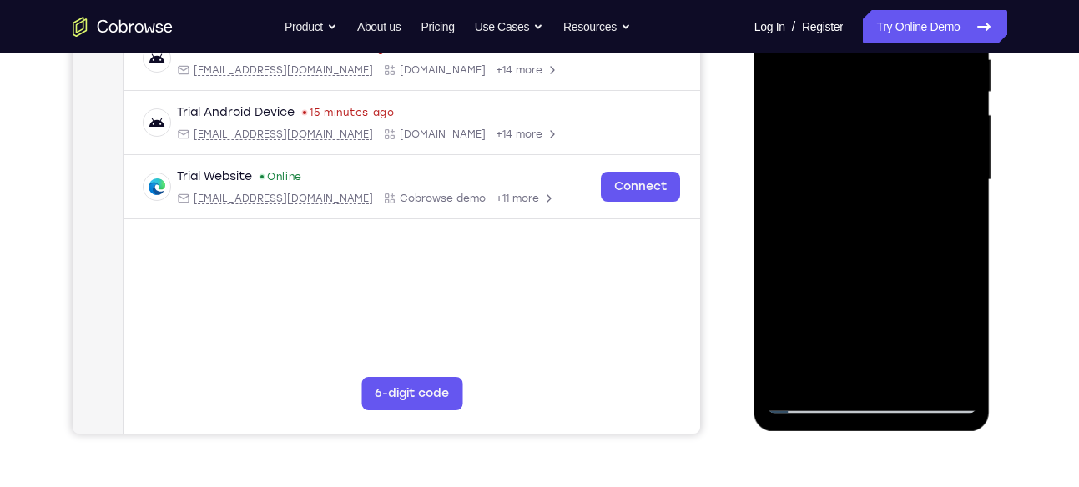
click at [870, 421] on div at bounding box center [872, 182] width 236 height 497
drag, startPoint x: 870, startPoint y: 203, endPoint x: 846, endPoint y: 326, distance: 125.9
click at [846, 326] on div at bounding box center [872, 180] width 210 height 467
drag, startPoint x: 834, startPoint y: 138, endPoint x: 830, endPoint y: 295, distance: 156.9
click at [830, 295] on div at bounding box center [872, 180] width 210 height 467
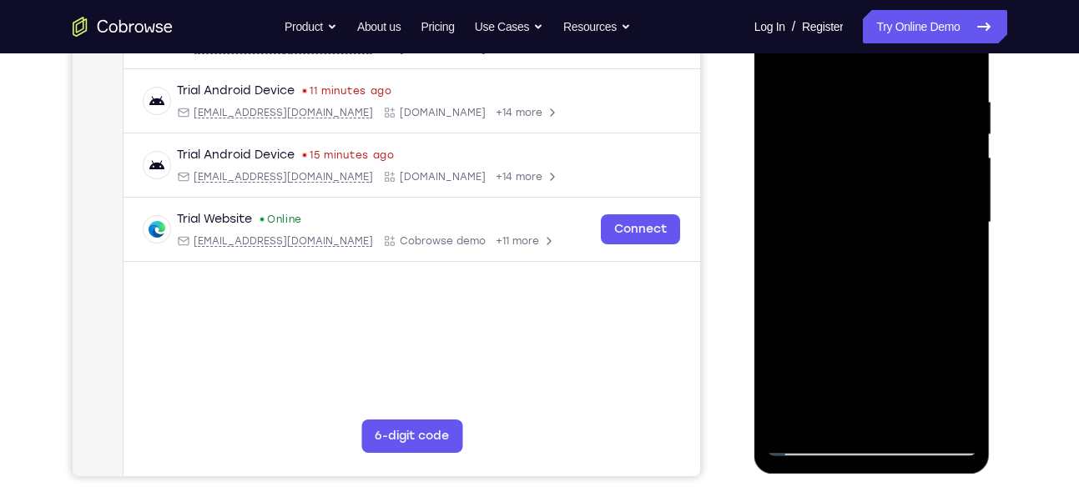
scroll to position [295, 0]
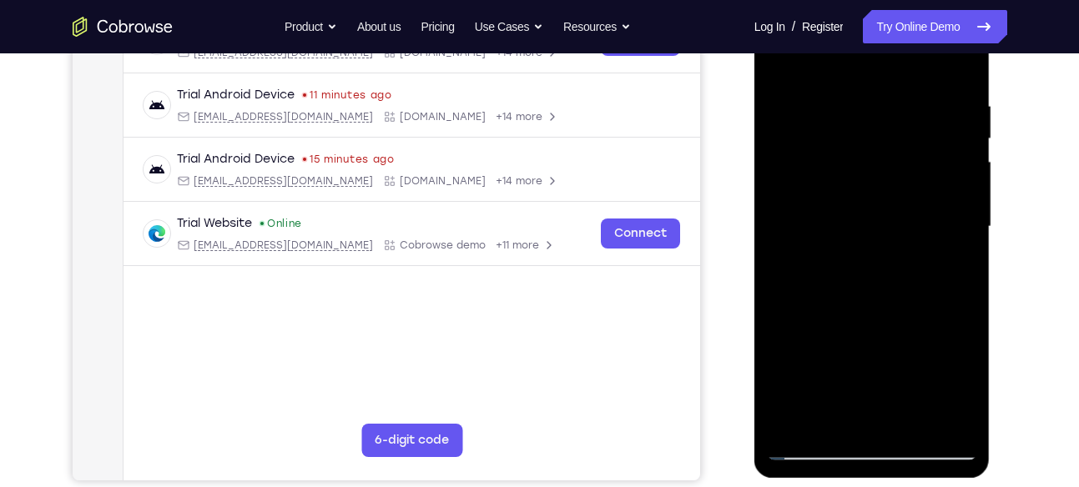
click at [852, 82] on div at bounding box center [872, 226] width 210 height 467
drag, startPoint x: 841, startPoint y: 221, endPoint x: 855, endPoint y: 120, distance: 102.0
click at [855, 120] on div at bounding box center [872, 226] width 210 height 467
click at [832, 234] on div at bounding box center [872, 226] width 210 height 467
click at [948, 267] on div at bounding box center [872, 226] width 210 height 467
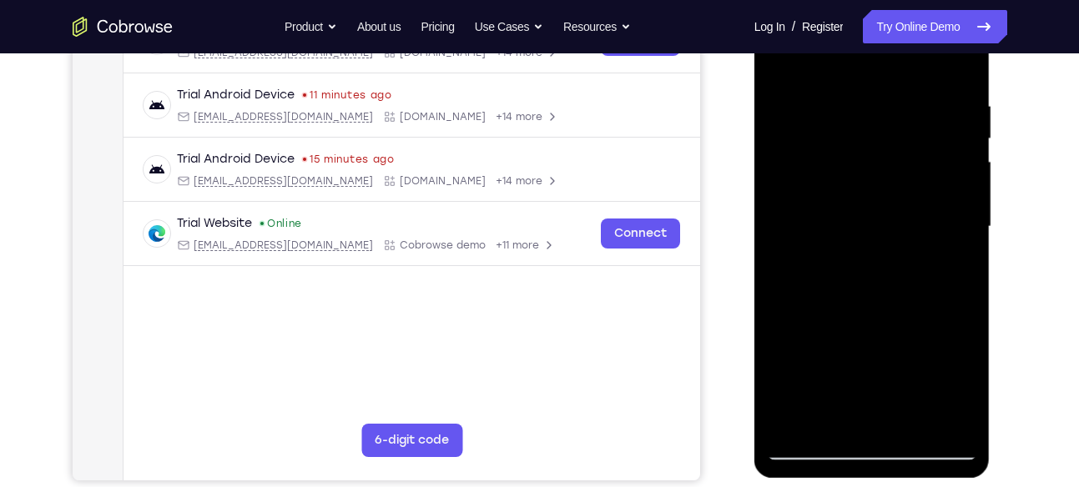
click at [946, 265] on div at bounding box center [872, 226] width 210 height 467
click at [777, 68] on div at bounding box center [872, 226] width 210 height 467
